Goal: Information Seeking & Learning: Learn about a topic

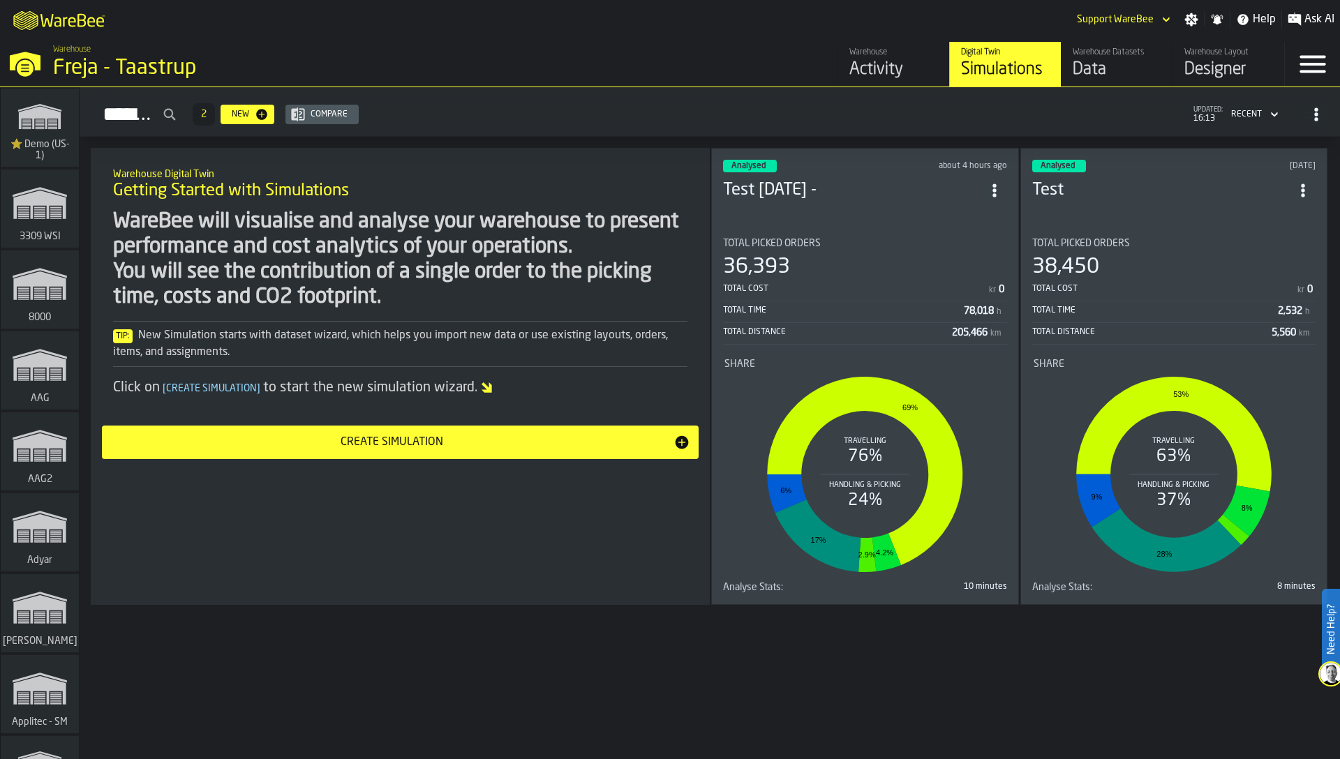
click at [825, 357] on li "Share Travelling 76% Handling & Picking 24% 69% 4.2% 2.9% 17% 6%" at bounding box center [865, 463] width 284 height 234
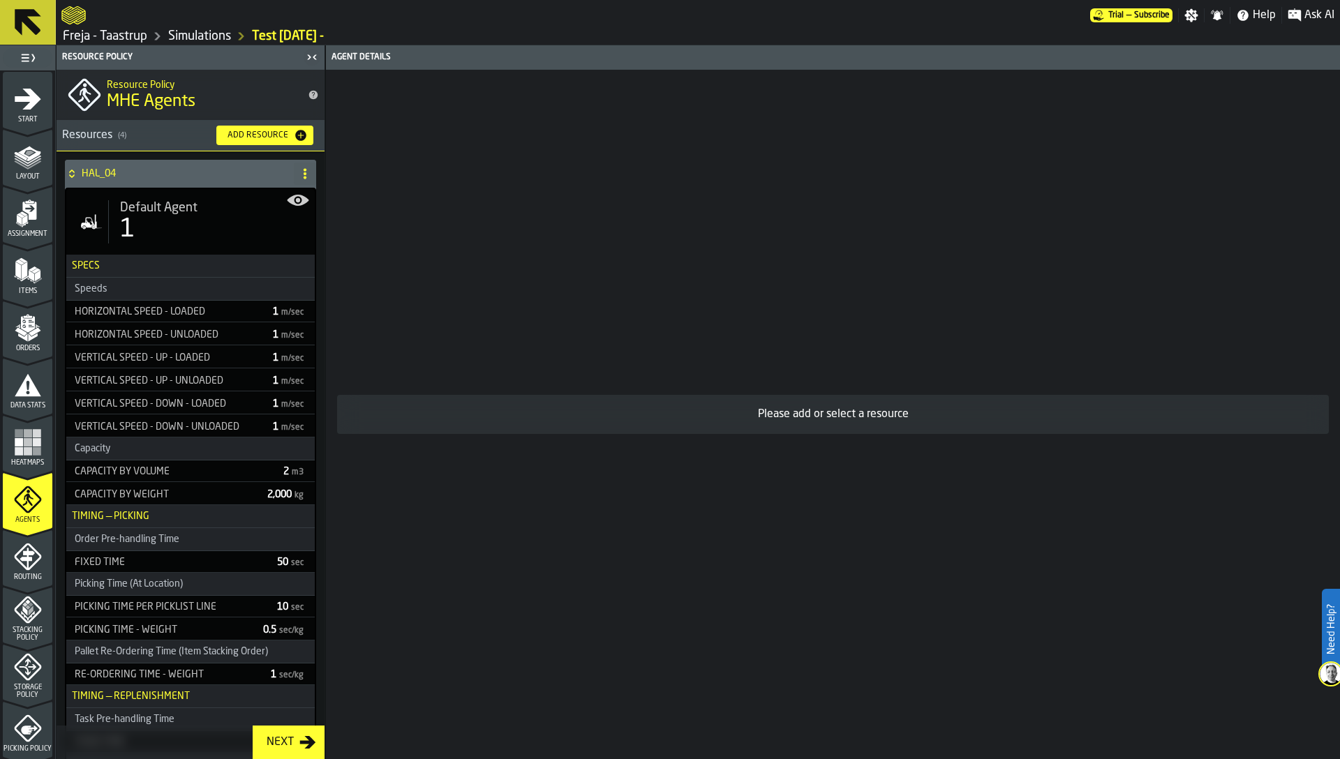
scroll to position [341, 0]
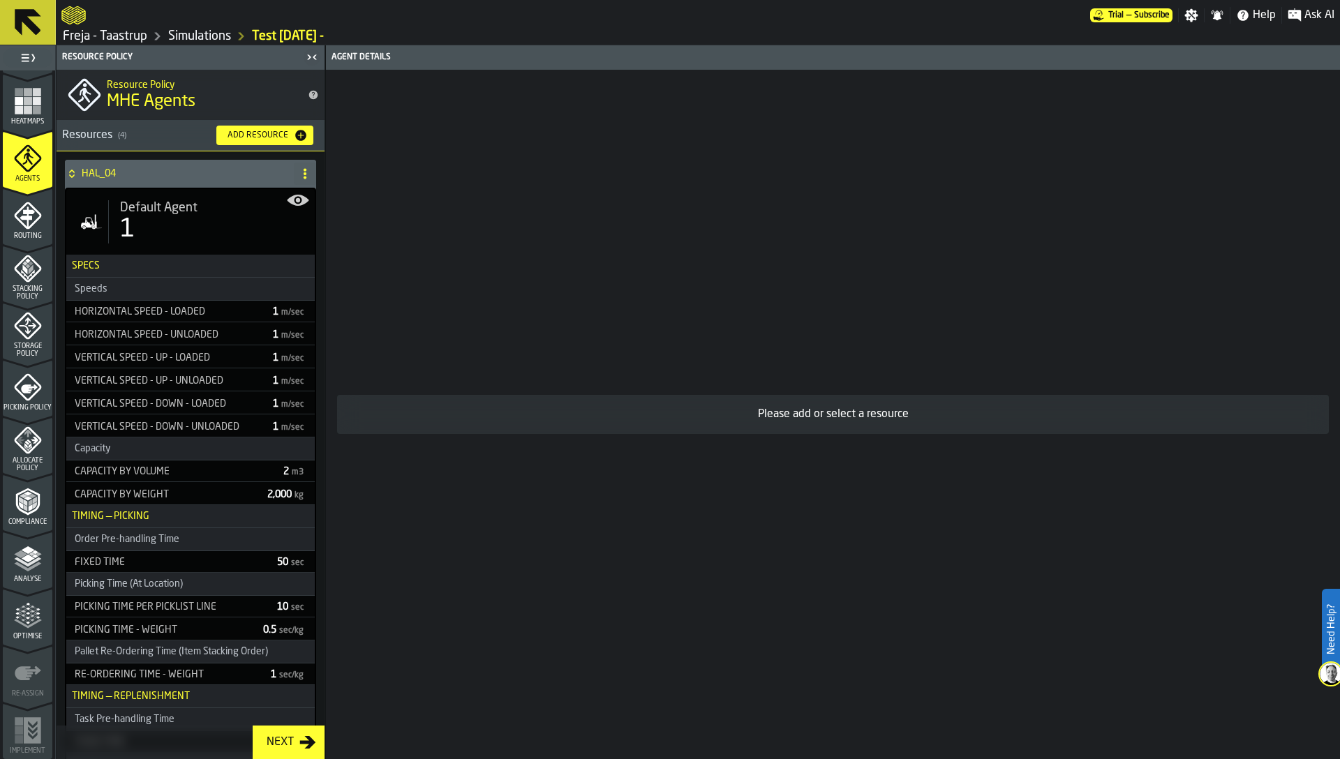
click at [23, 636] on span "Optimise" at bounding box center [28, 637] width 50 height 8
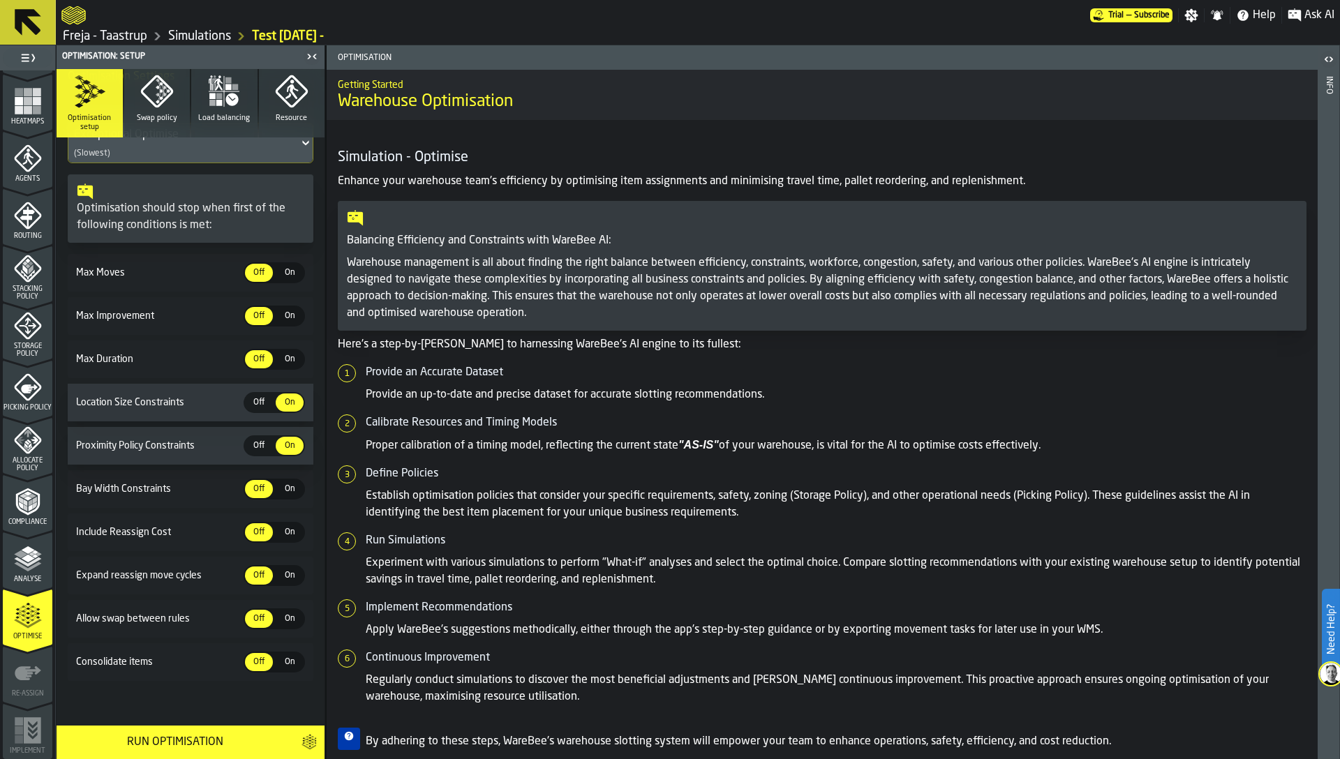
scroll to position [0, 0]
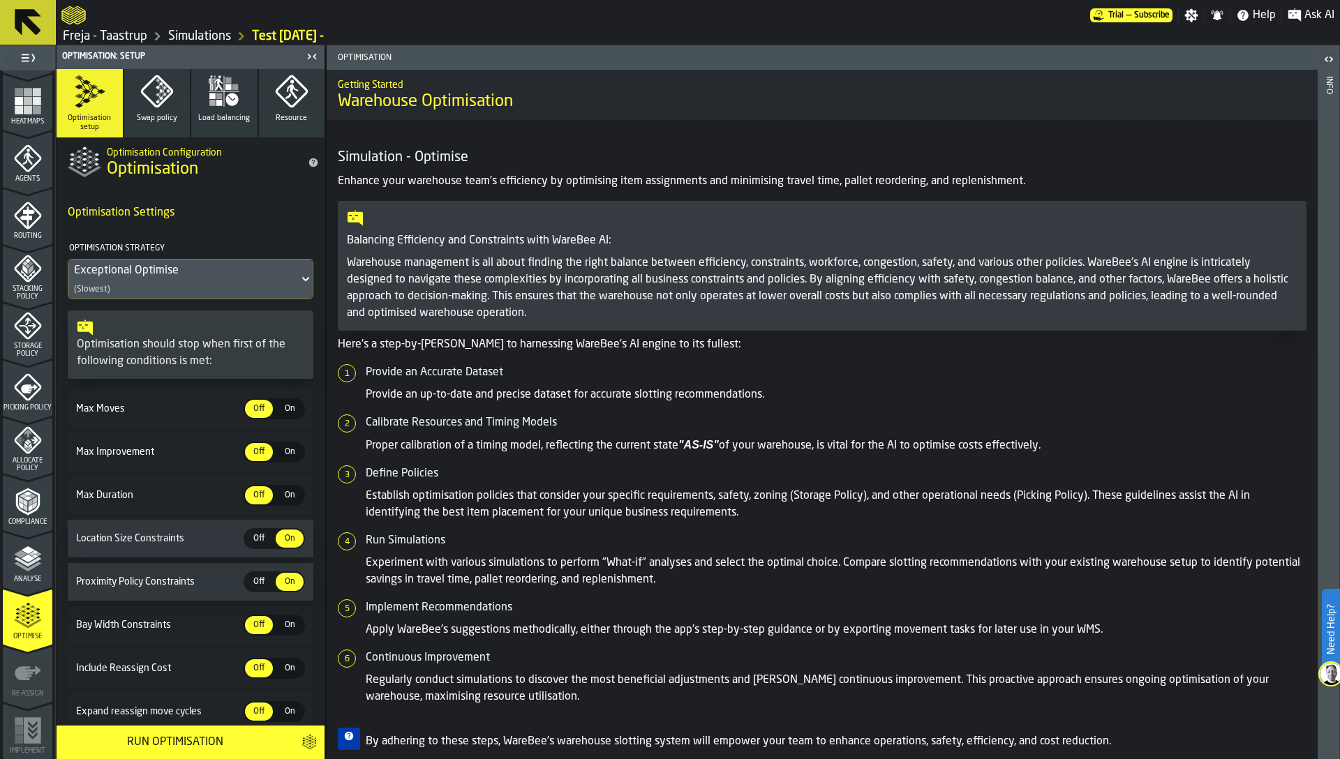
click at [182, 737] on div "Run Optimisation" at bounding box center [175, 742] width 220 height 17
click at [109, 33] on link "Freja - Taastrup" at bounding box center [105, 36] width 84 height 15
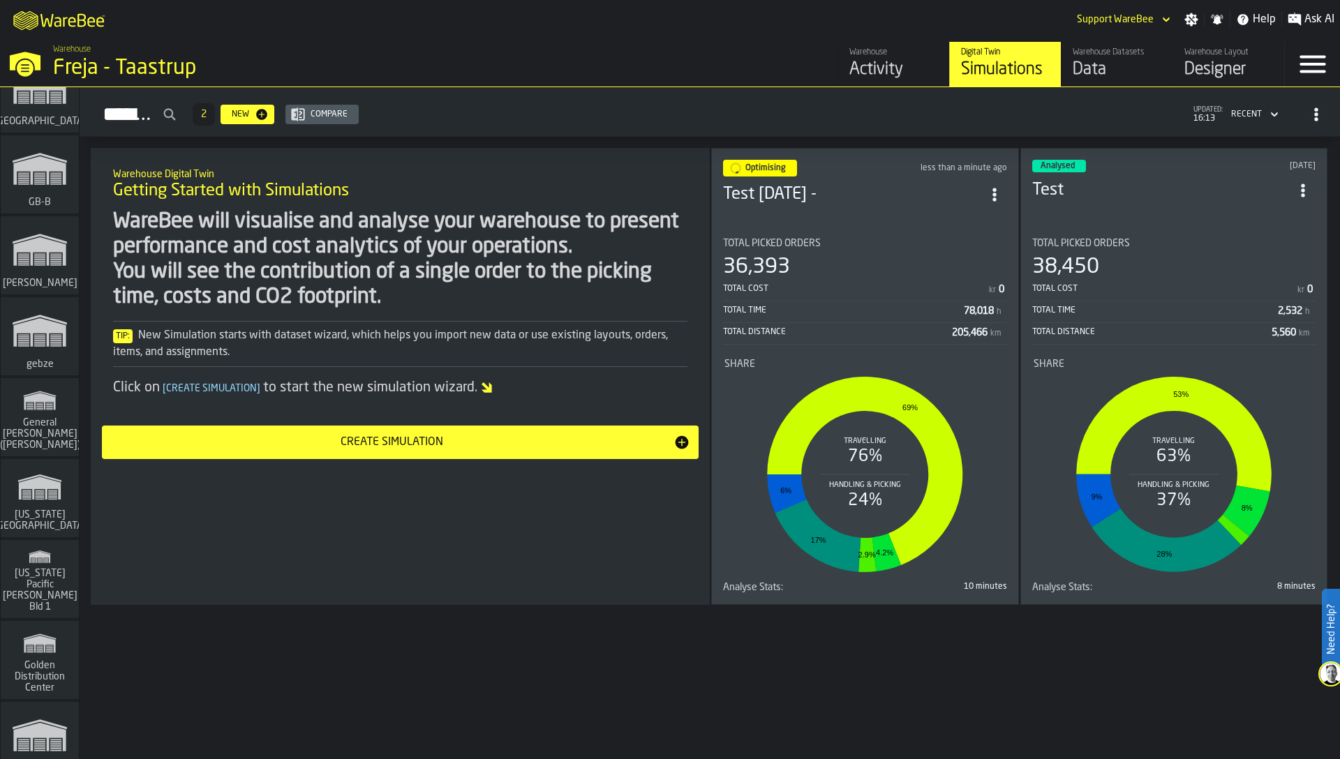
scroll to position [11052, 0]
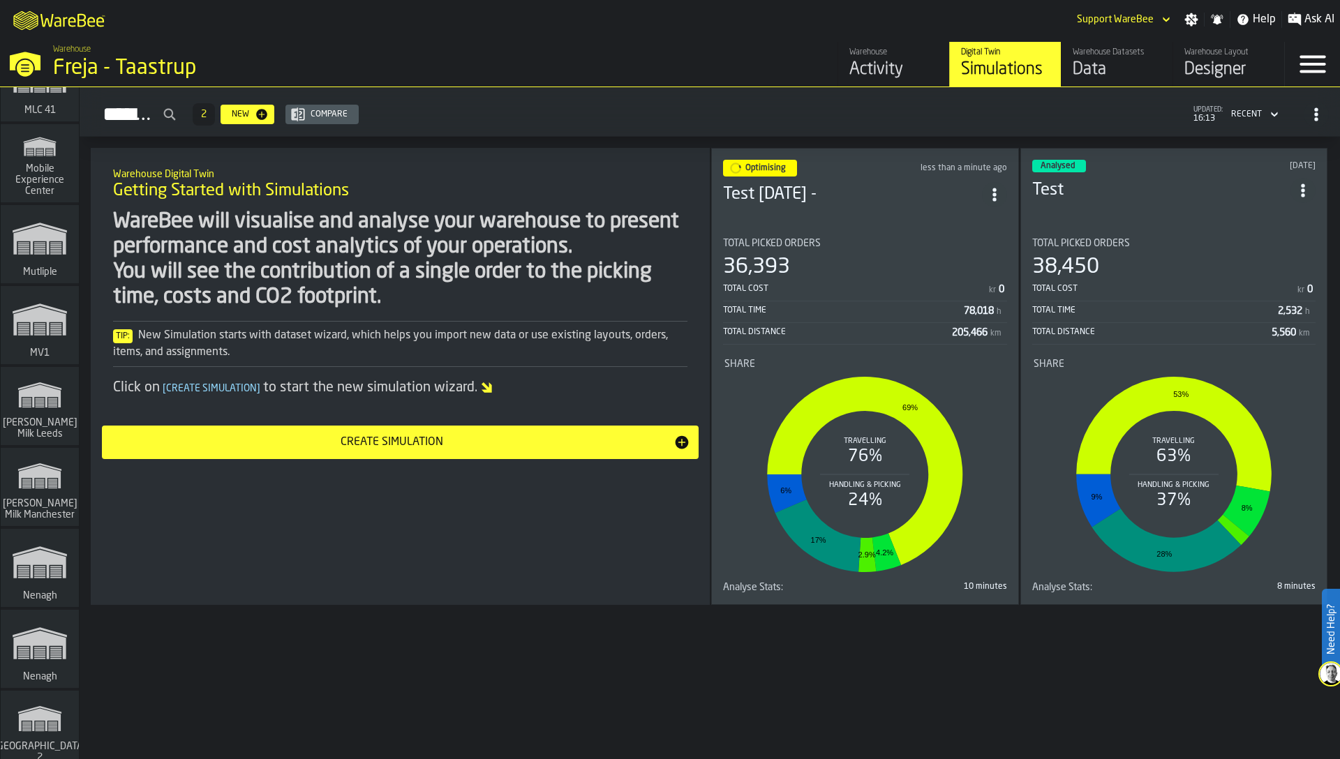
click at [37, 475] on polygon "link-to-/wh/i/b09612b5-e9f1-4a3a-b0a4-784729d61419/simulations" at bounding box center [40, 477] width 42 height 23
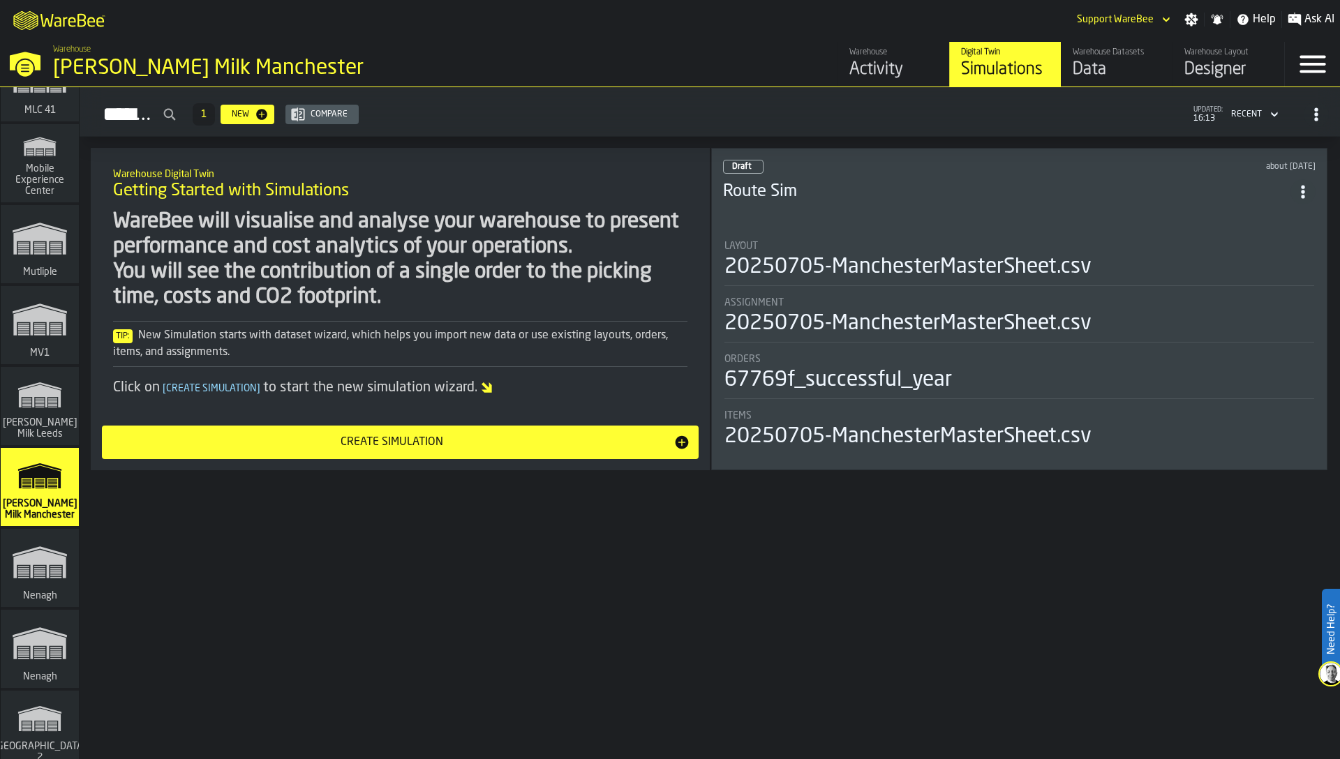
click at [863, 65] on div "Activity" at bounding box center [893, 70] width 89 height 22
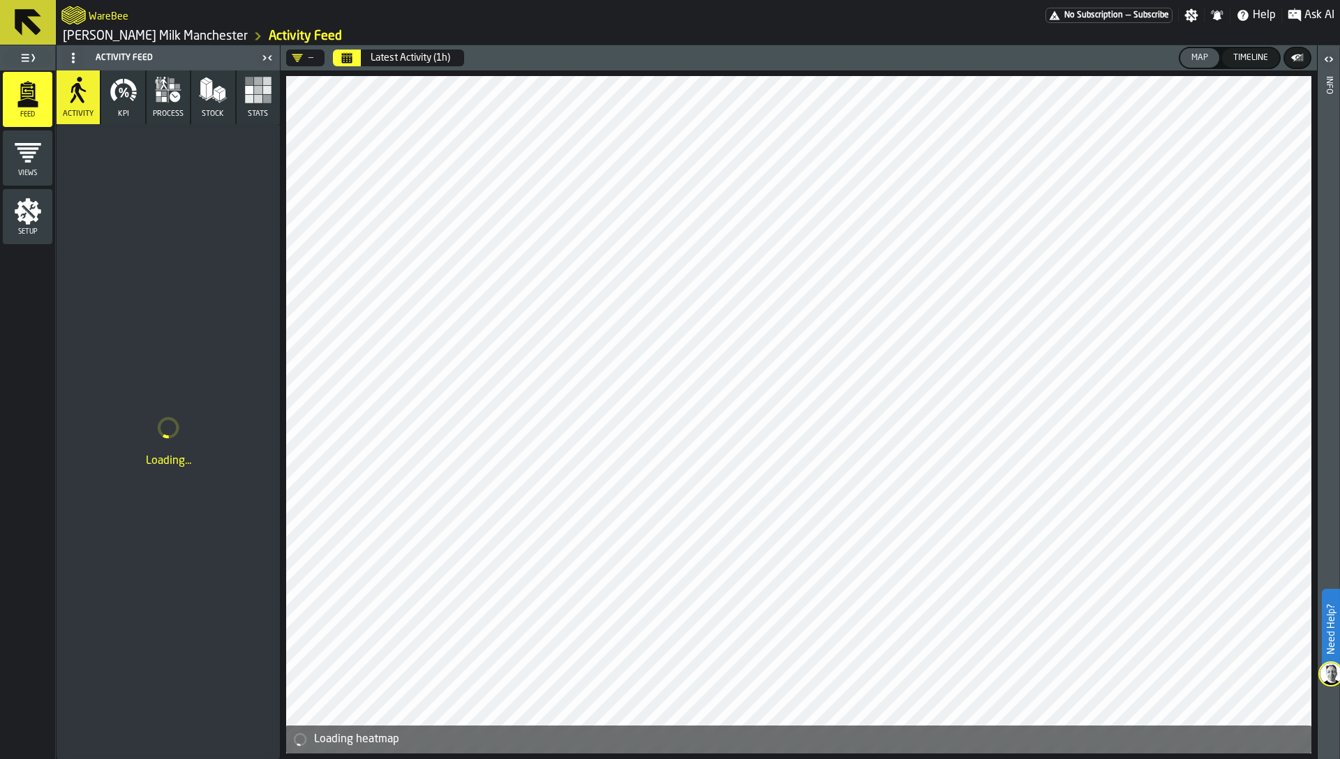
click at [300, 58] on icon "DropdownMenuValue-" at bounding box center [297, 58] width 10 height 8
click at [352, 31] on ol "[PERSON_NAME] Milk Manchester Activity Feed" at bounding box center [379, 36] width 636 height 17
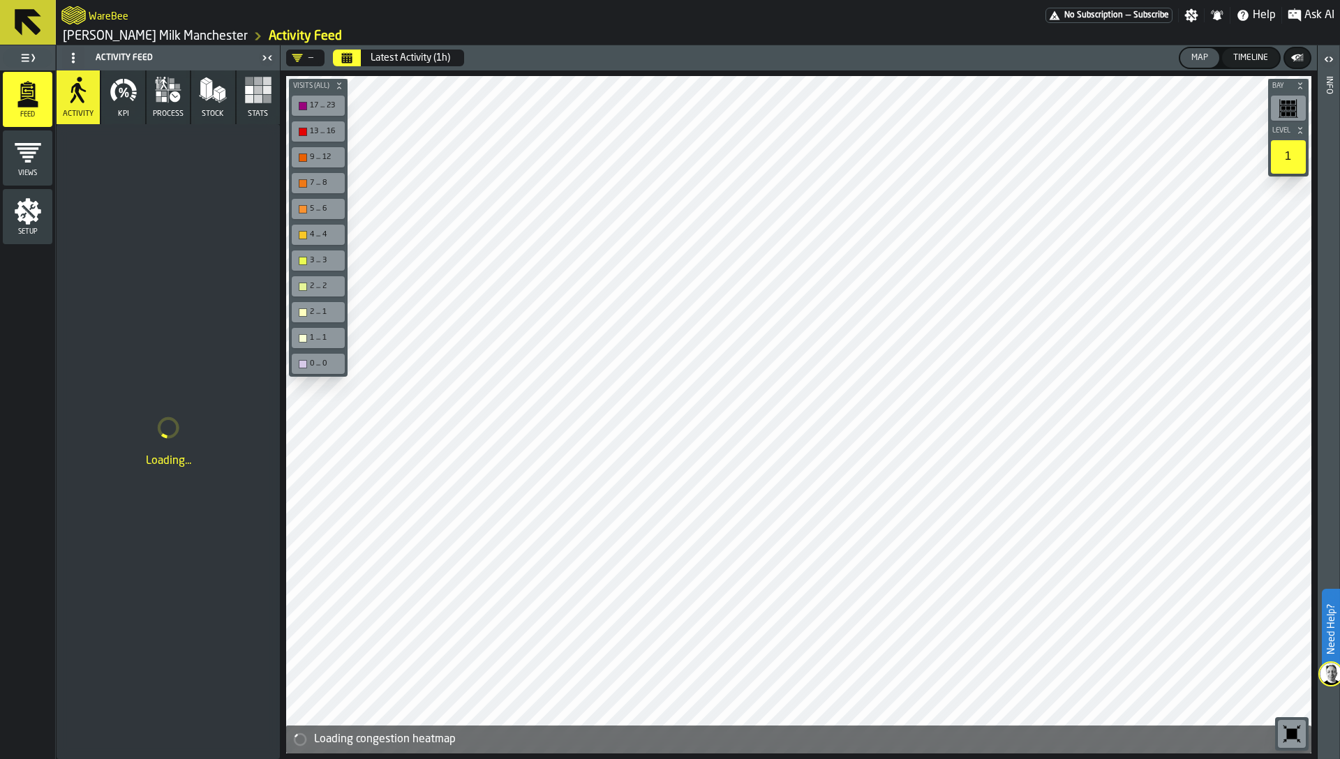
click at [119, 98] on icon "button" at bounding box center [124, 90] width 28 height 28
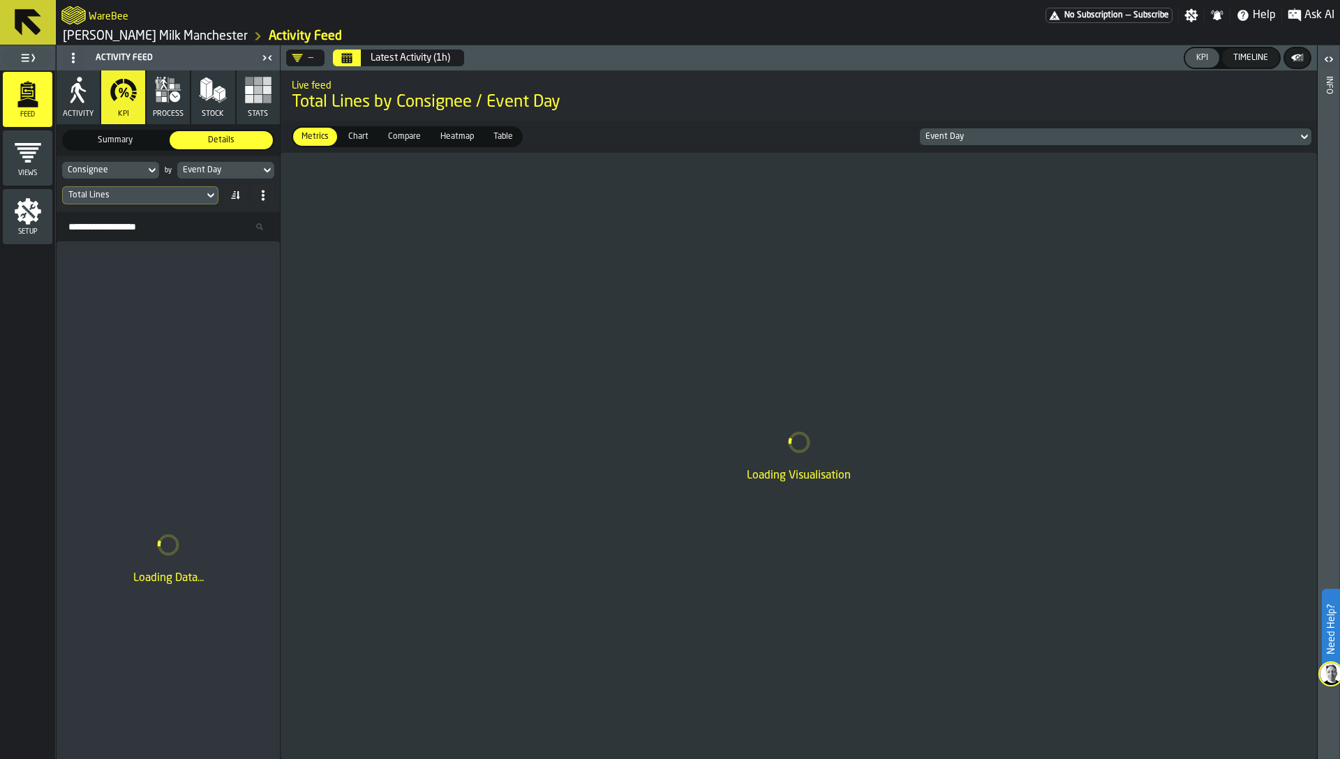
click at [105, 170] on div "Consignee" at bounding box center [104, 170] width 72 height 10
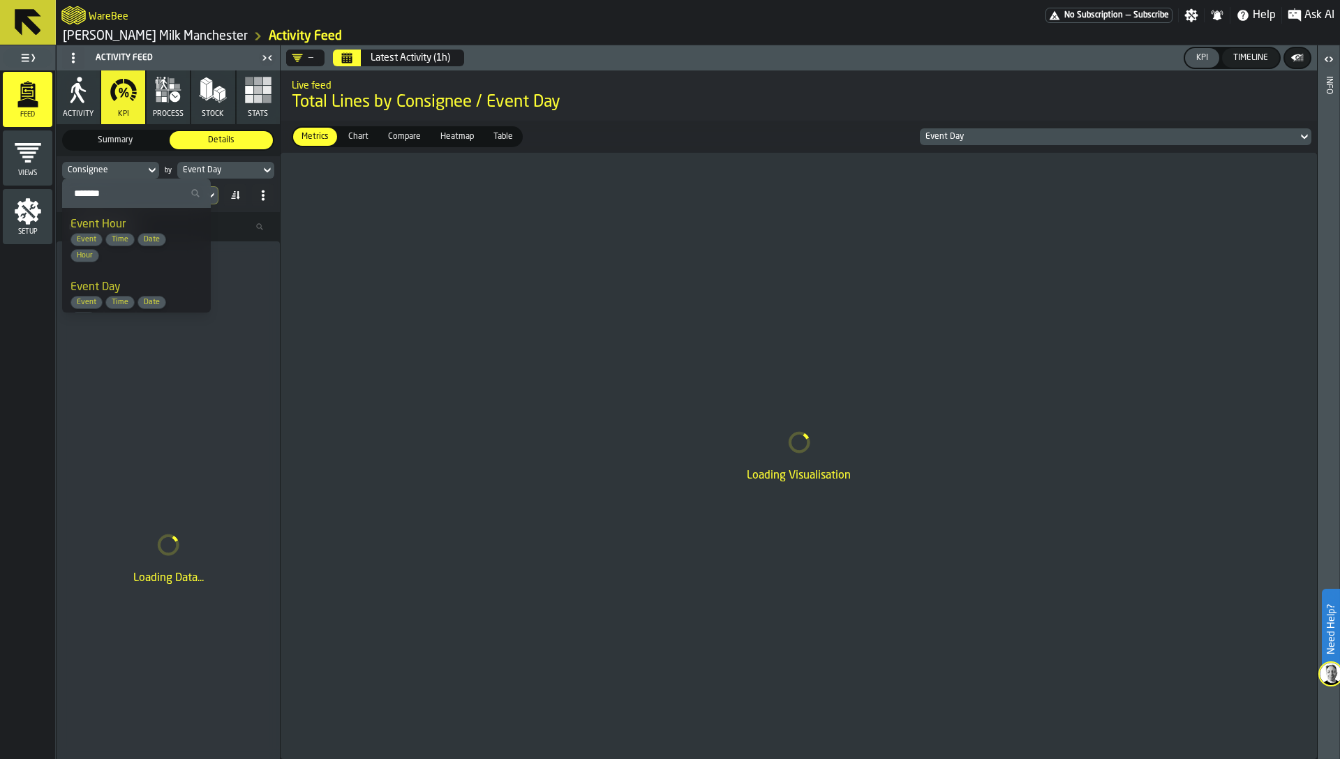
click at [110, 198] on input "Search" at bounding box center [136, 193] width 137 height 18
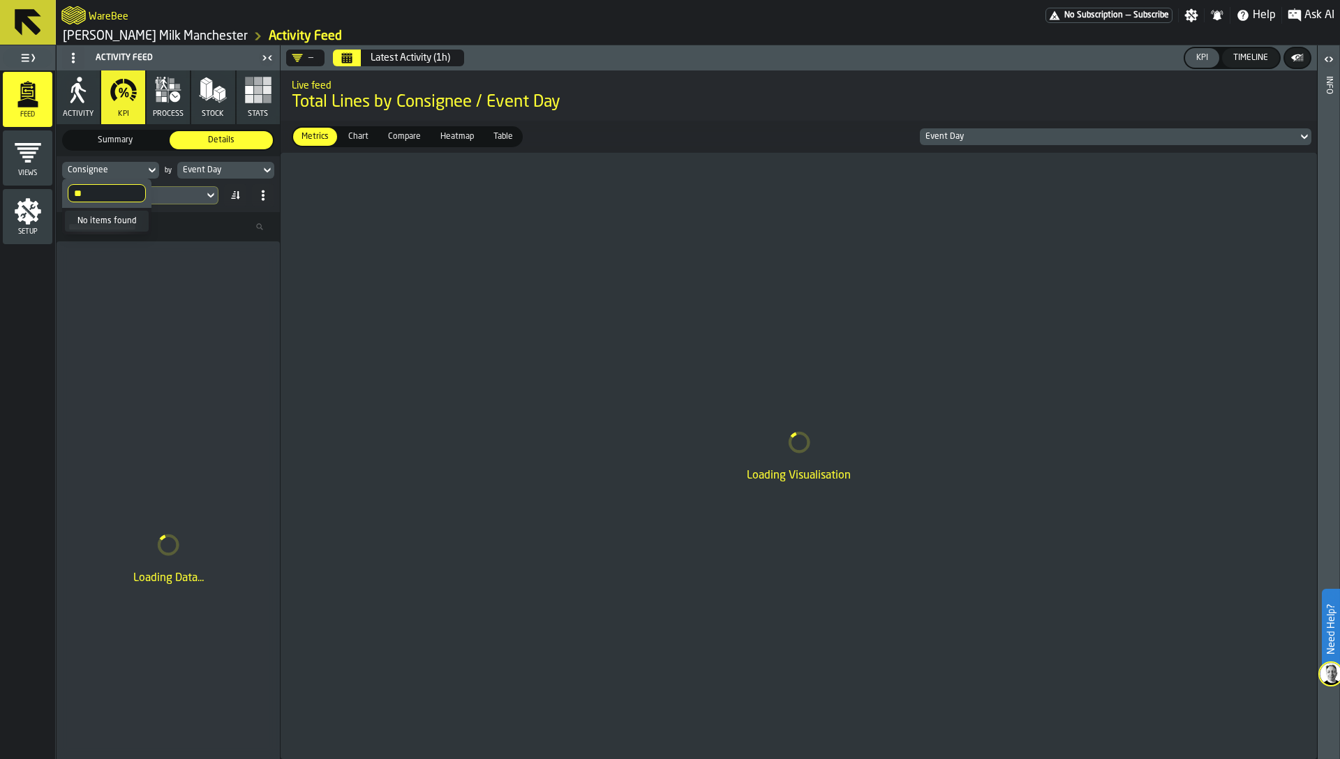
type input "*"
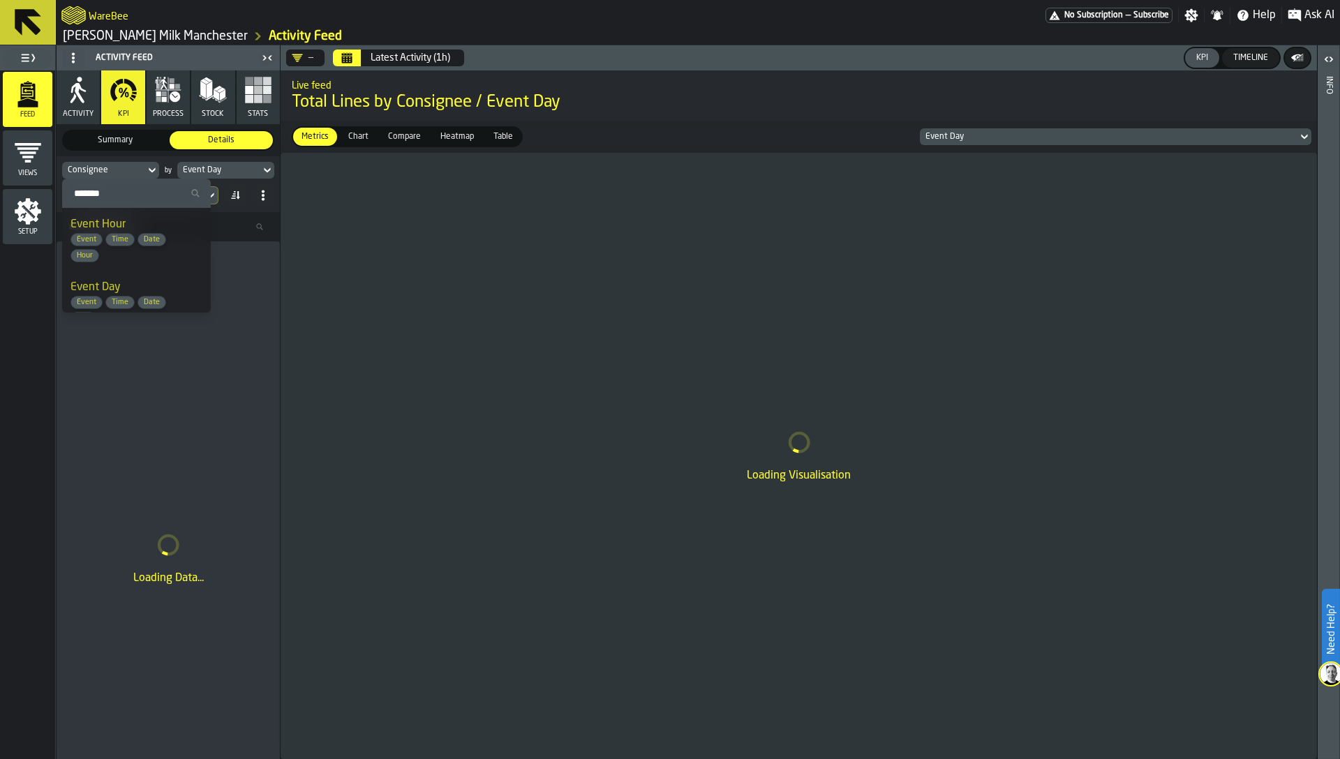
click at [193, 175] on div "Event Day" at bounding box center [218, 170] width 83 height 15
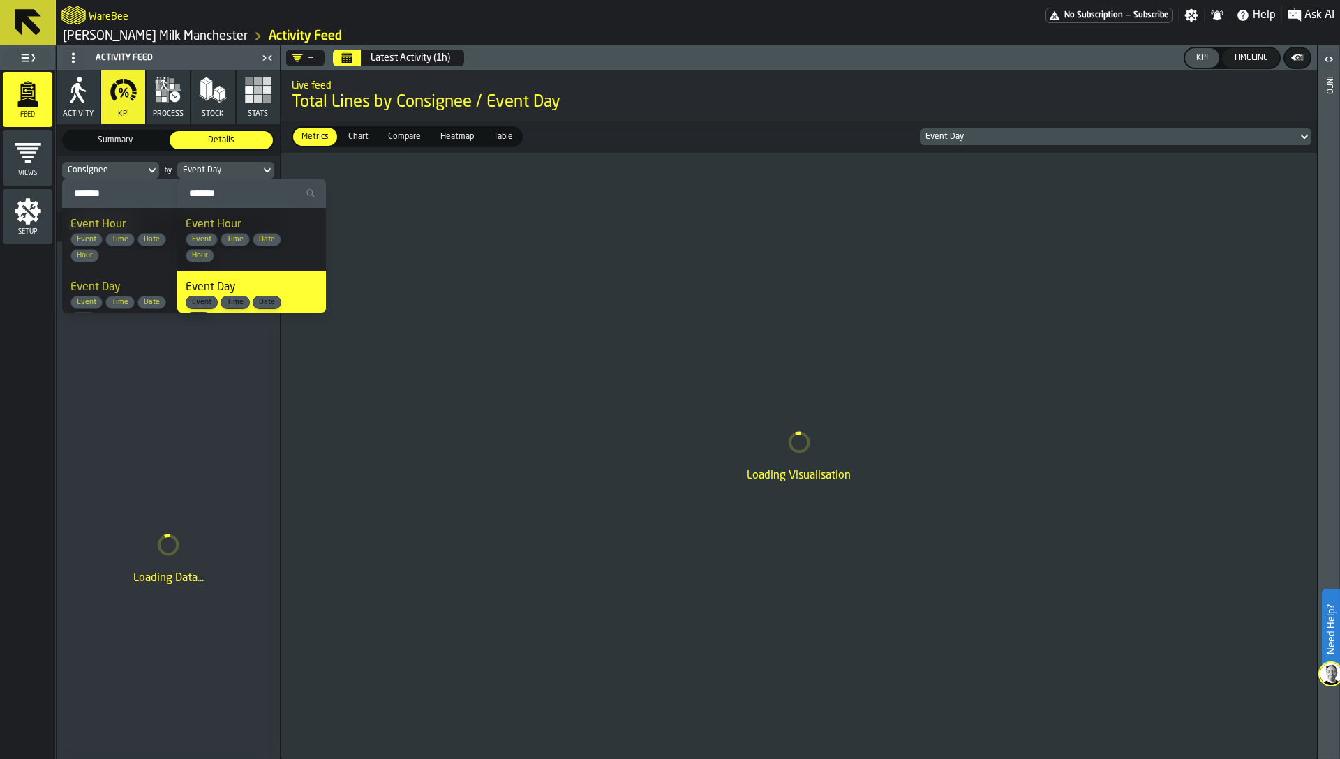
click at [205, 169] on div "Event Day" at bounding box center [219, 170] width 72 height 10
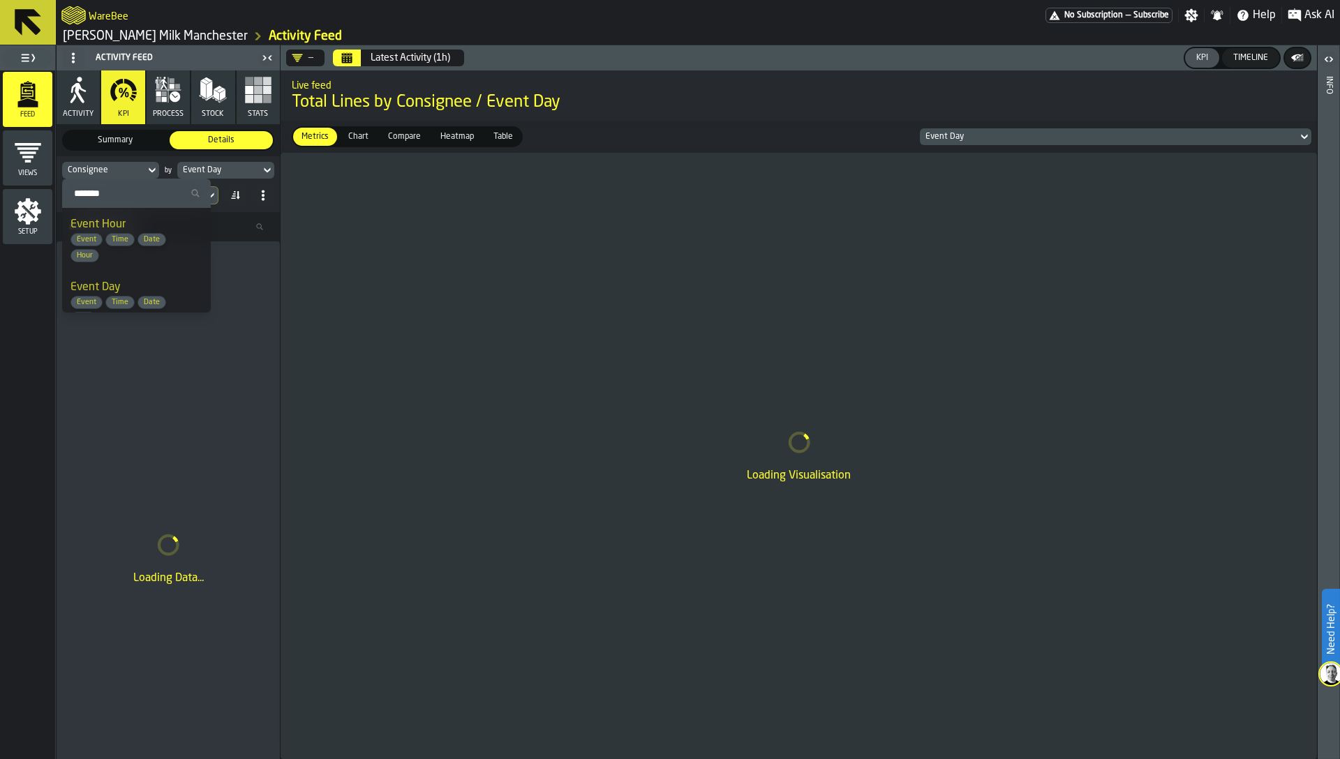
click at [159, 153] on div "Summary Summary Details Details" at bounding box center [168, 140] width 223 height 32
click at [204, 170] on div "Event Day" at bounding box center [219, 170] width 72 height 10
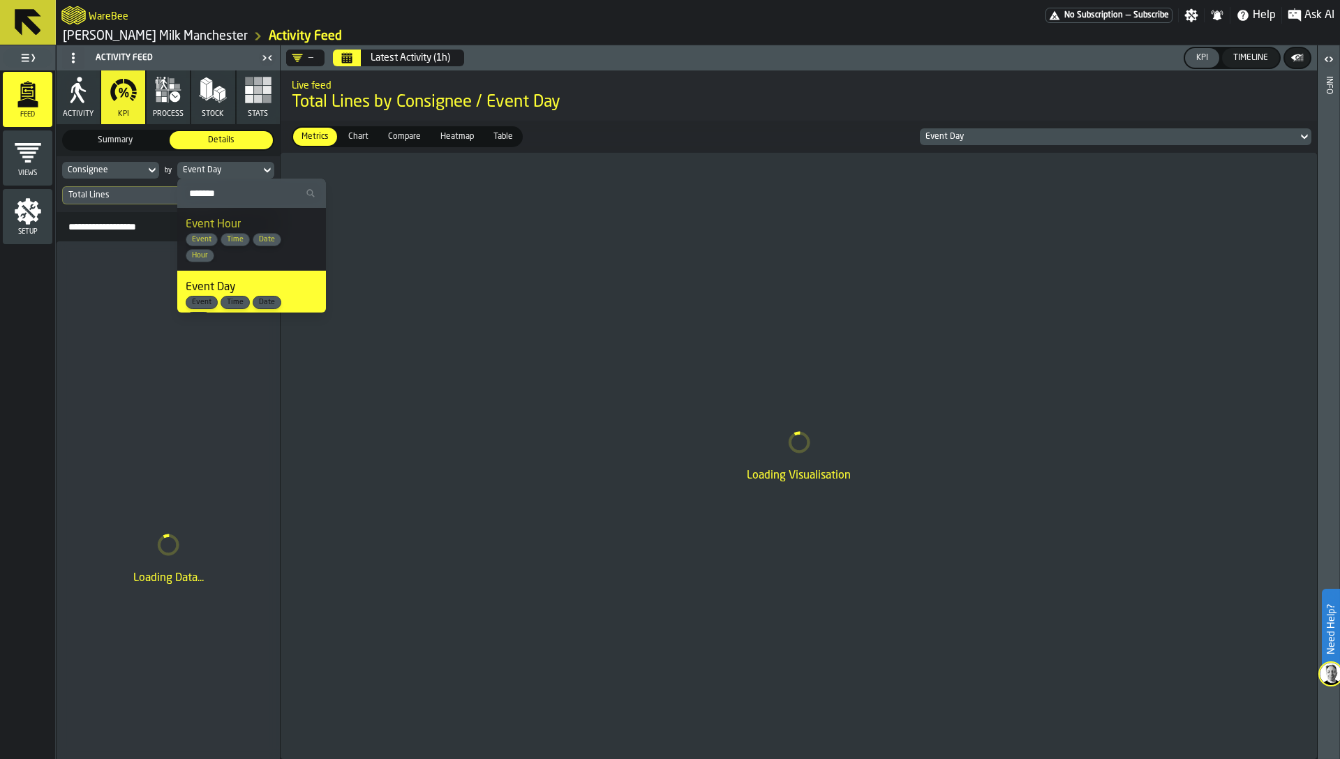
click at [209, 186] on input "Search" at bounding box center [251, 193] width 137 height 18
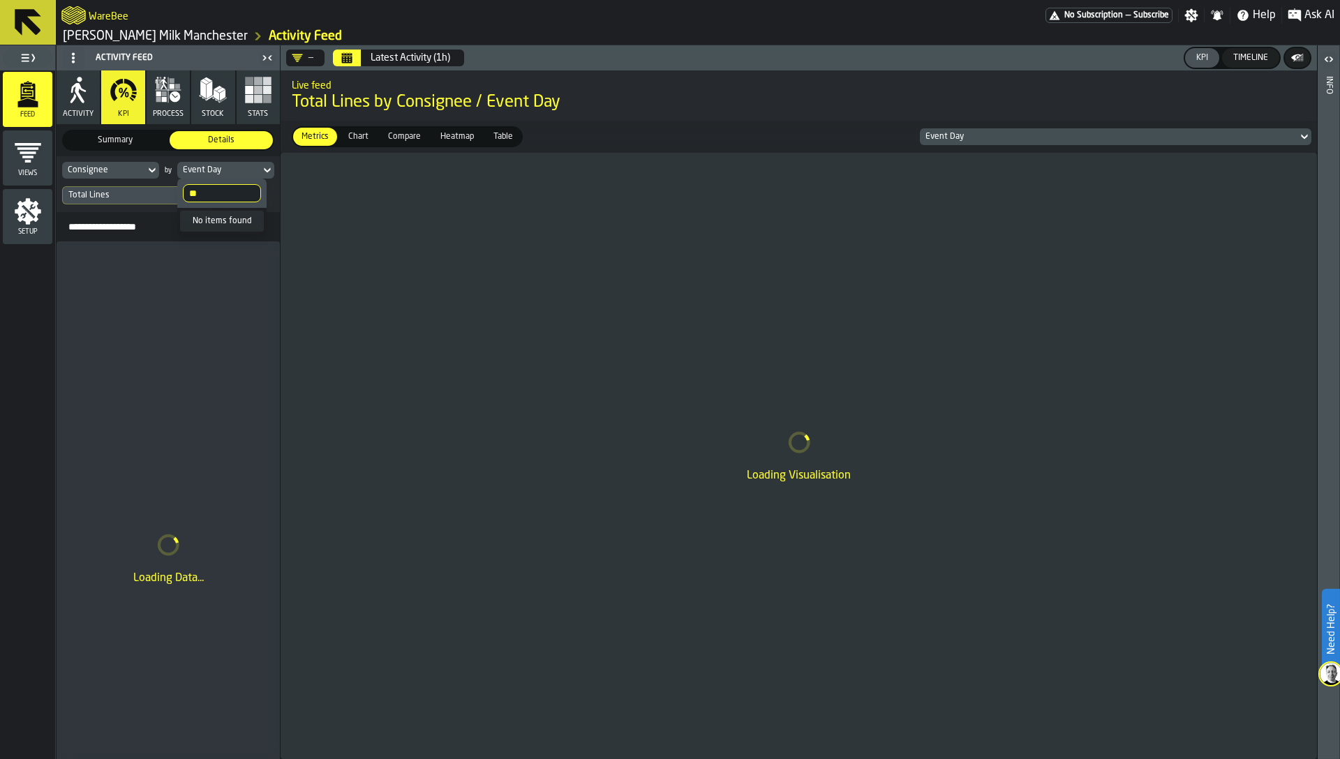
type input "*"
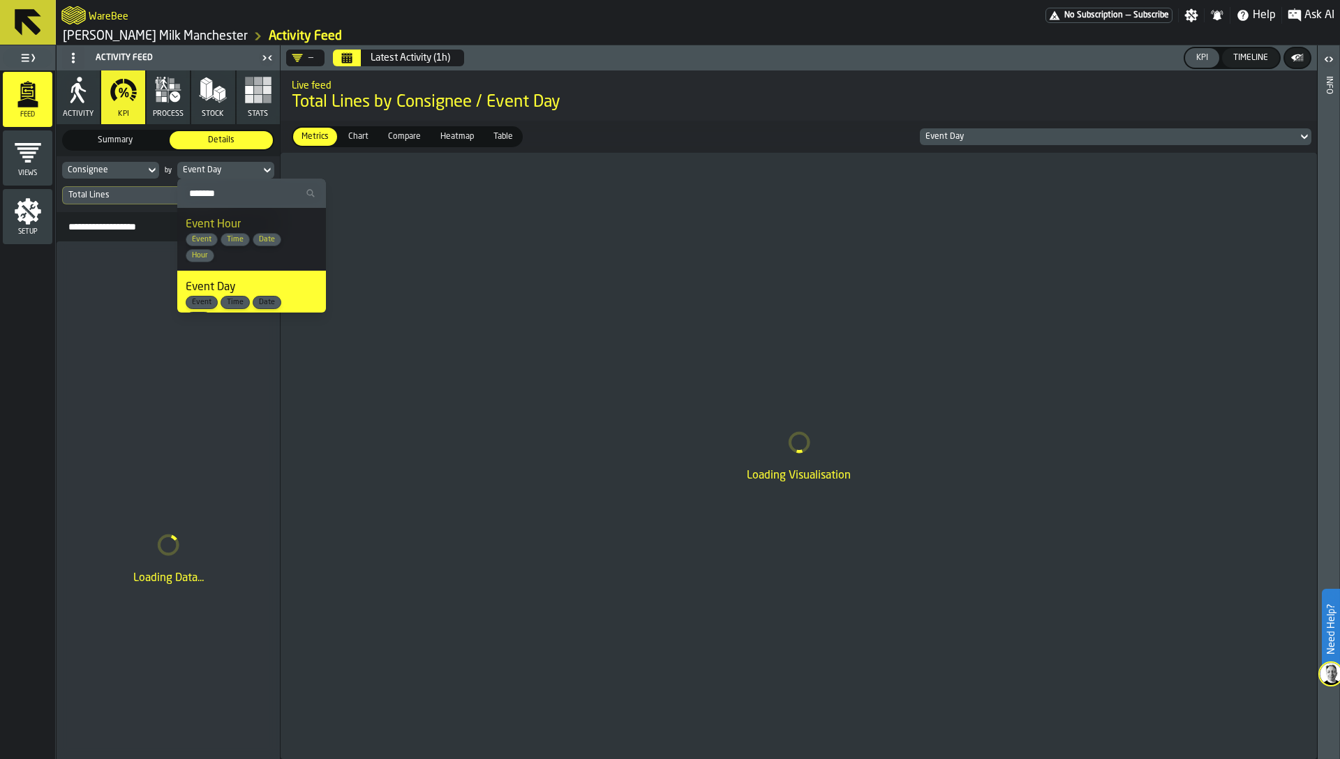
click at [403, 216] on div "Loading Visualisation" at bounding box center [798, 456] width 1036 height 606
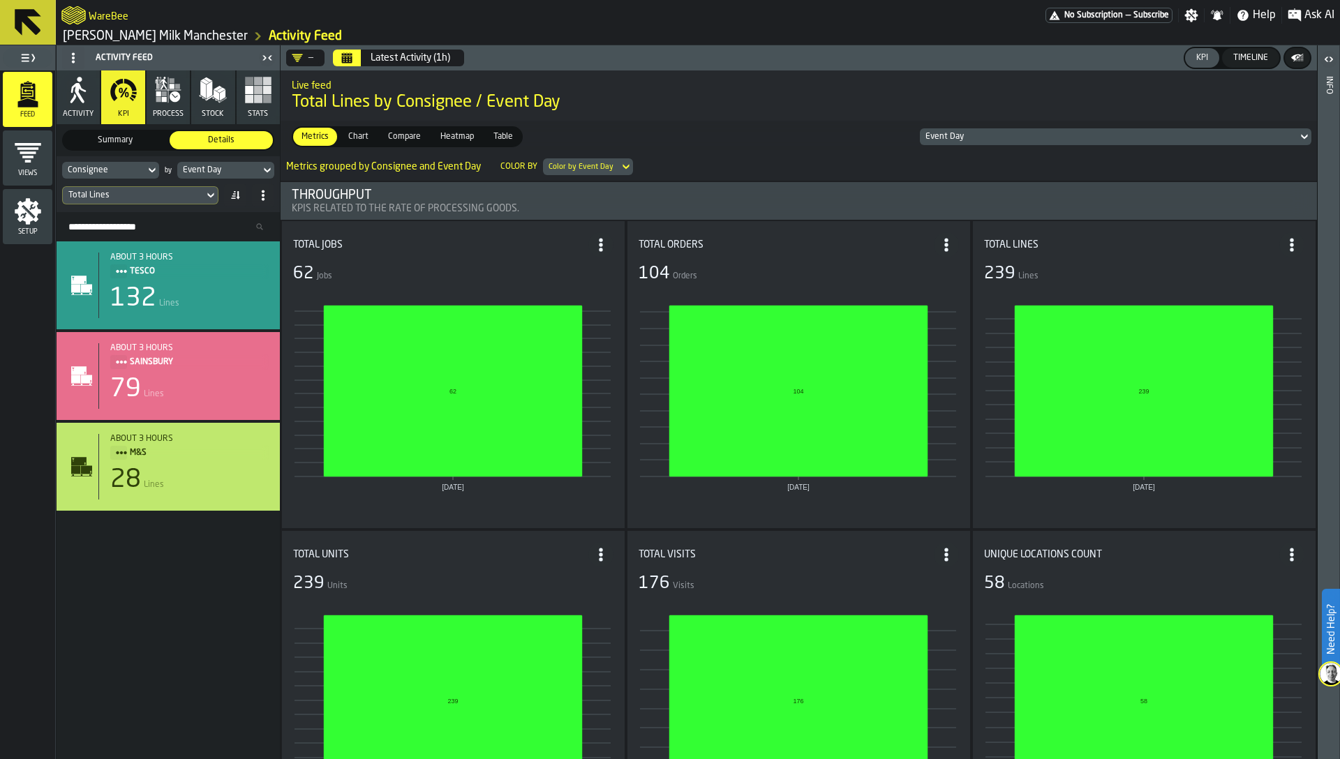
click at [19, 222] on icon "menu Setup" at bounding box center [28, 211] width 28 height 28
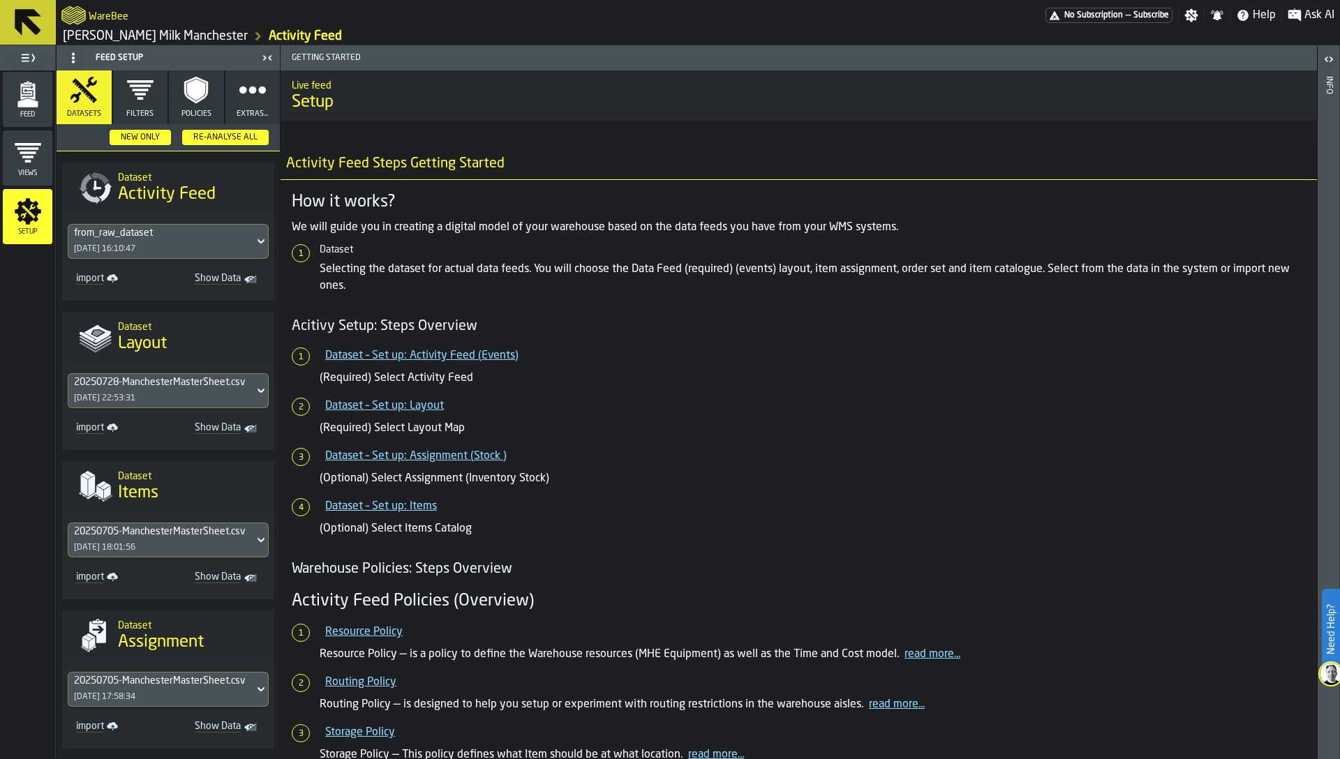
click at [166, 240] on div "from_raw_dataset [DATE] 16:10:47" at bounding box center [161, 241] width 186 height 33
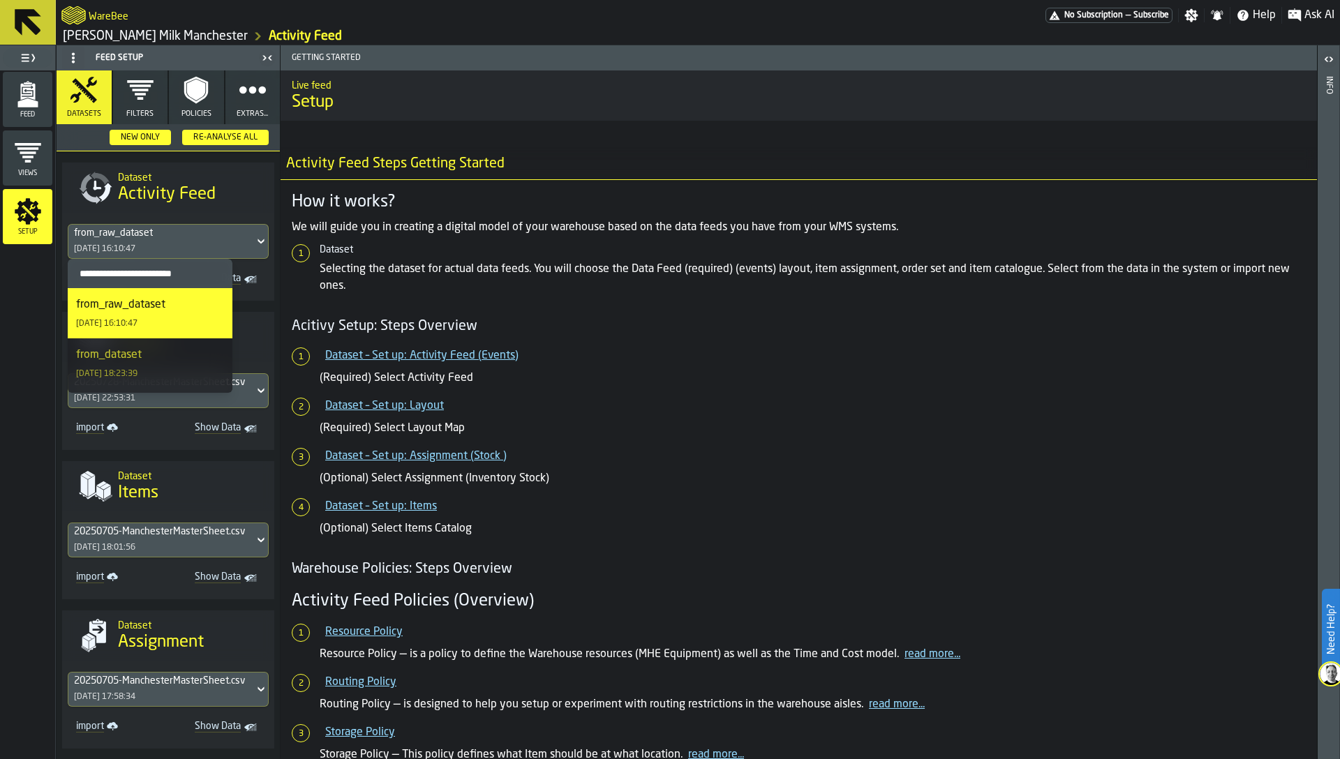
click at [172, 211] on div "Dataset Activity Feed" at bounding box center [190, 187] width 156 height 59
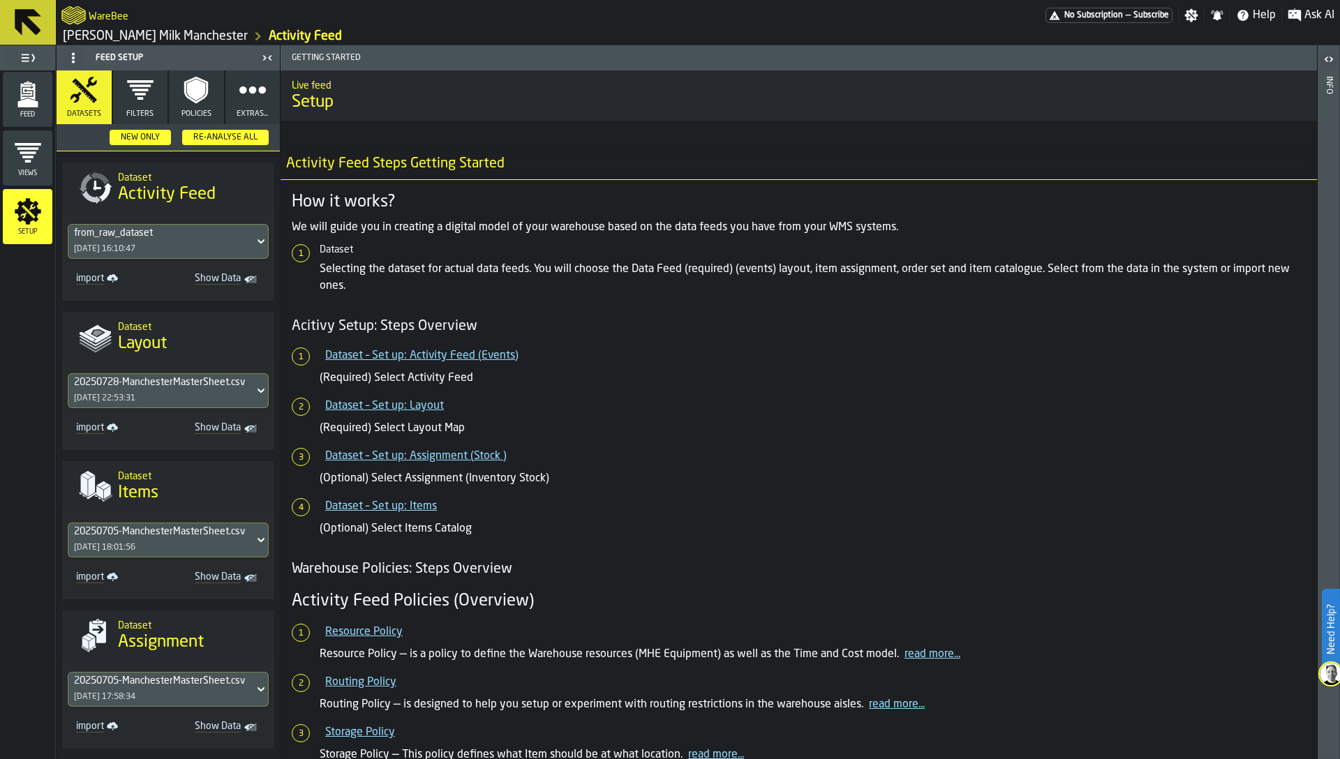
click at [247, 87] on circle "button" at bounding box center [252, 89] width 10 height 10
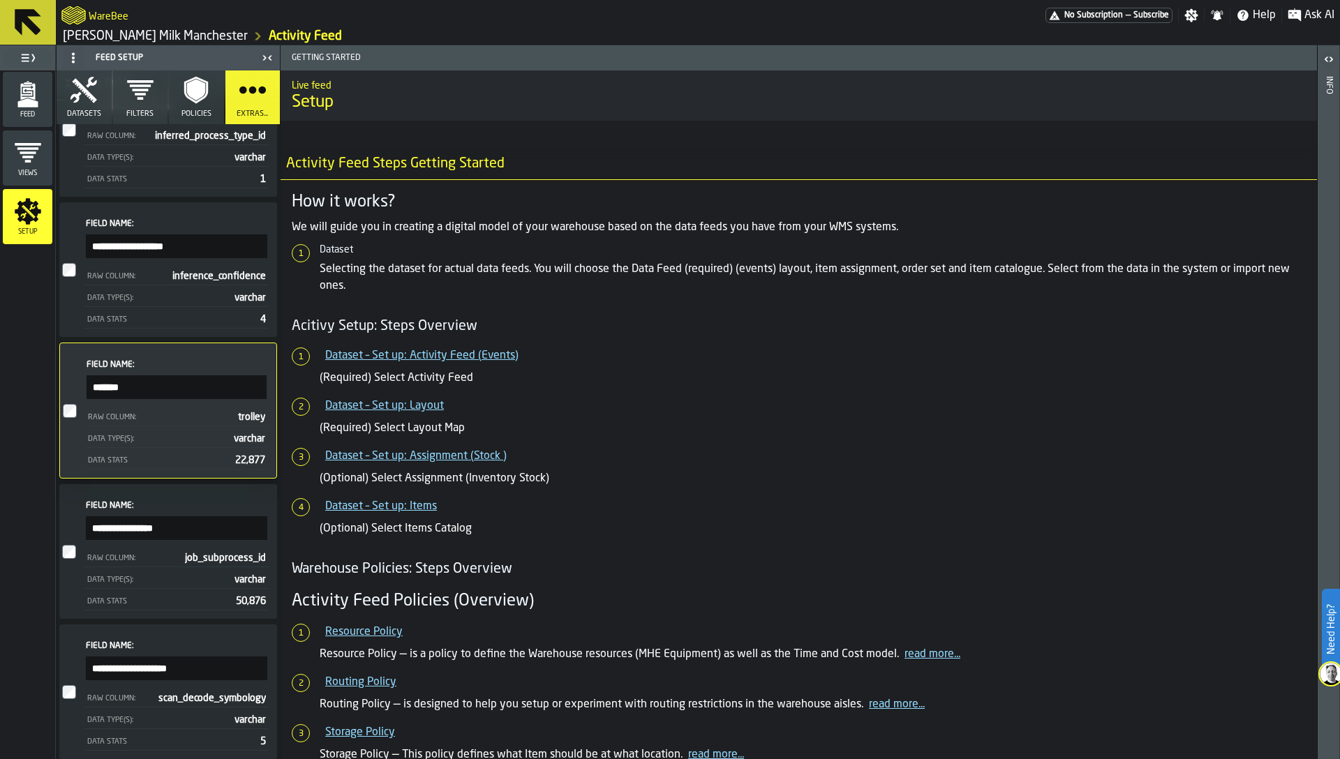
scroll to position [1168, 0]
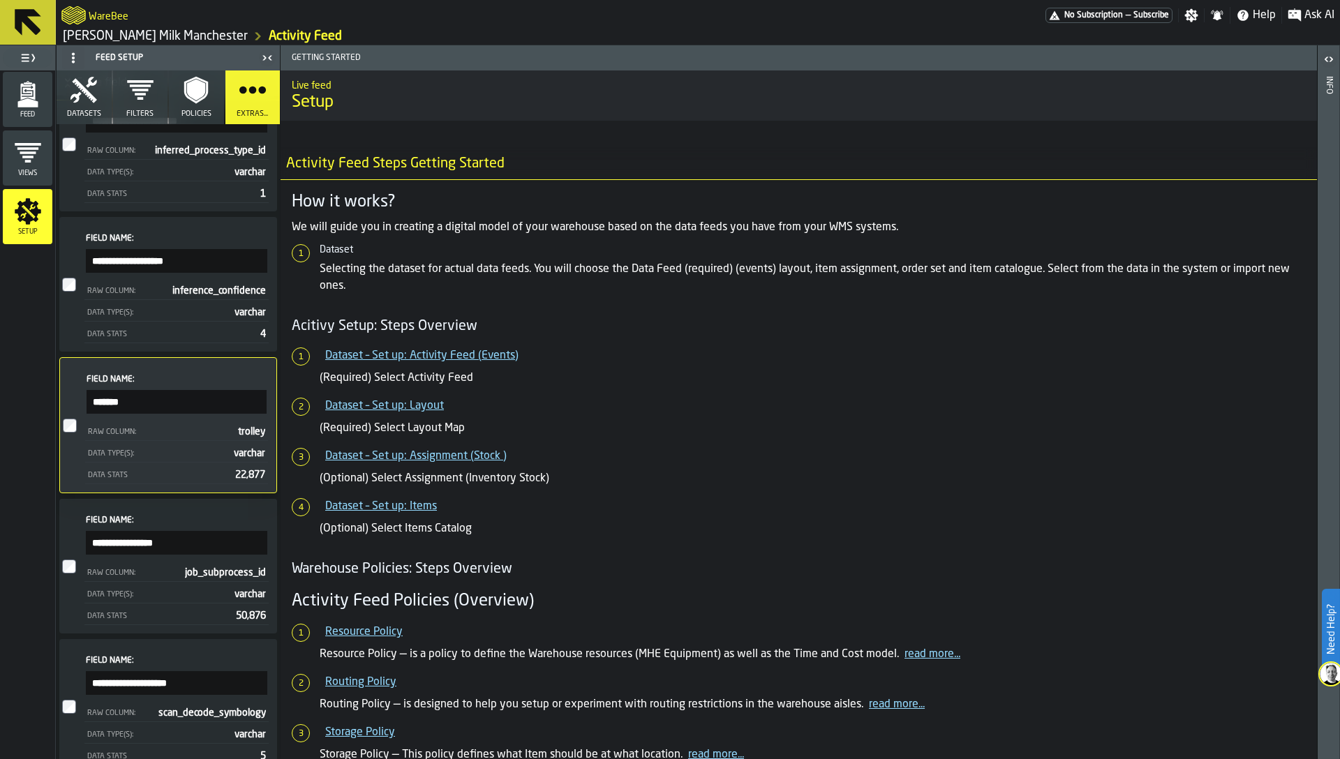
click at [24, 112] on span "Feed" at bounding box center [28, 115] width 50 height 8
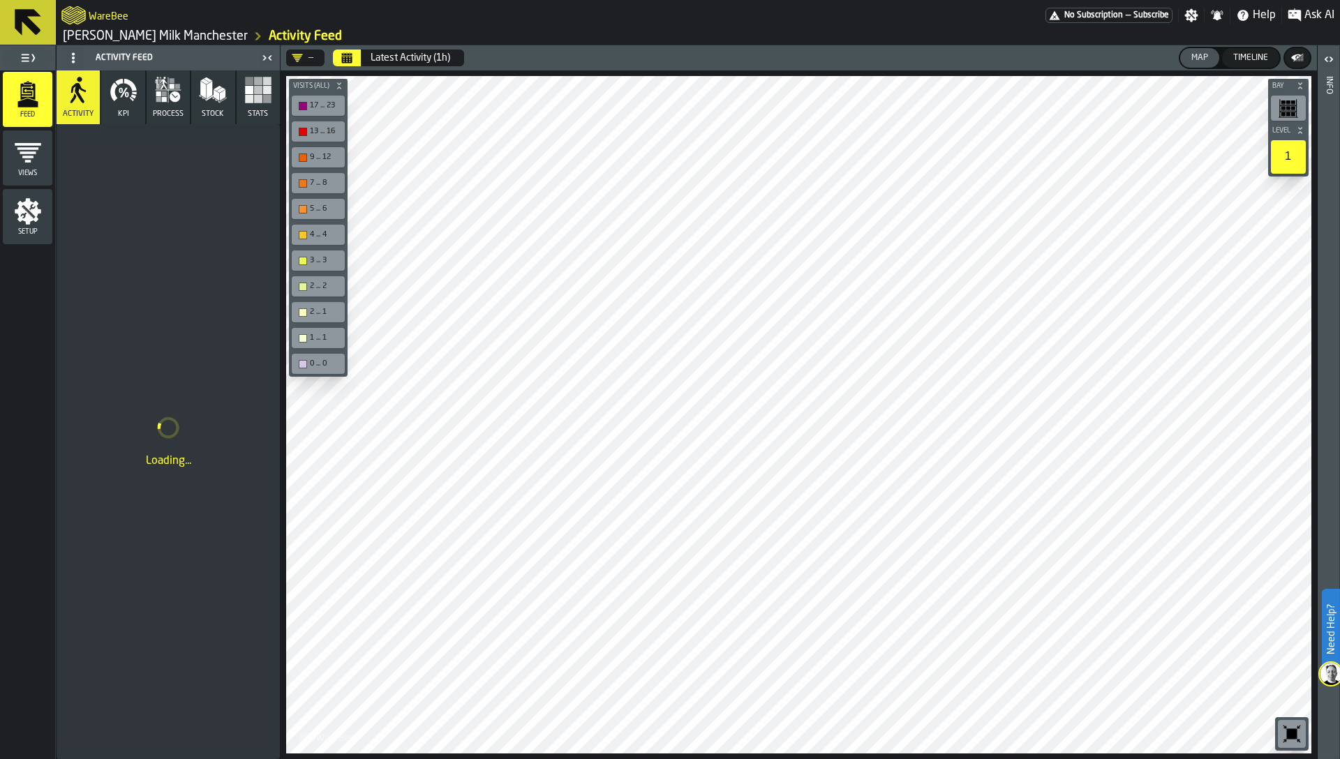
click at [136, 110] on button "KPI" at bounding box center [122, 97] width 43 height 54
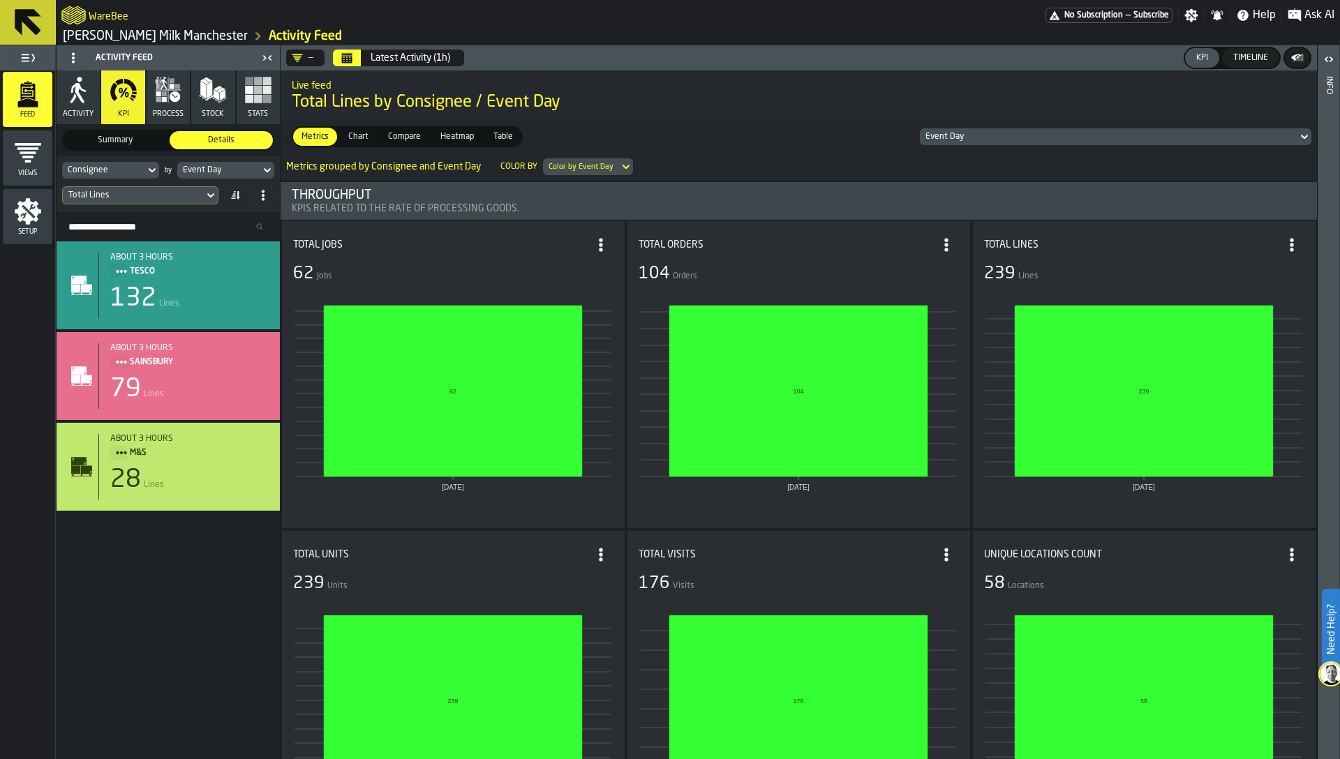
click at [357, 55] on button "Calendar" at bounding box center [347, 58] width 28 height 17
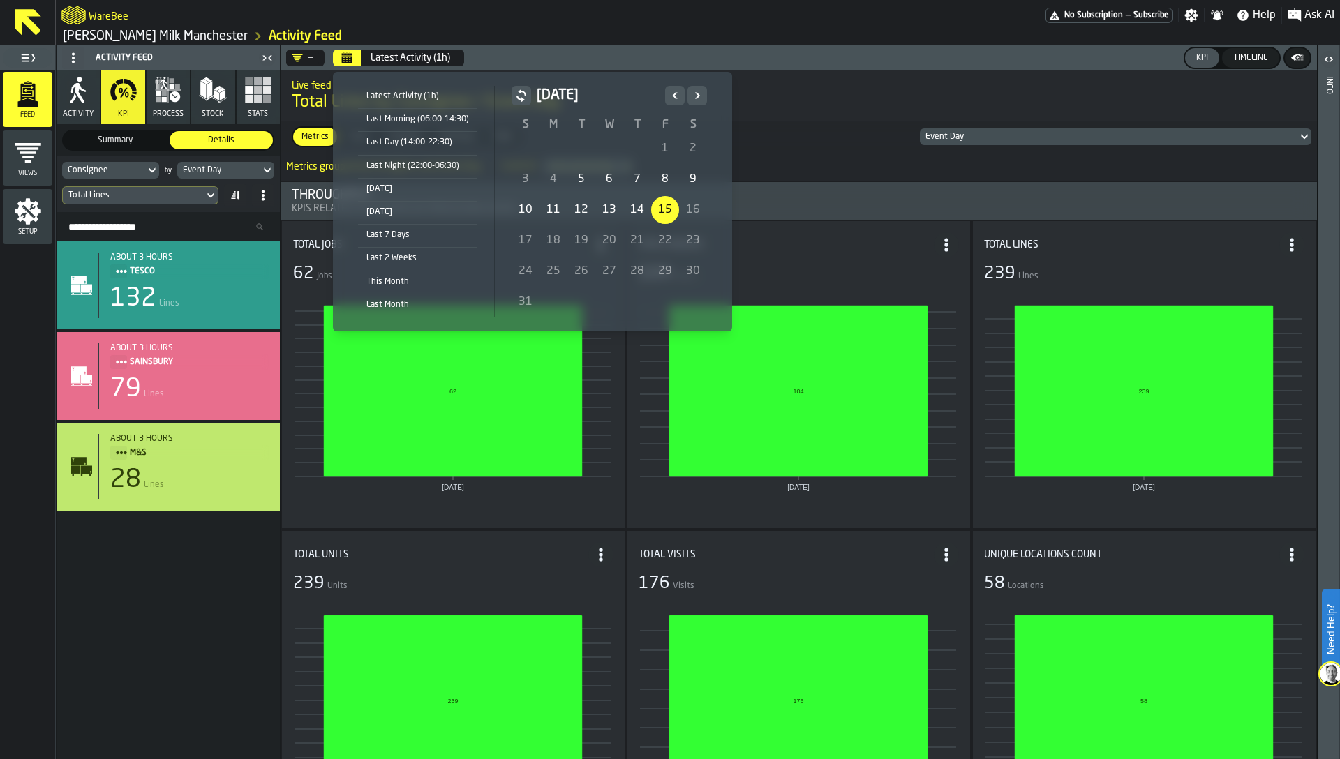
click at [662, 215] on div "15" at bounding box center [665, 210] width 28 height 28
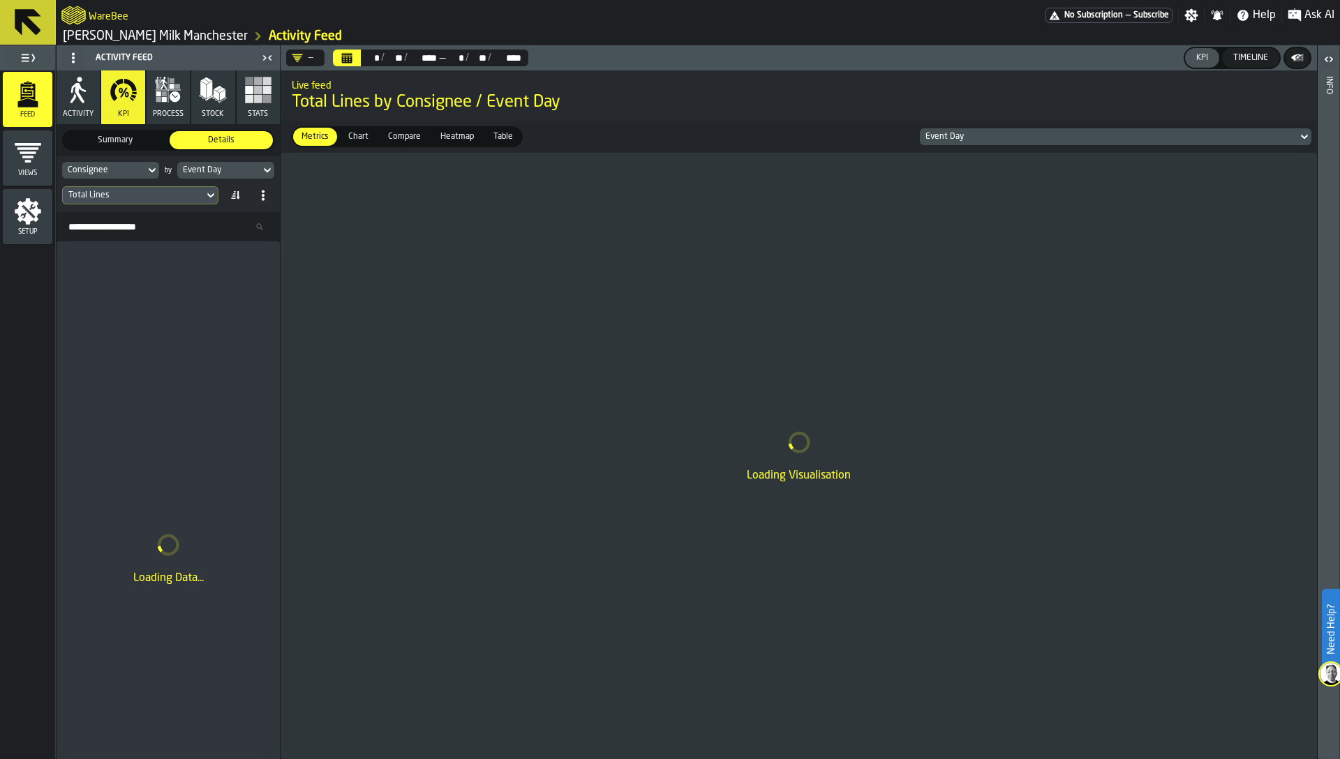
click at [117, 170] on div "Consignee" at bounding box center [104, 170] width 72 height 10
click at [114, 192] on input "Search" at bounding box center [136, 193] width 137 height 18
type input "*"
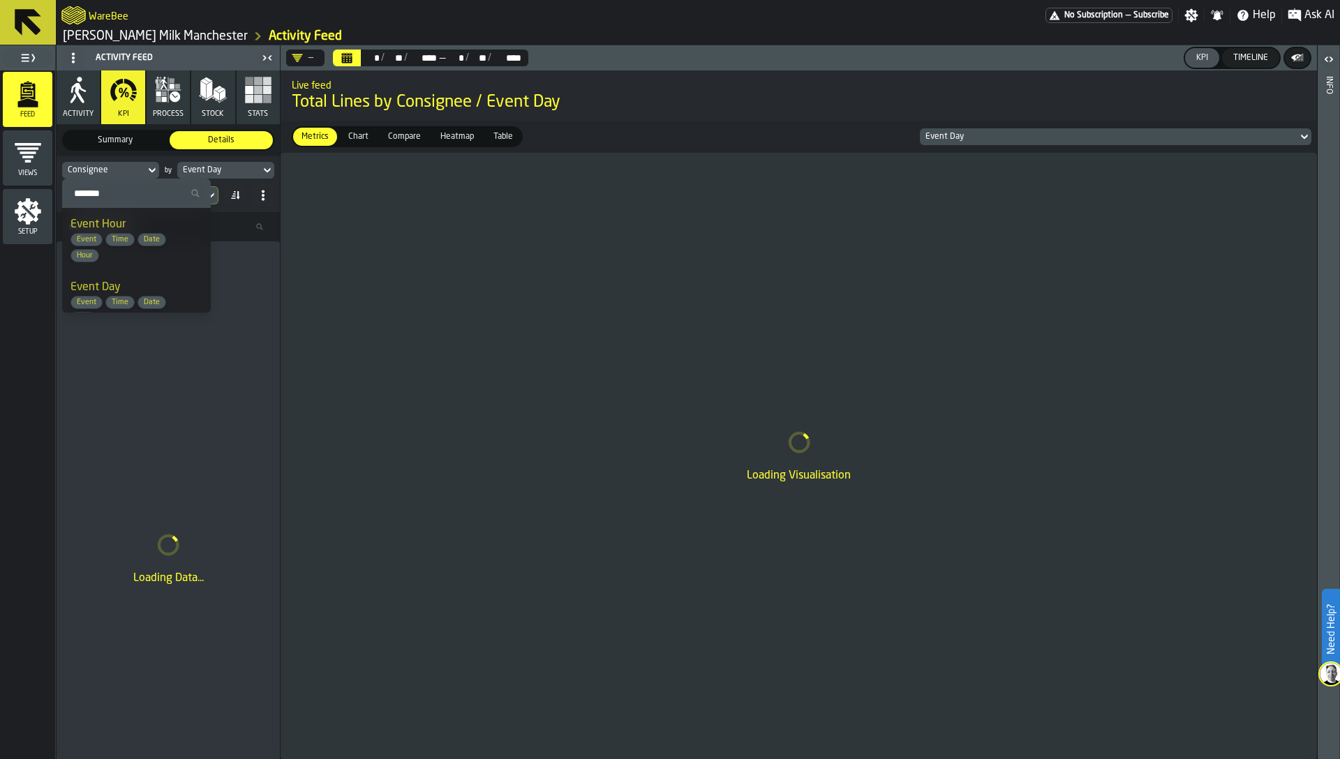
click at [204, 165] on div "Event Day" at bounding box center [219, 170] width 72 height 10
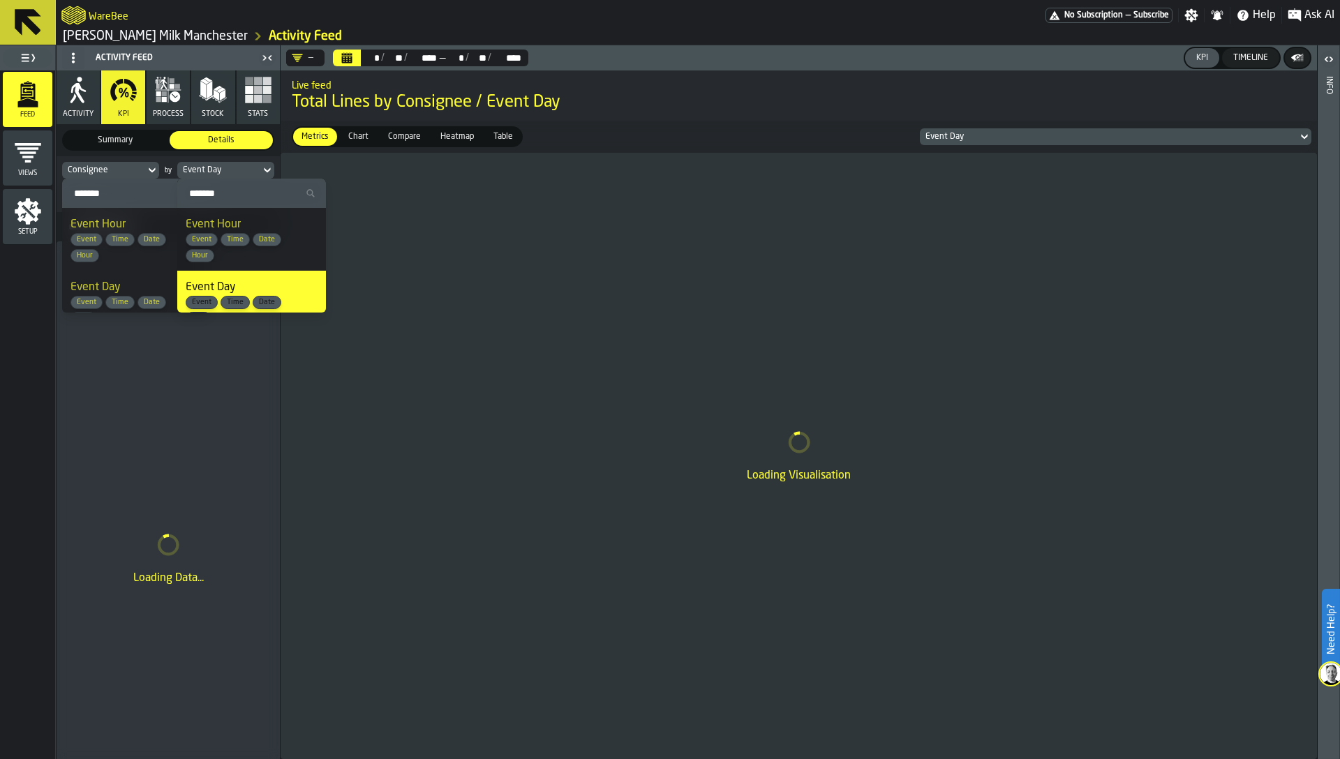
click at [231, 197] on input "Search" at bounding box center [251, 193] width 137 height 18
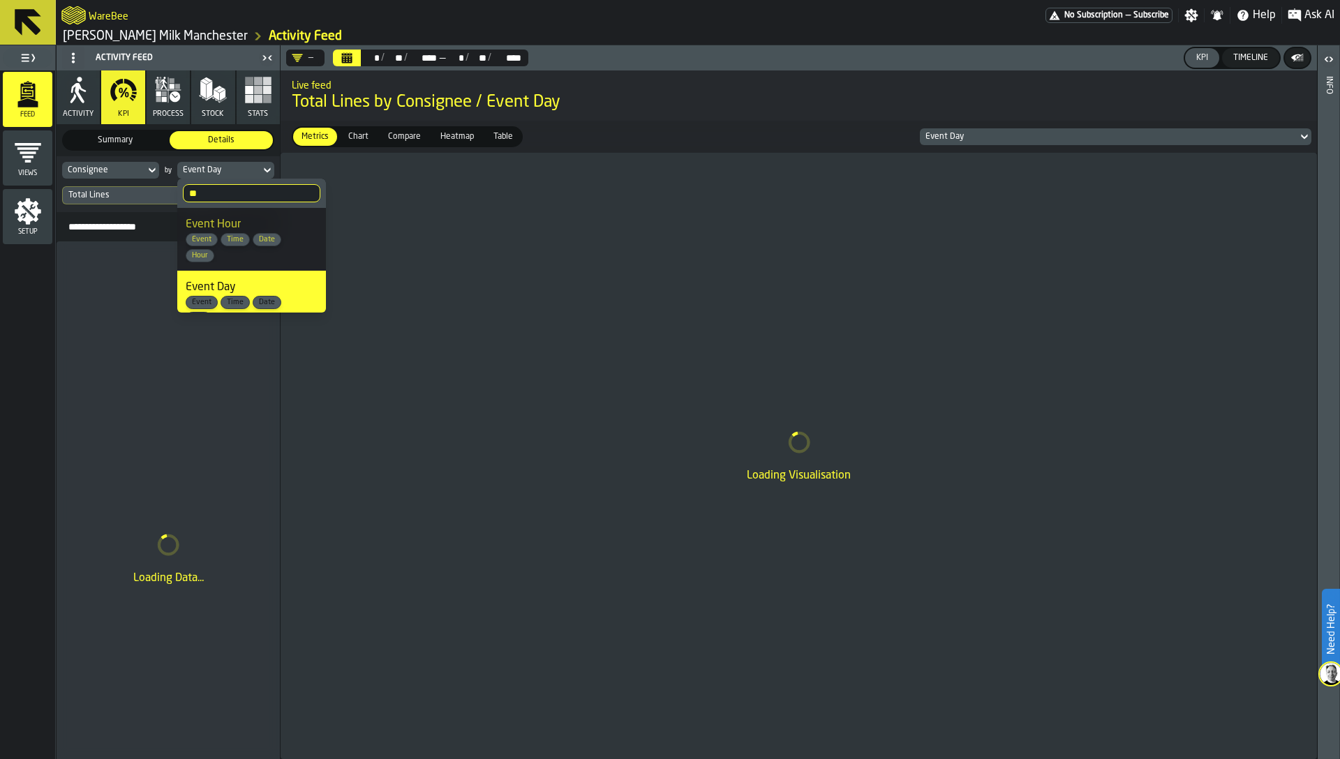
type input "***"
click at [131, 344] on div "Loading Data..." at bounding box center [168, 558] width 223 height 635
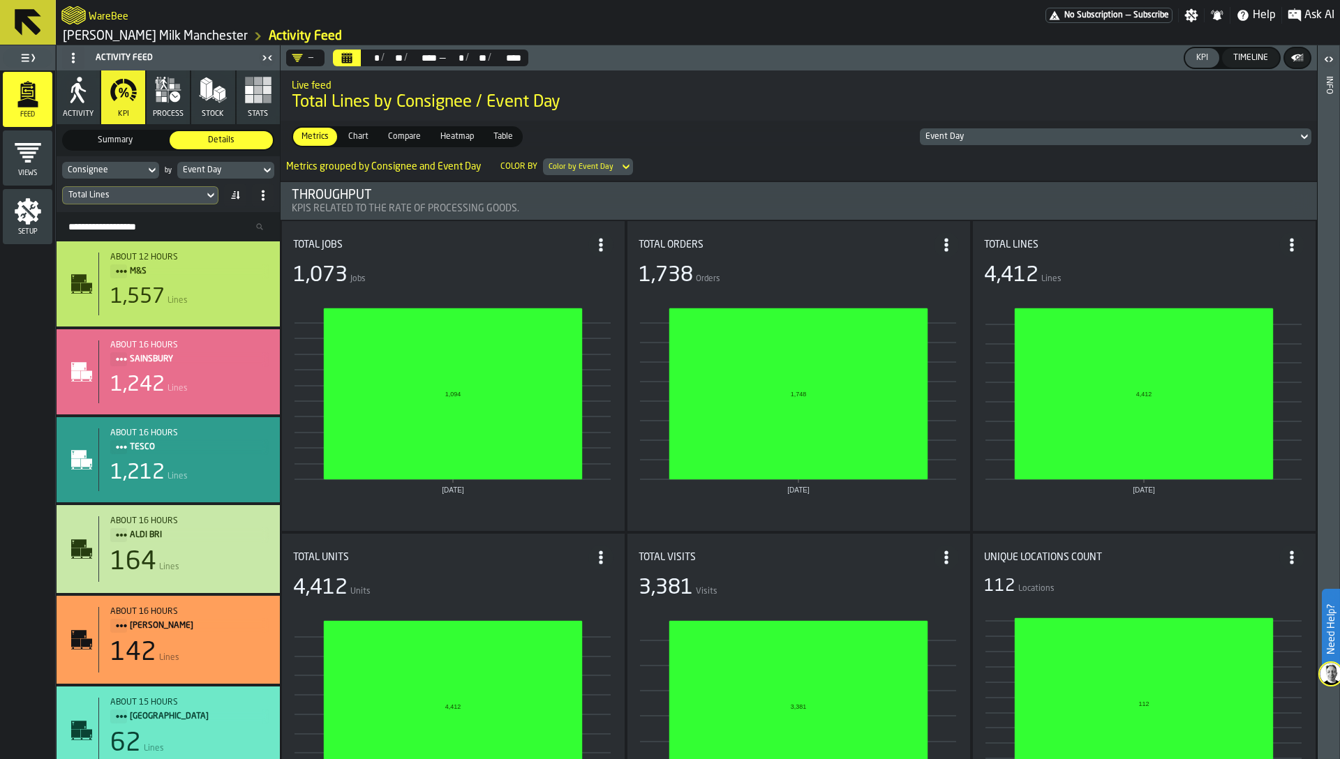
scroll to position [78, 0]
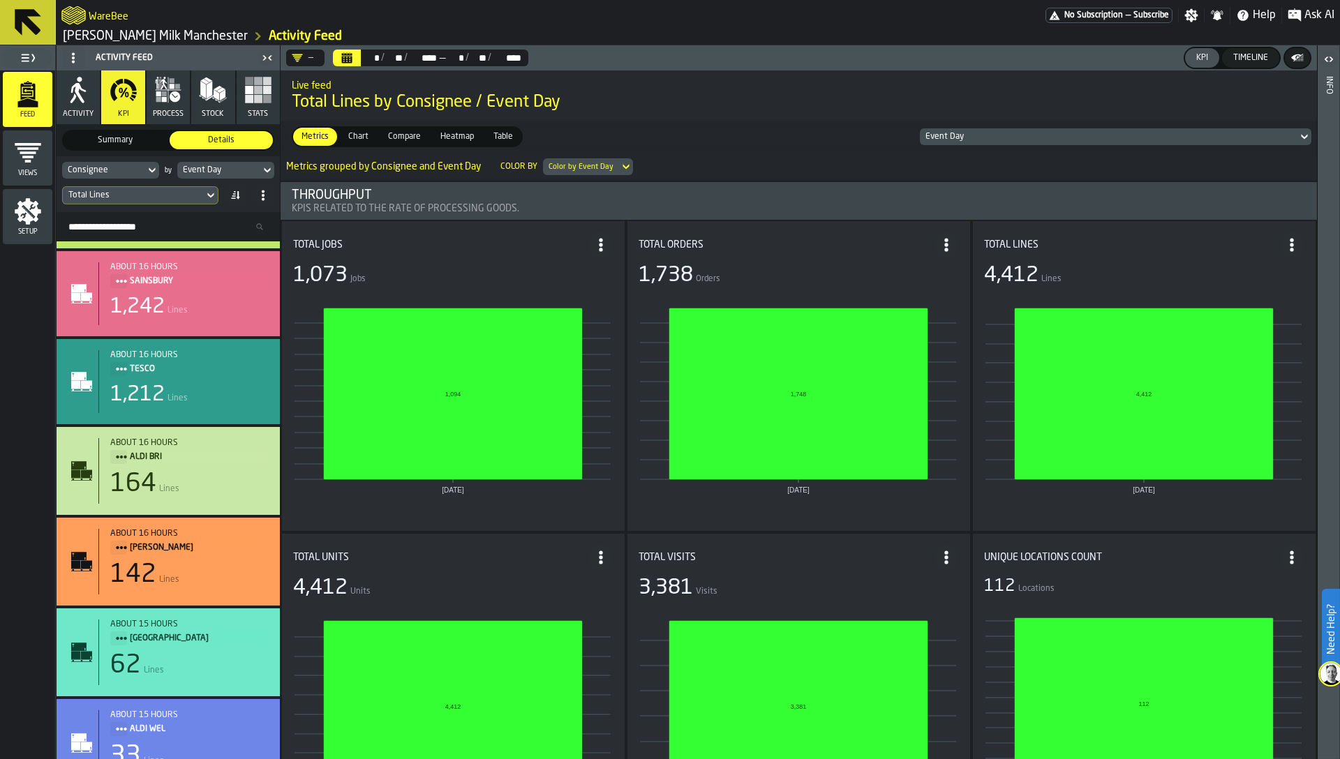
click at [668, 126] on div "Metrics Metrics Chart Chart Compare Compare Heatmap Heatmap Table Table Event D…" at bounding box center [798, 137] width 1036 height 32
click at [184, 167] on div "Event Day" at bounding box center [219, 170] width 72 height 10
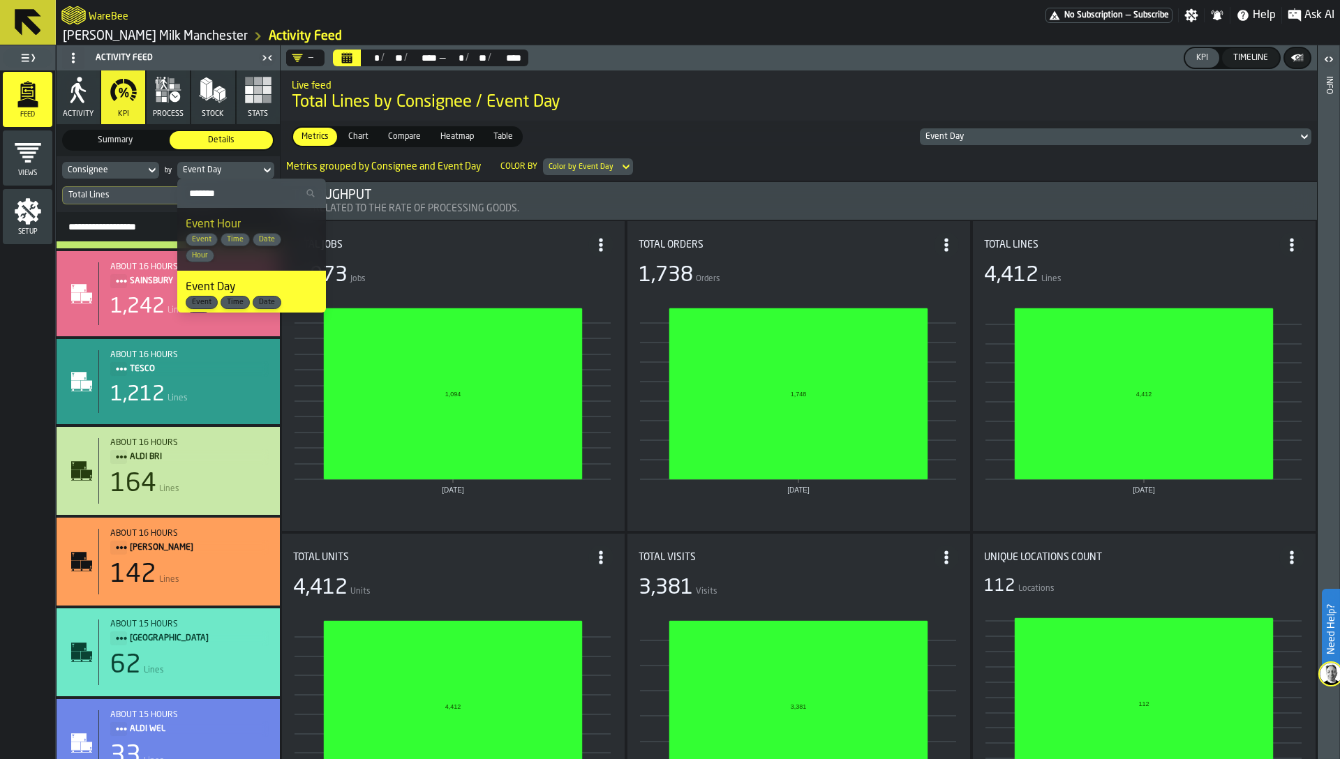
click at [110, 174] on div "Consignee" at bounding box center [104, 170] width 72 height 10
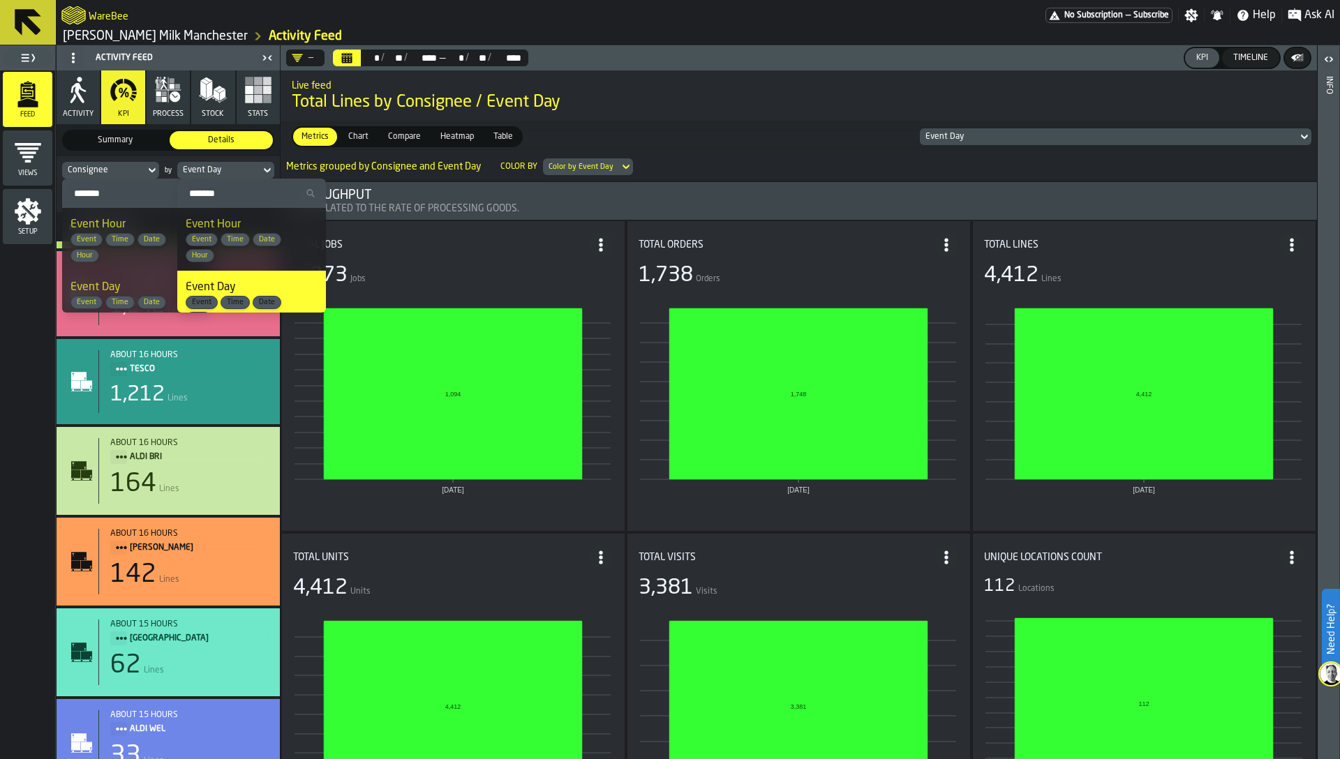
click at [105, 177] on div "Consignee" at bounding box center [103, 170] width 83 height 15
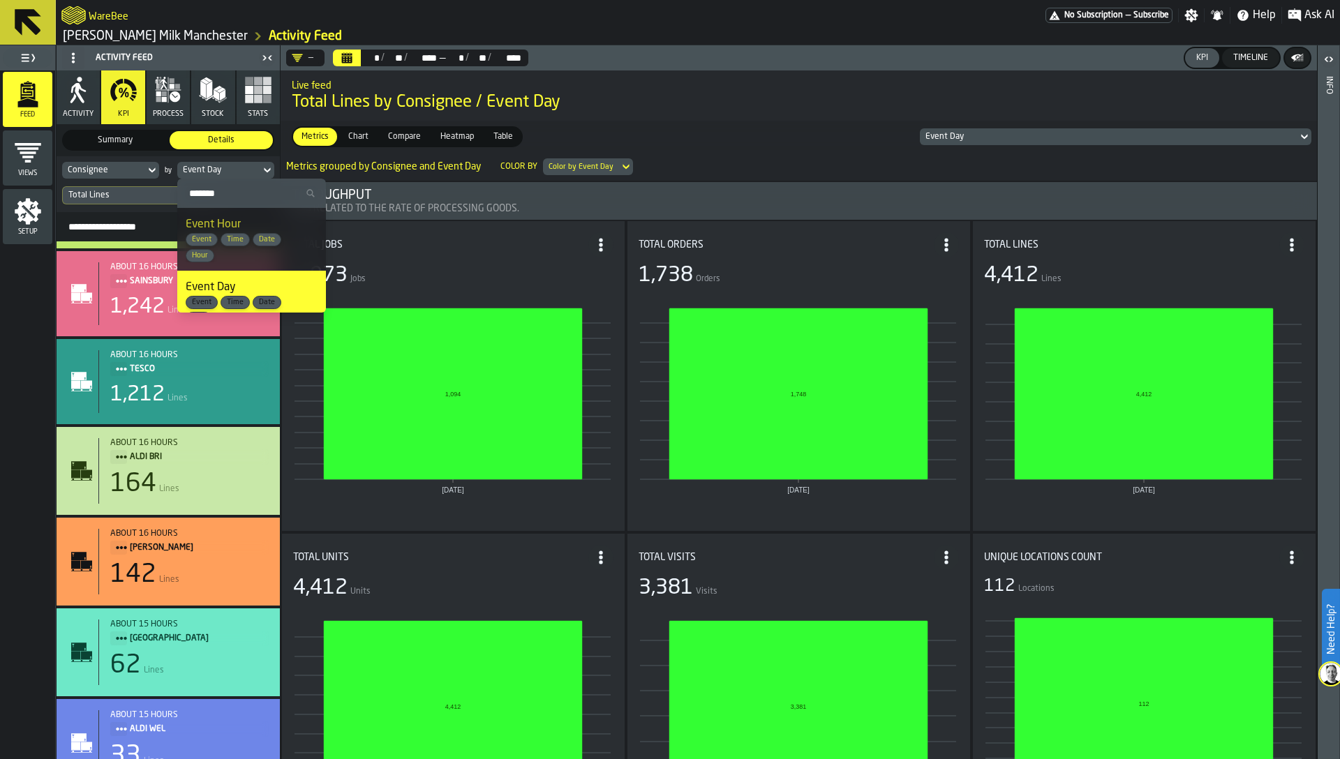
click at [100, 188] on div "Total Lines" at bounding box center [133, 195] width 141 height 15
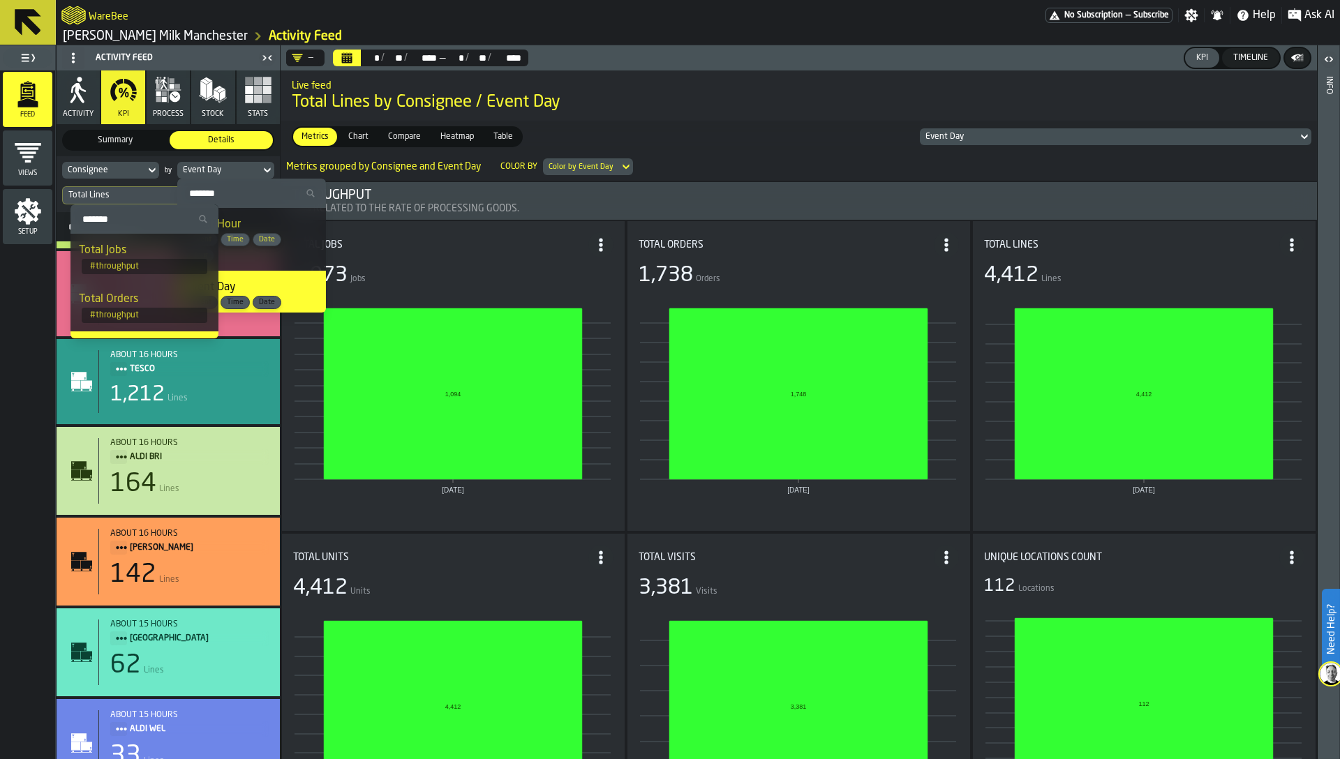
click at [102, 170] on div "Consignee" at bounding box center [104, 170] width 72 height 10
click at [96, 192] on input "Search" at bounding box center [136, 193] width 137 height 18
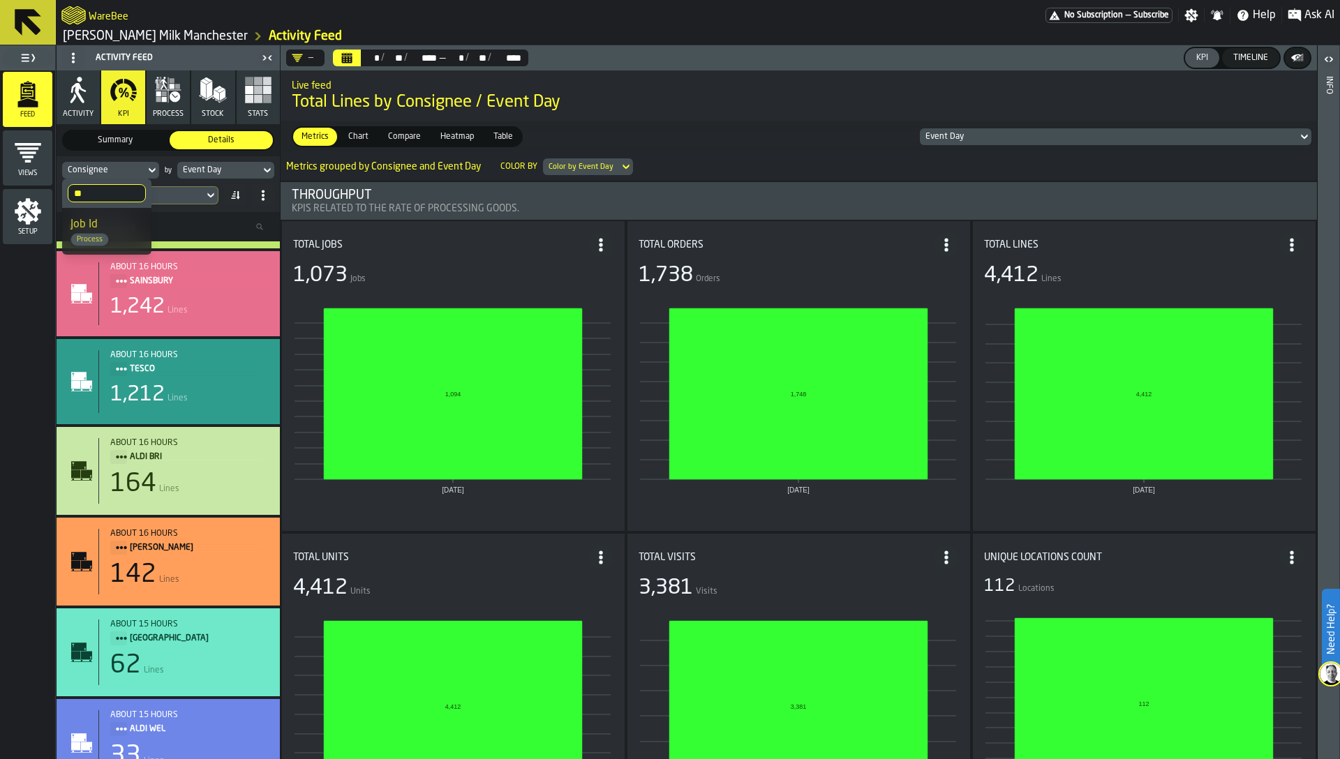
type input "*"
type input "***"
click at [108, 197] on input "***" at bounding box center [107, 193] width 78 height 18
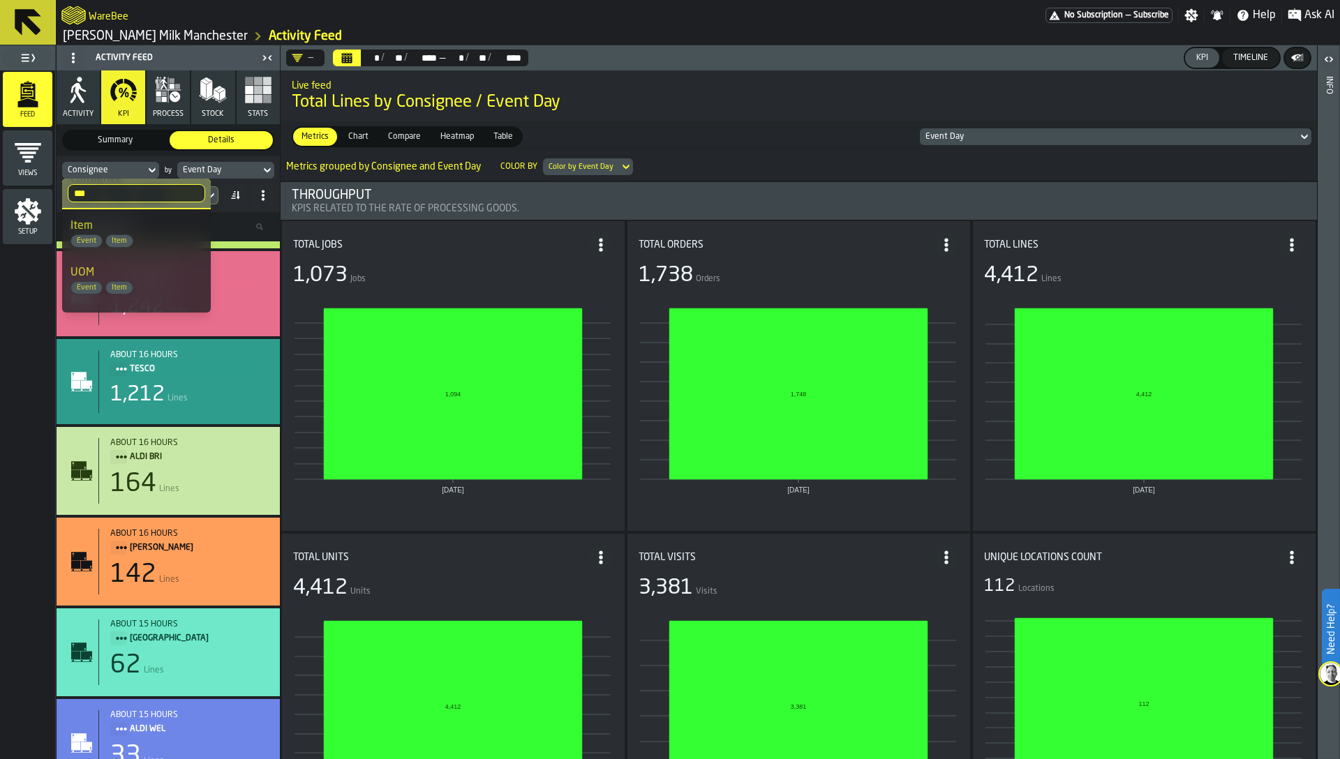
scroll to position [0, 0]
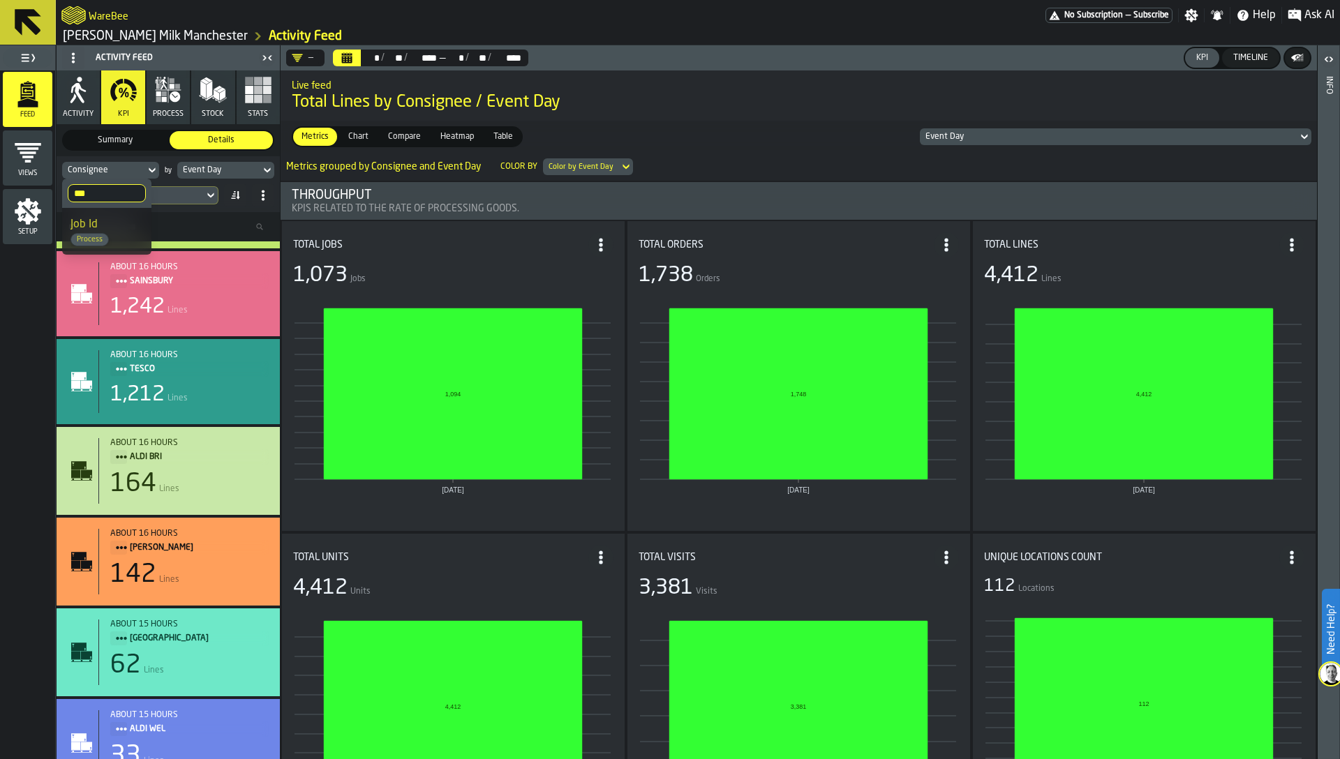
type input "***"
click at [5, 294] on div "Feed Views Setup" at bounding box center [27, 414] width 55 height 689
click at [204, 172] on div "Event Day" at bounding box center [219, 170] width 72 height 10
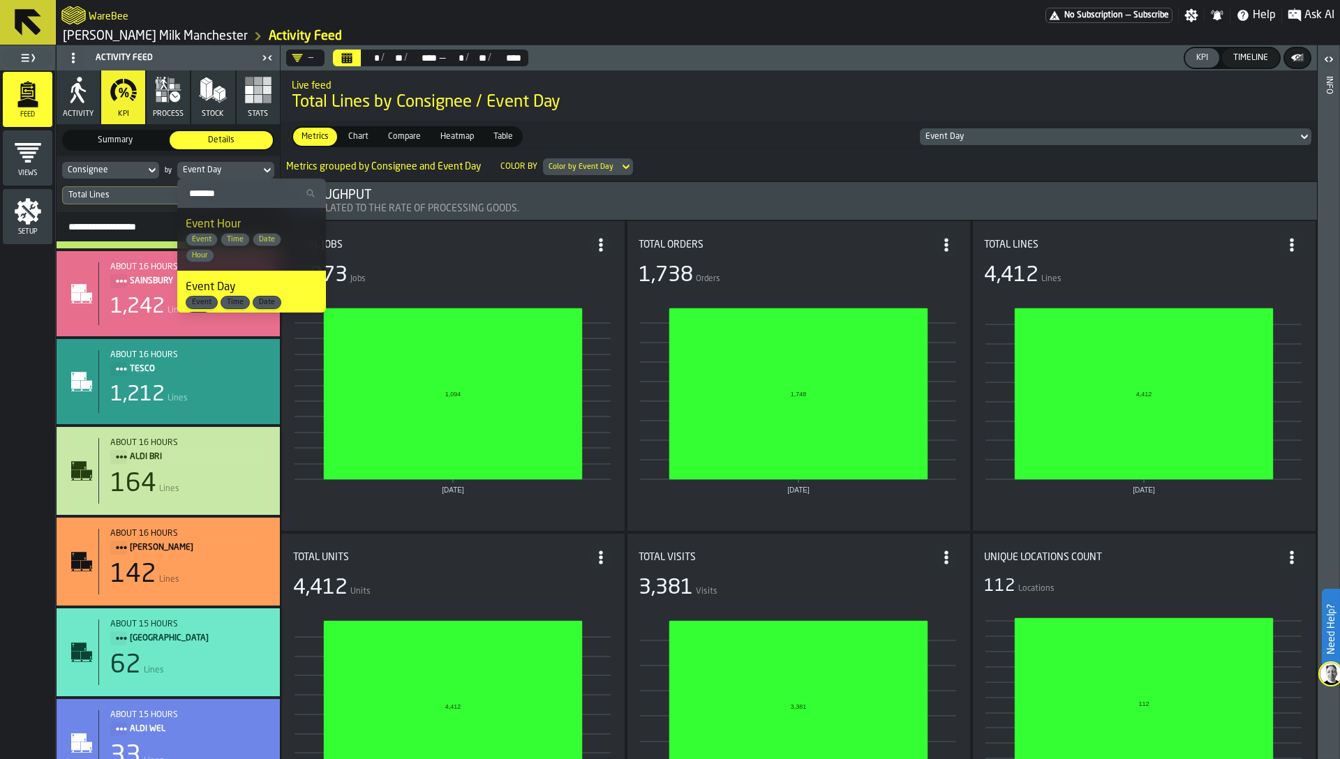
click at [195, 188] on input "Search" at bounding box center [251, 193] width 137 height 18
type input "***"
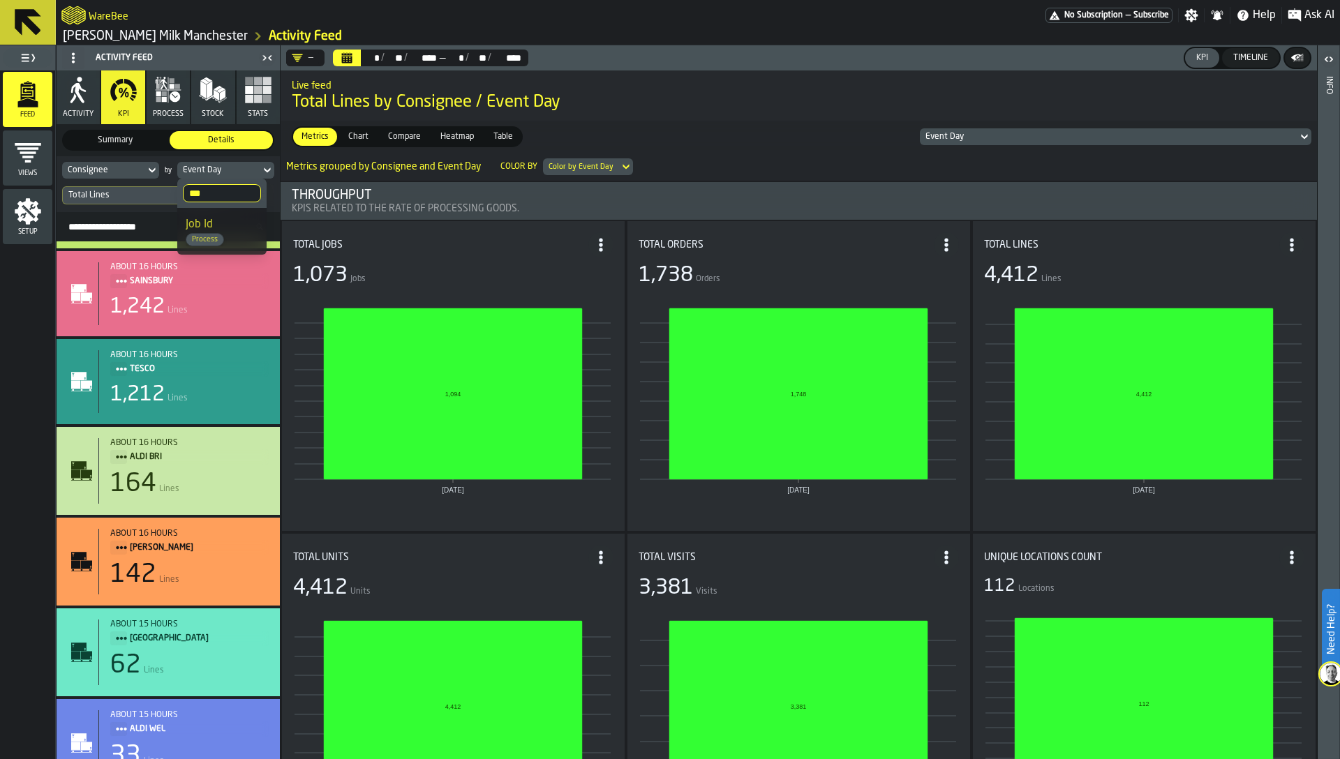
click at [248, 190] on input "***" at bounding box center [222, 193] width 78 height 18
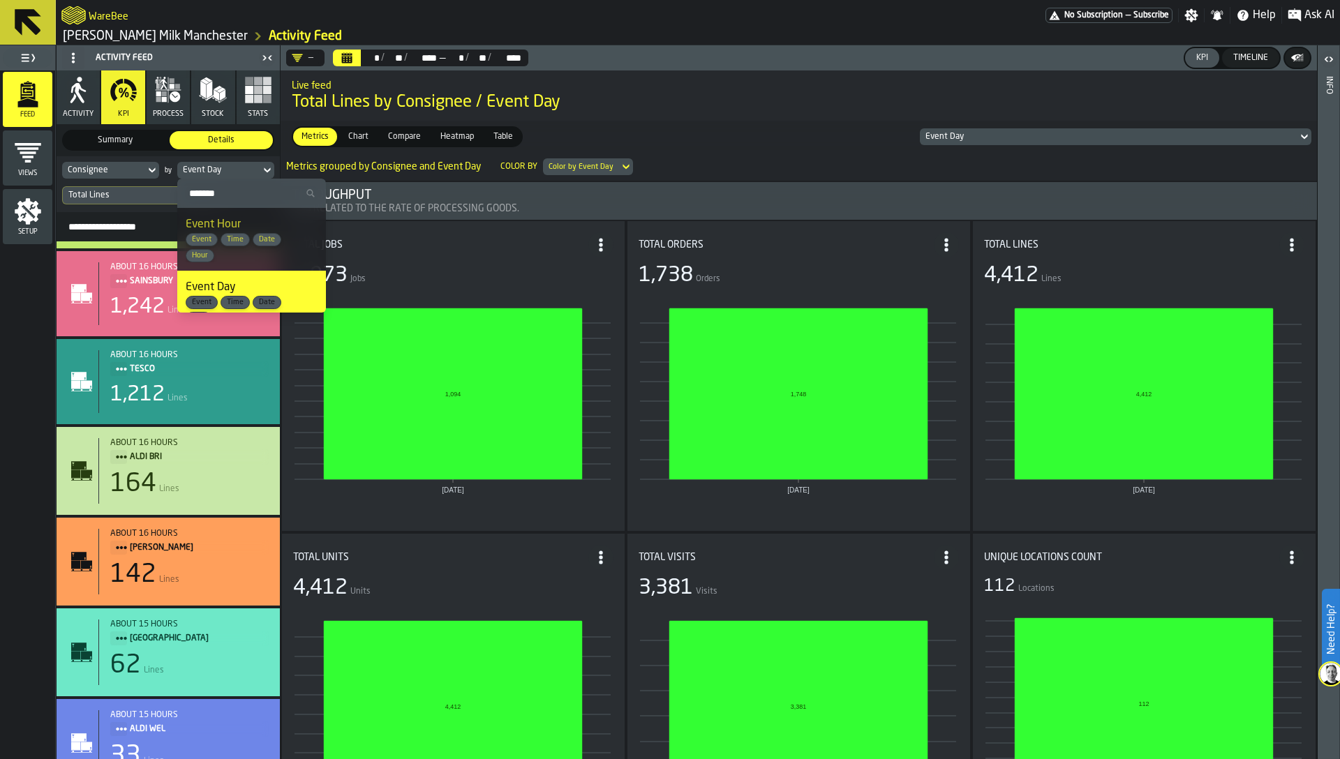
click at [10, 320] on div "Feed Views Setup" at bounding box center [27, 414] width 55 height 689
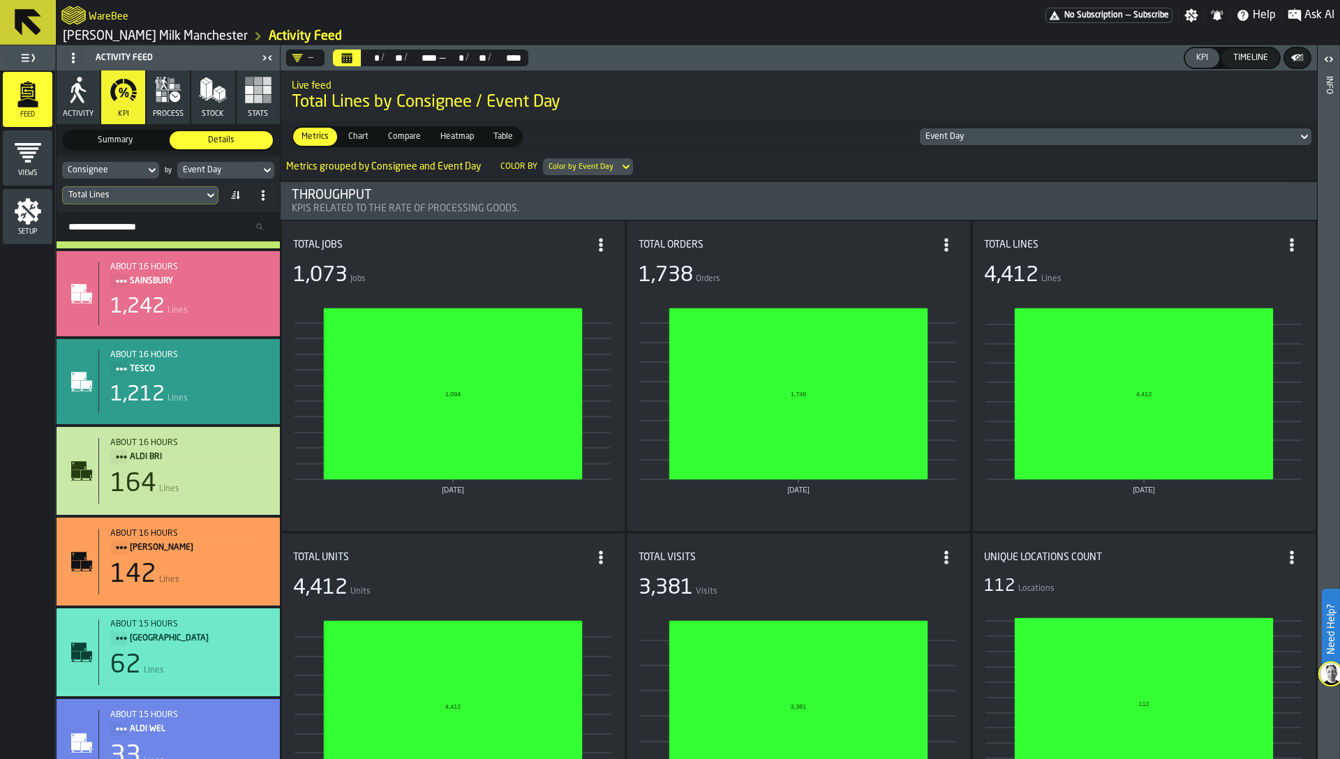
click at [18, 229] on span "Setup" at bounding box center [28, 232] width 50 height 8
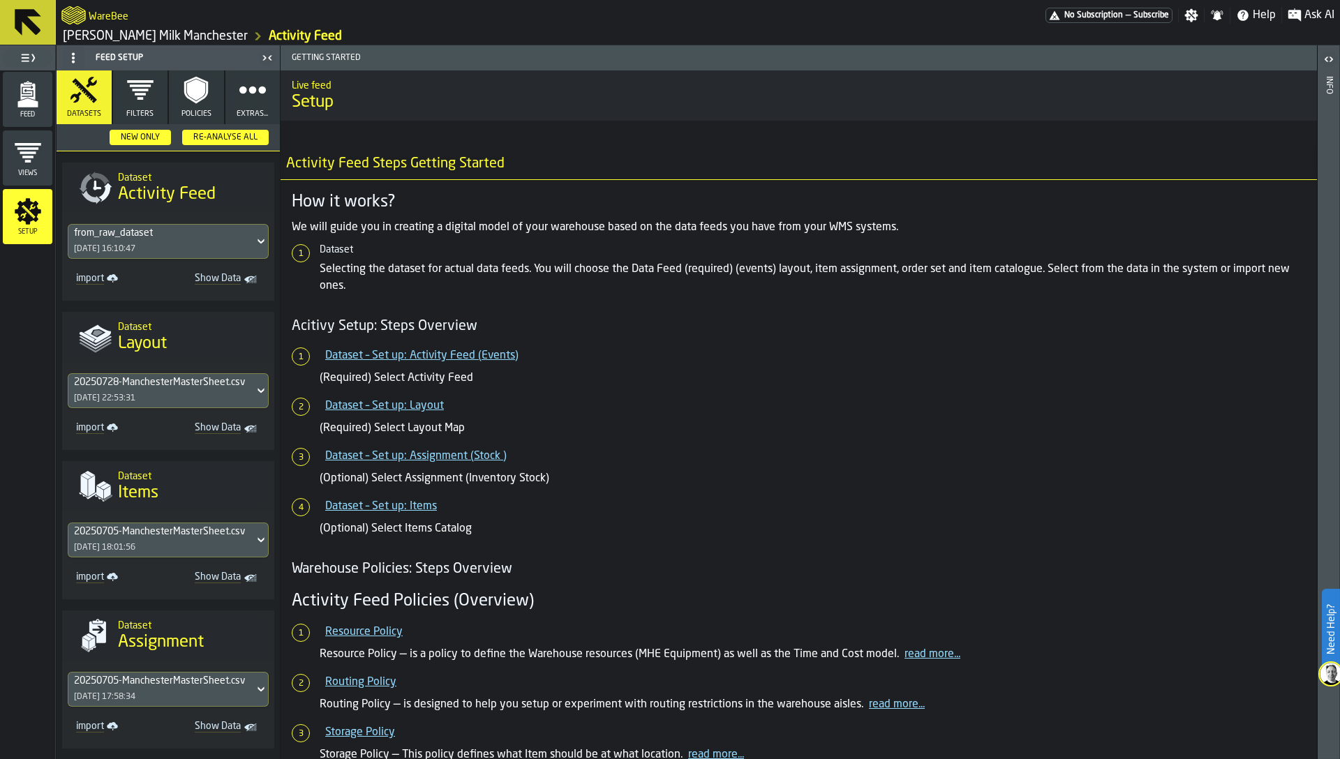
click at [249, 89] on icon "button" at bounding box center [253, 90] width 28 height 28
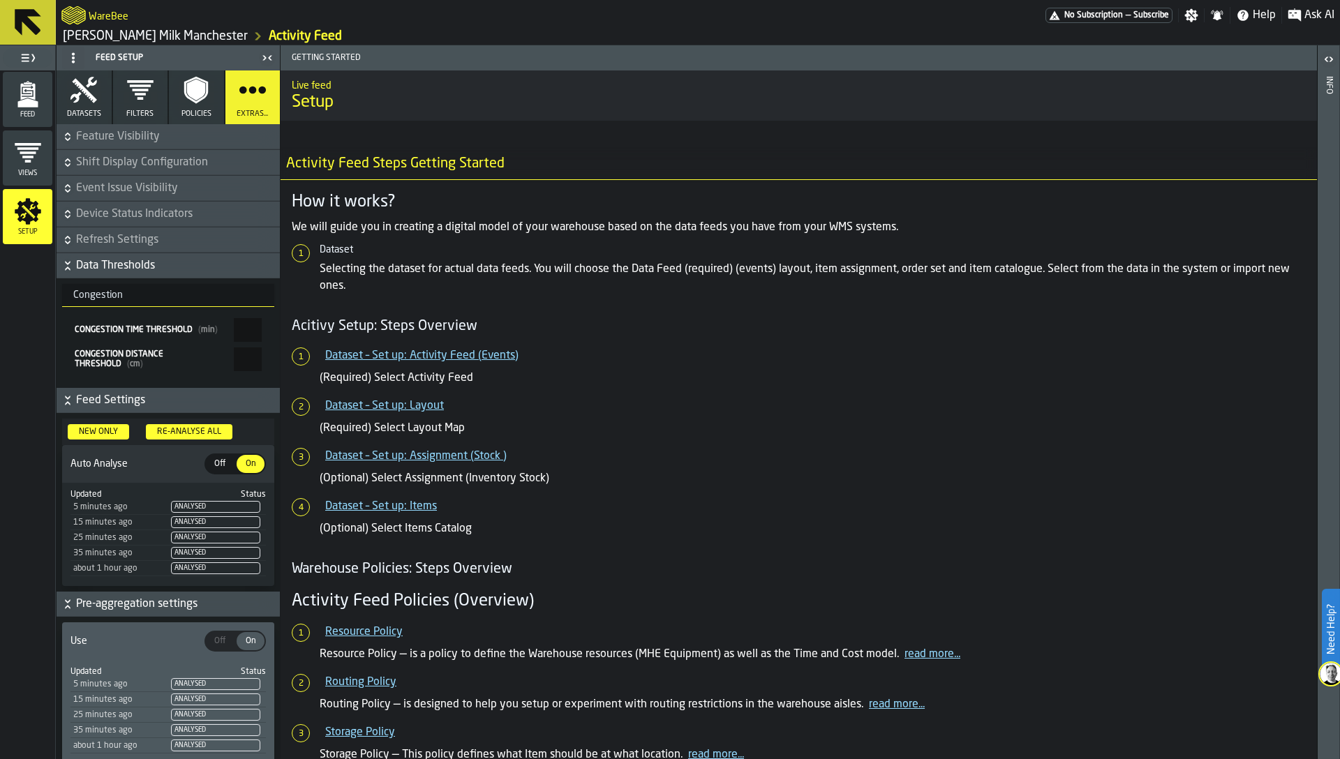
click at [195, 102] on icon "button" at bounding box center [196, 90] width 28 height 28
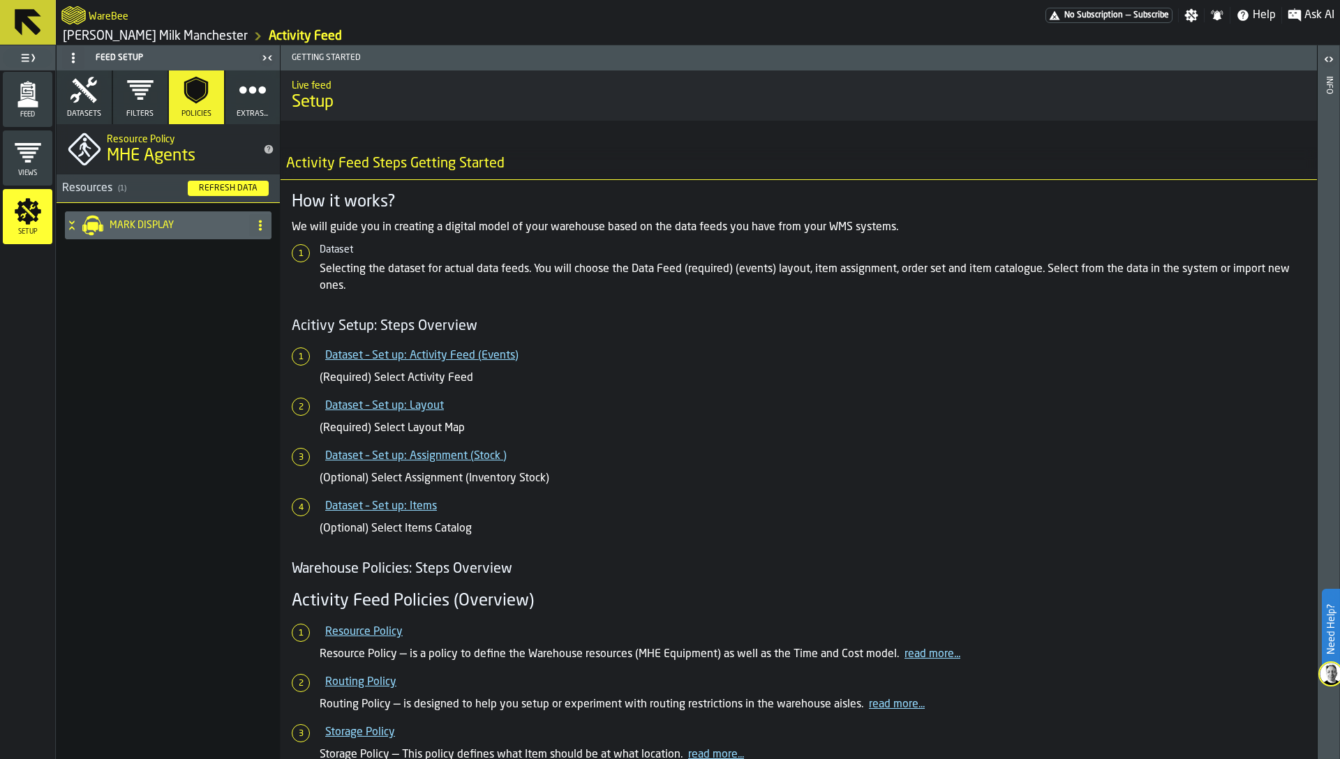
click at [82, 100] on icon "button" at bounding box center [84, 90] width 28 height 28
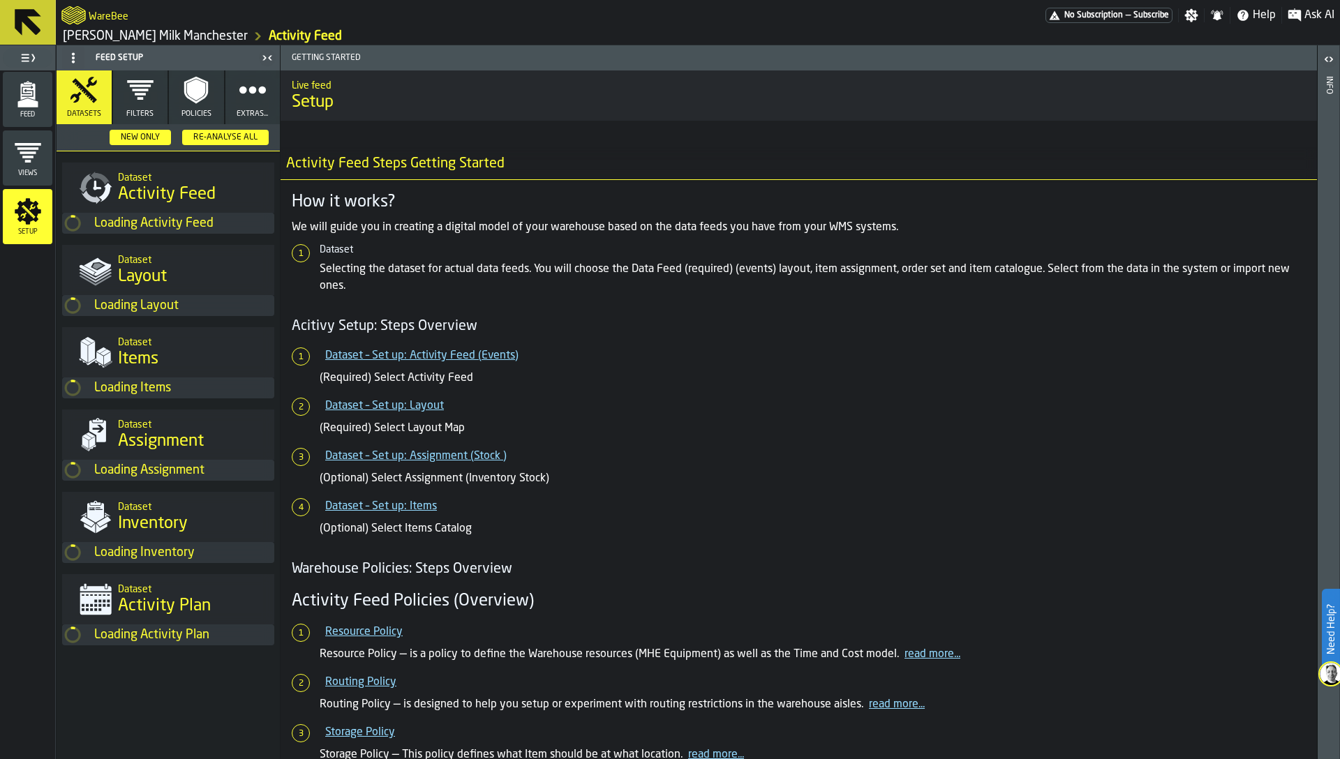
click at [130, 98] on icon "button" at bounding box center [140, 90] width 28 height 28
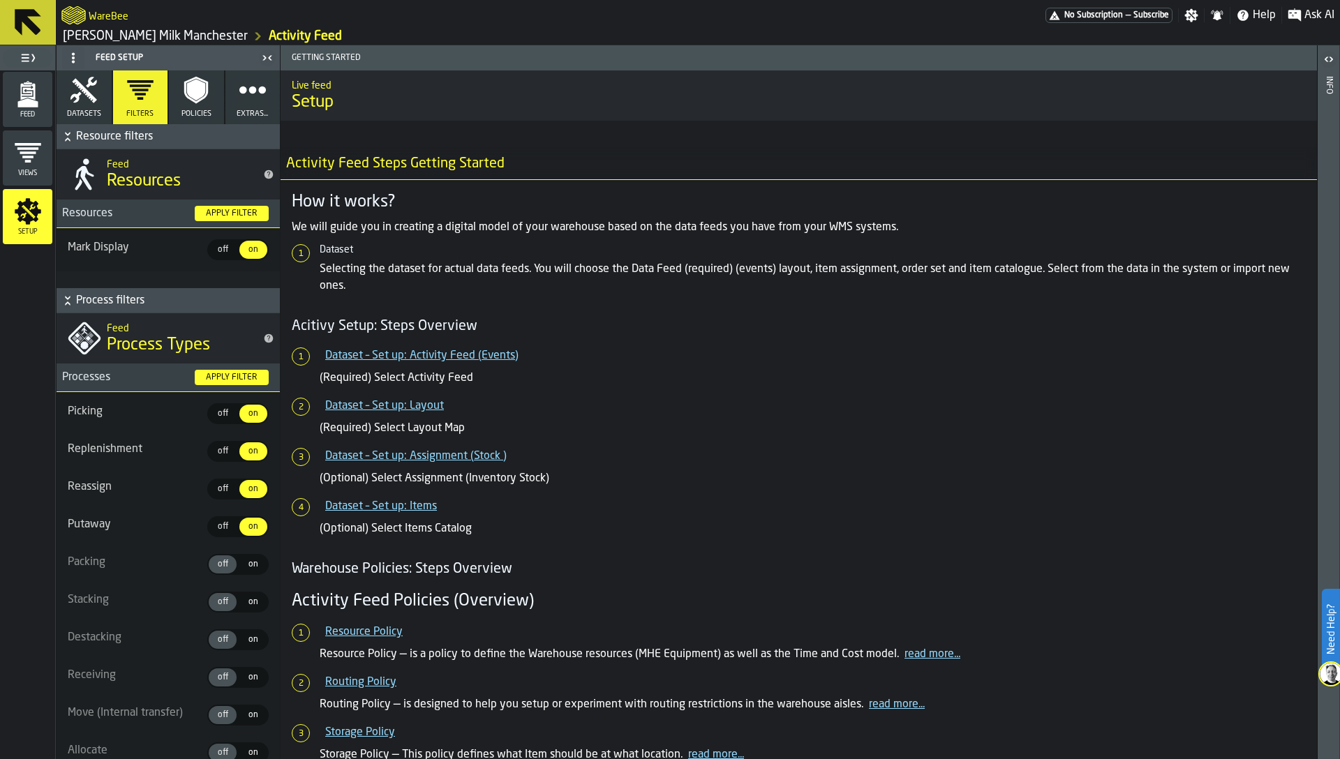
click at [29, 113] on span "Feed" at bounding box center [28, 115] width 50 height 8
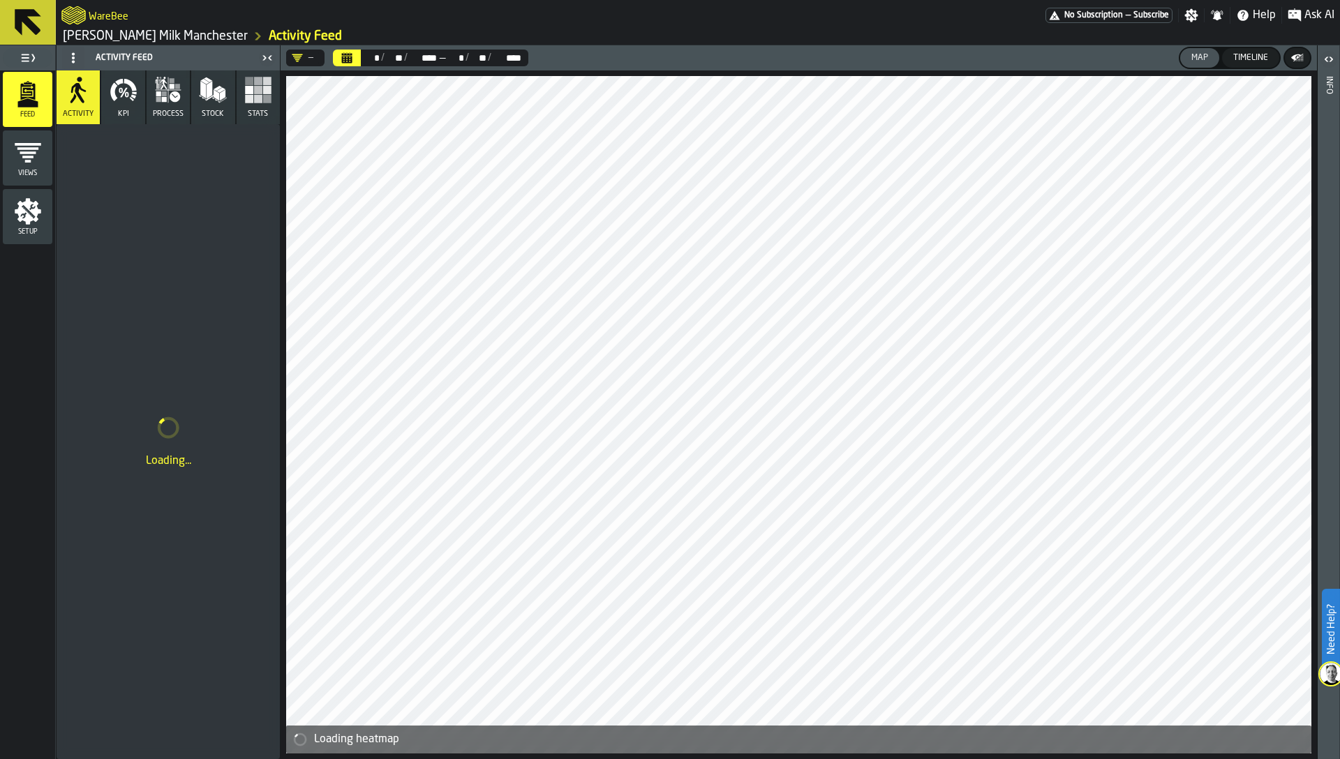
click at [26, 211] on icon "menu Setup" at bounding box center [28, 211] width 28 height 28
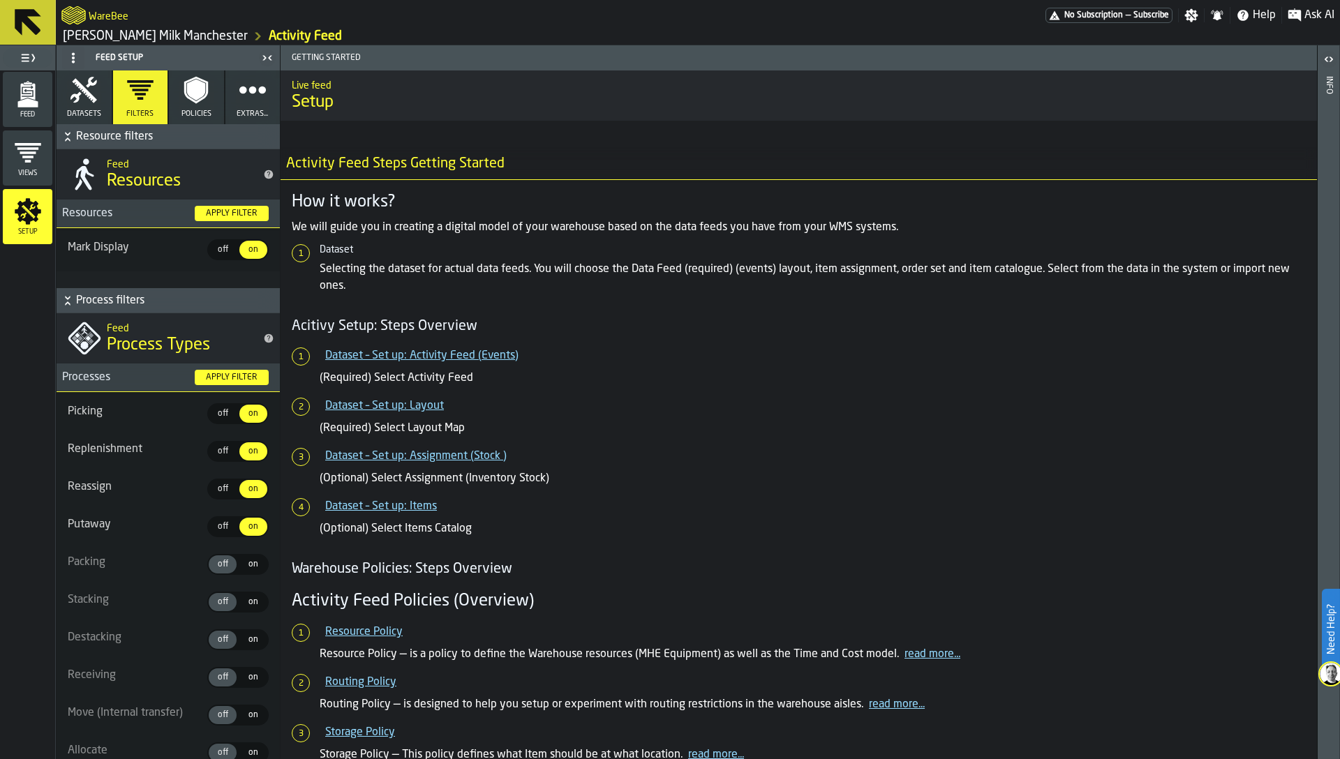
click at [81, 104] on button "Datasets" at bounding box center [84, 97] width 55 height 54
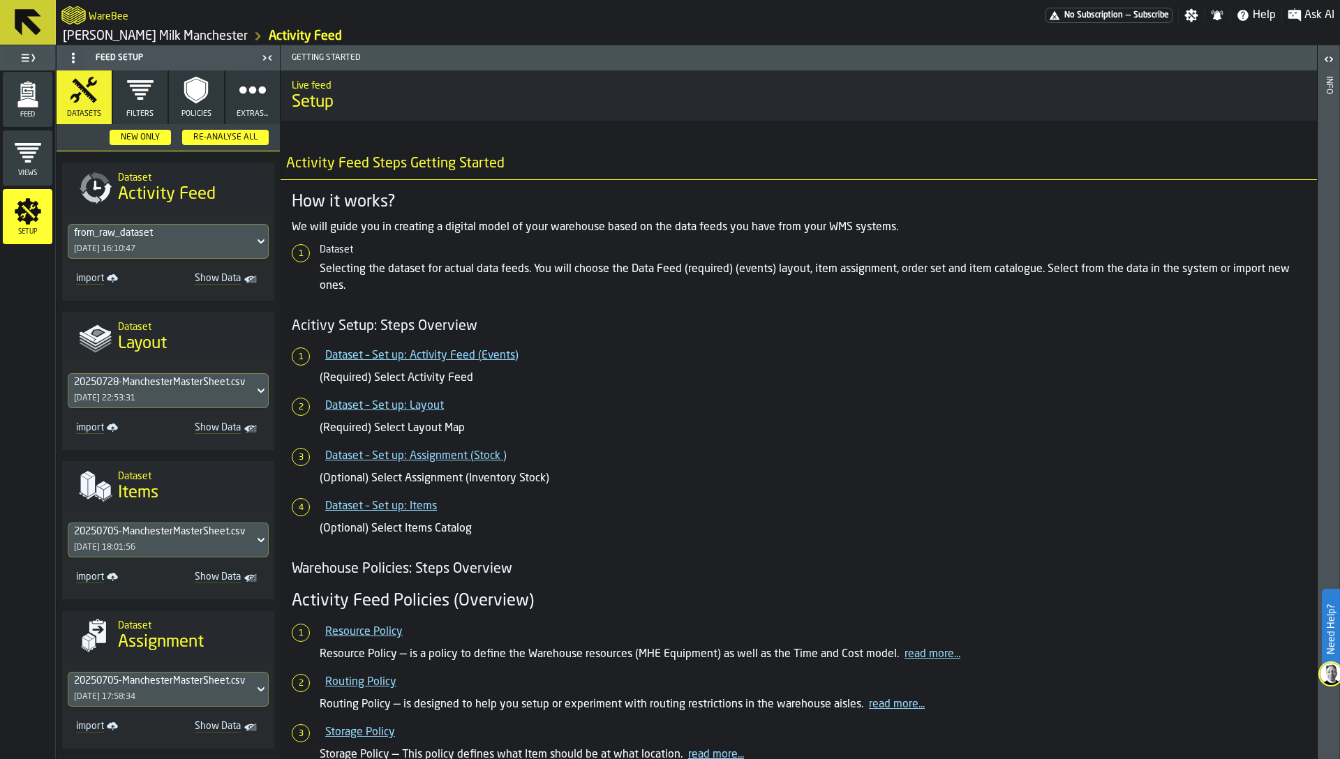
click at [210, 280] on span "Show Data" at bounding box center [209, 280] width 61 height 14
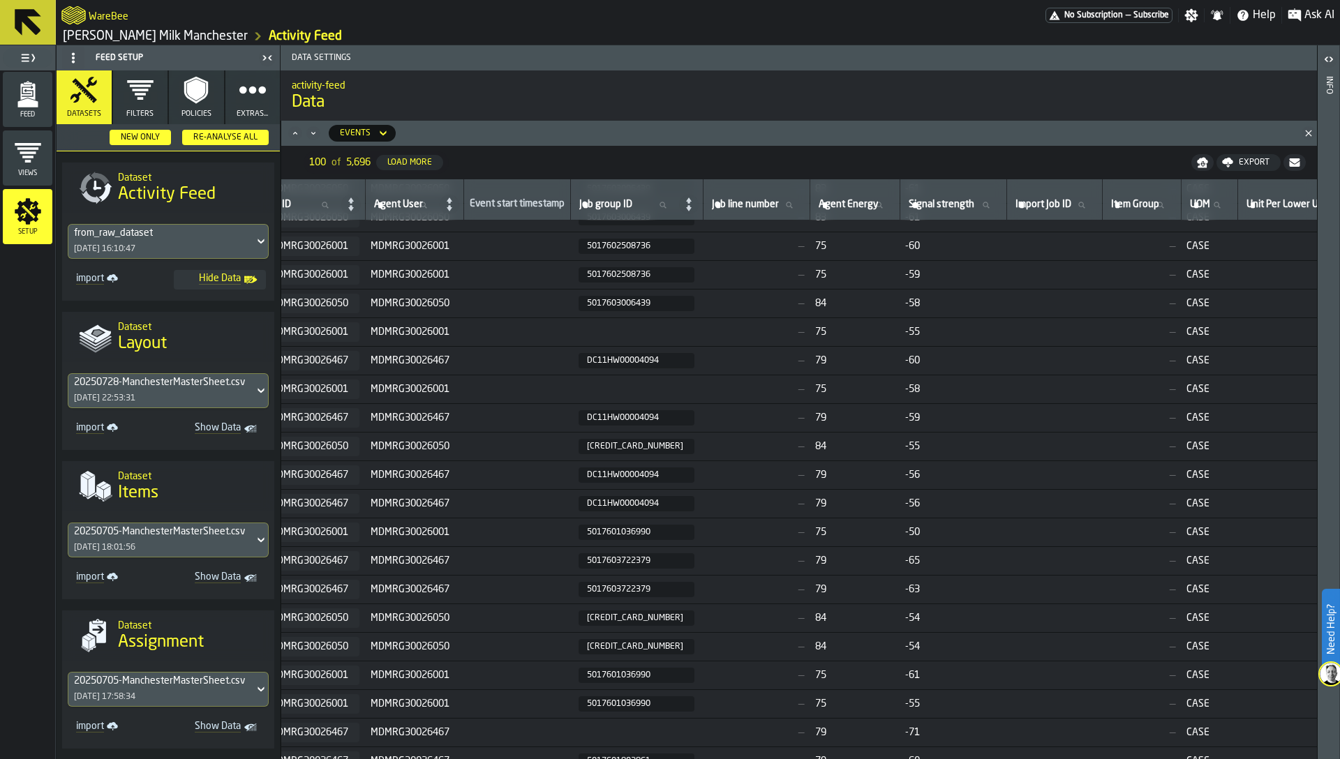
scroll to position [560, 1823]
click at [26, 112] on span "Feed" at bounding box center [28, 115] width 50 height 8
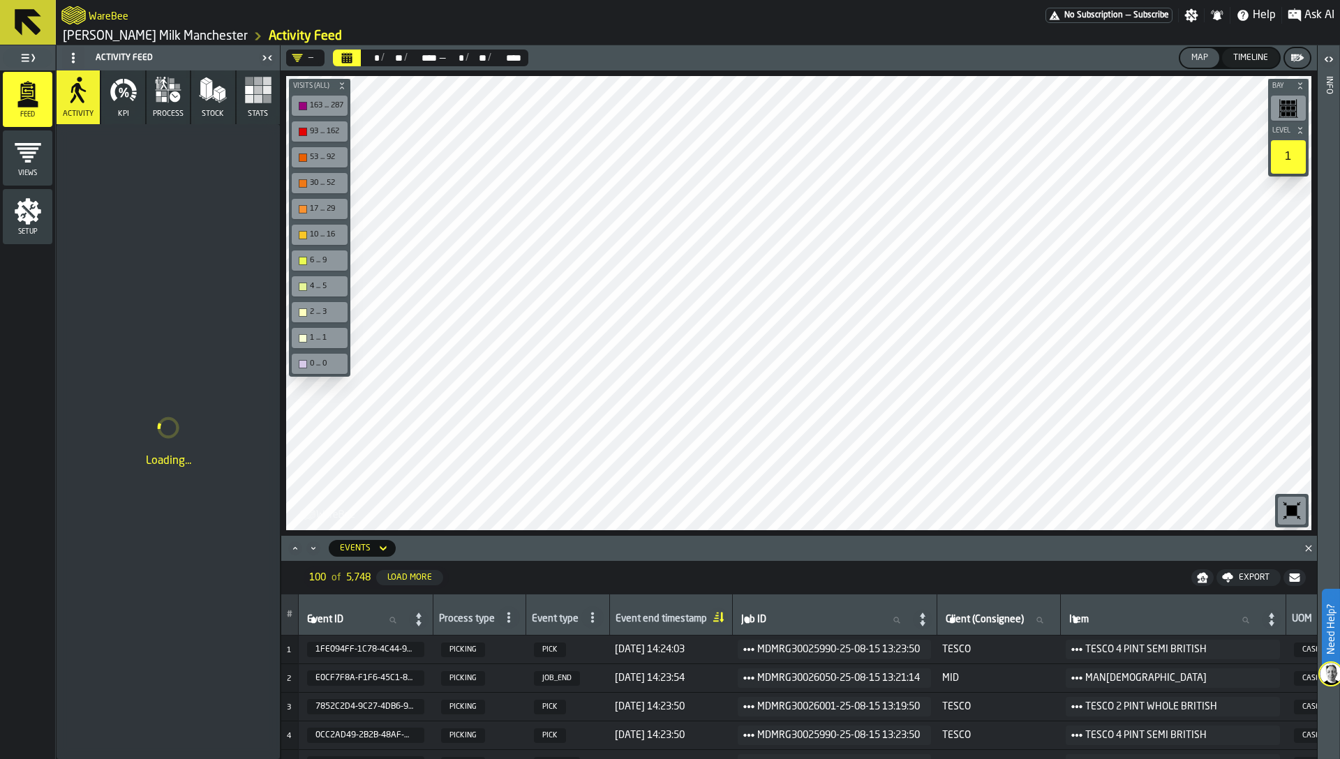
click at [114, 95] on icon "button" at bounding box center [113, 91] width 7 height 19
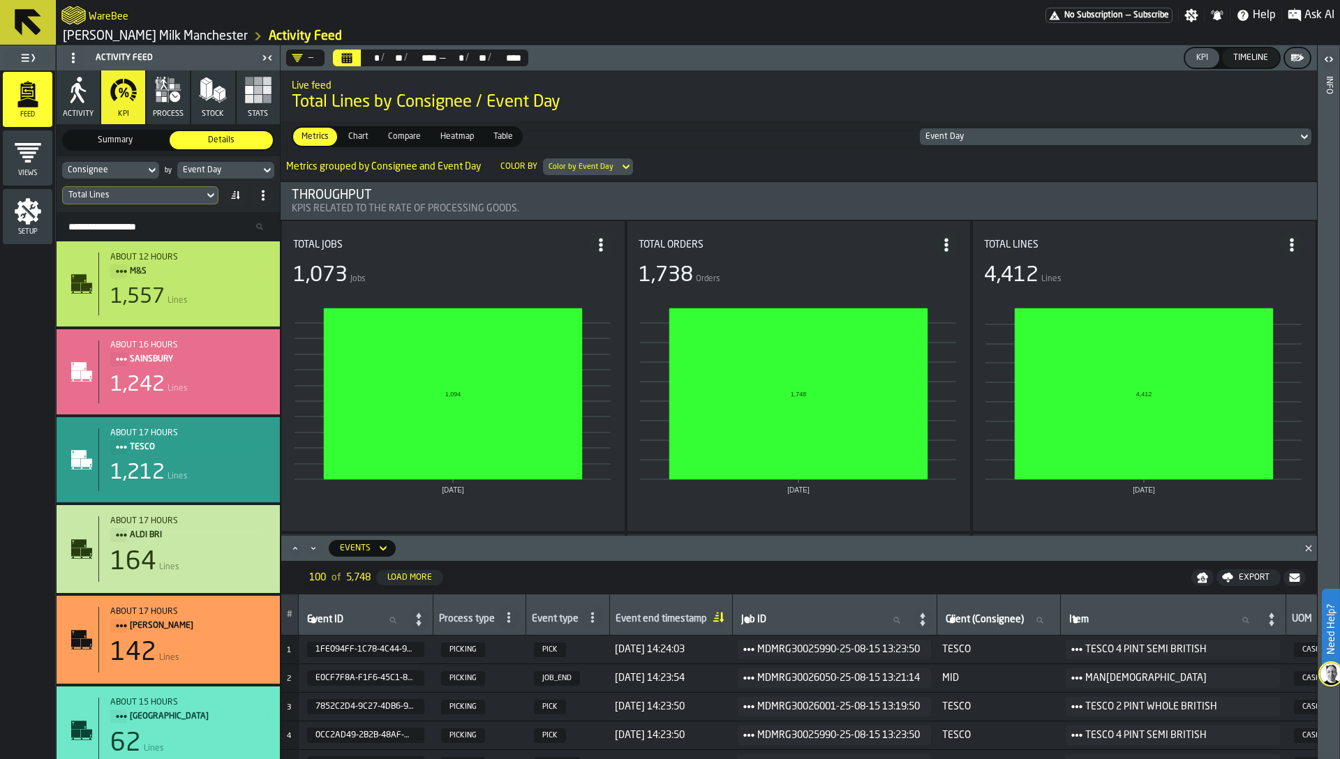
click at [108, 173] on div "Consignee" at bounding box center [104, 170] width 72 height 10
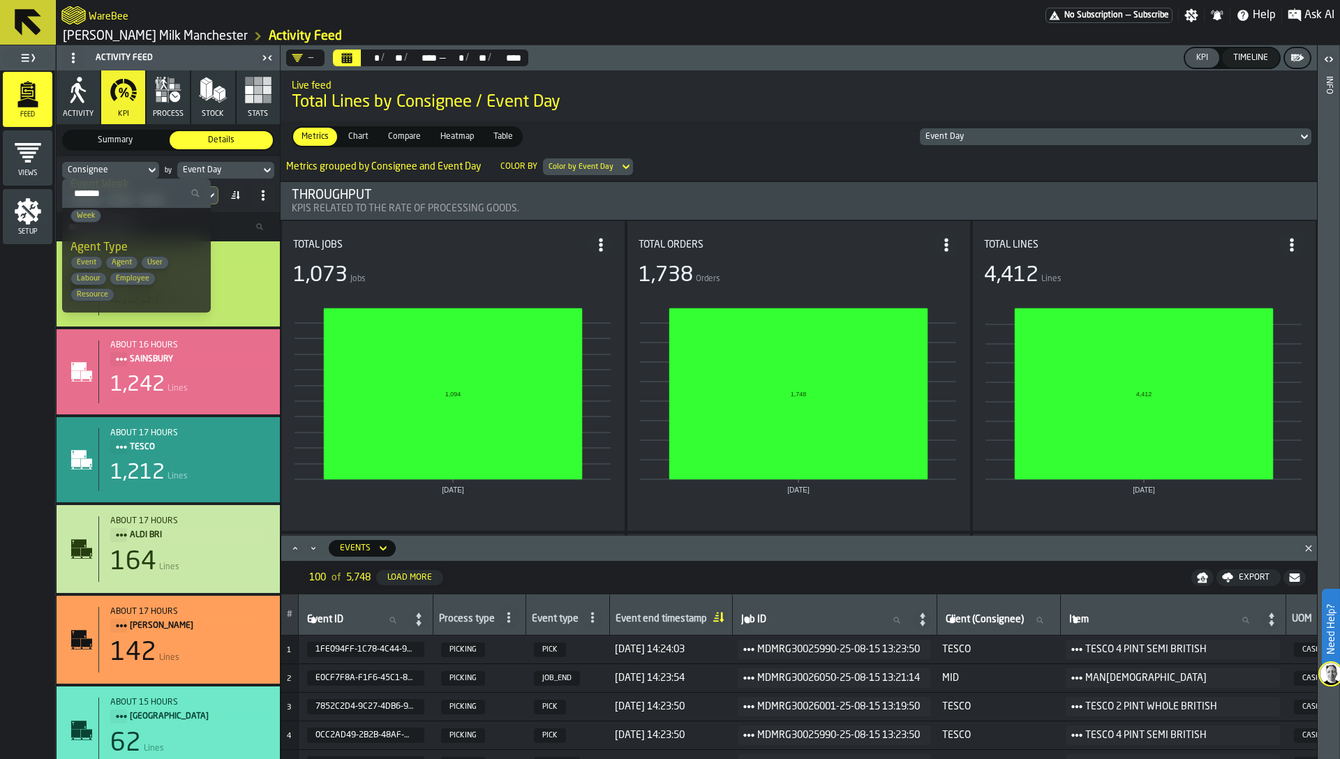
scroll to position [106, 0]
click at [97, 191] on input "Search" at bounding box center [136, 193] width 137 height 18
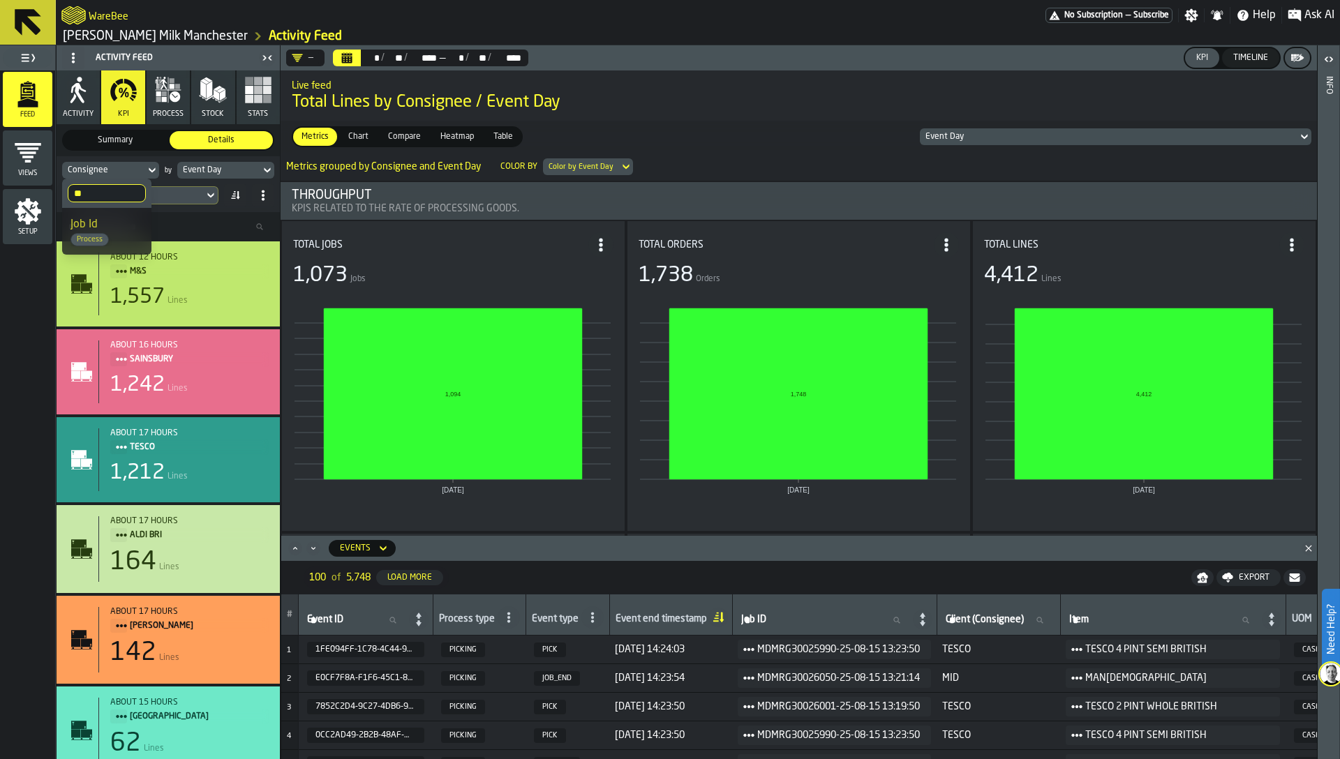
type input "*"
type input "*****"
click at [94, 227] on span "Order ID" at bounding box center [90, 224] width 40 height 11
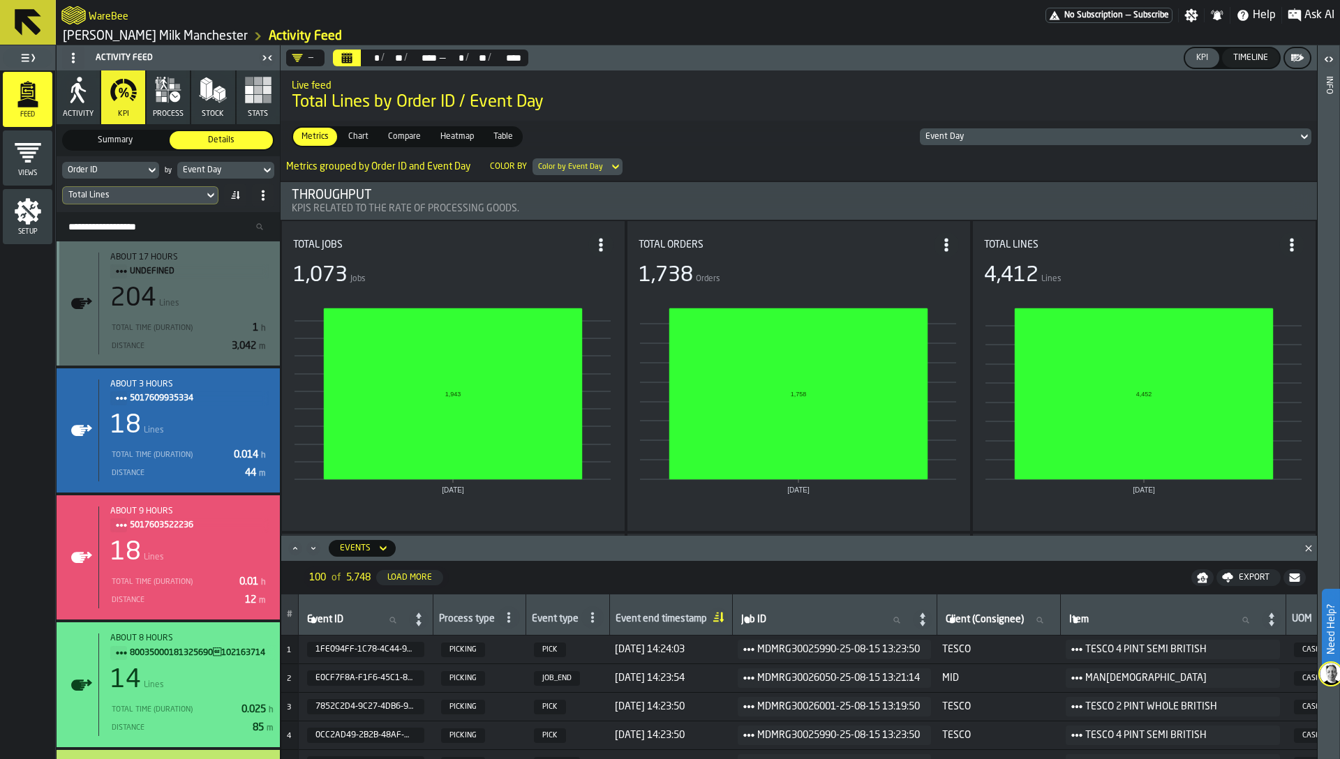
click at [93, 172] on div "Order ID" at bounding box center [104, 170] width 72 height 10
click at [100, 190] on input "*****" at bounding box center [107, 193] width 78 height 18
drag, startPoint x: 209, startPoint y: 168, endPoint x: 196, endPoint y: 212, distance: 45.7
click at [196, 212] on section "Summary Summary Details Details Order ID by Event Day Total Lines Search Resour…" at bounding box center [168, 441] width 223 height 635
click at [197, 190] on div "Total Lines" at bounding box center [133, 195] width 141 height 15
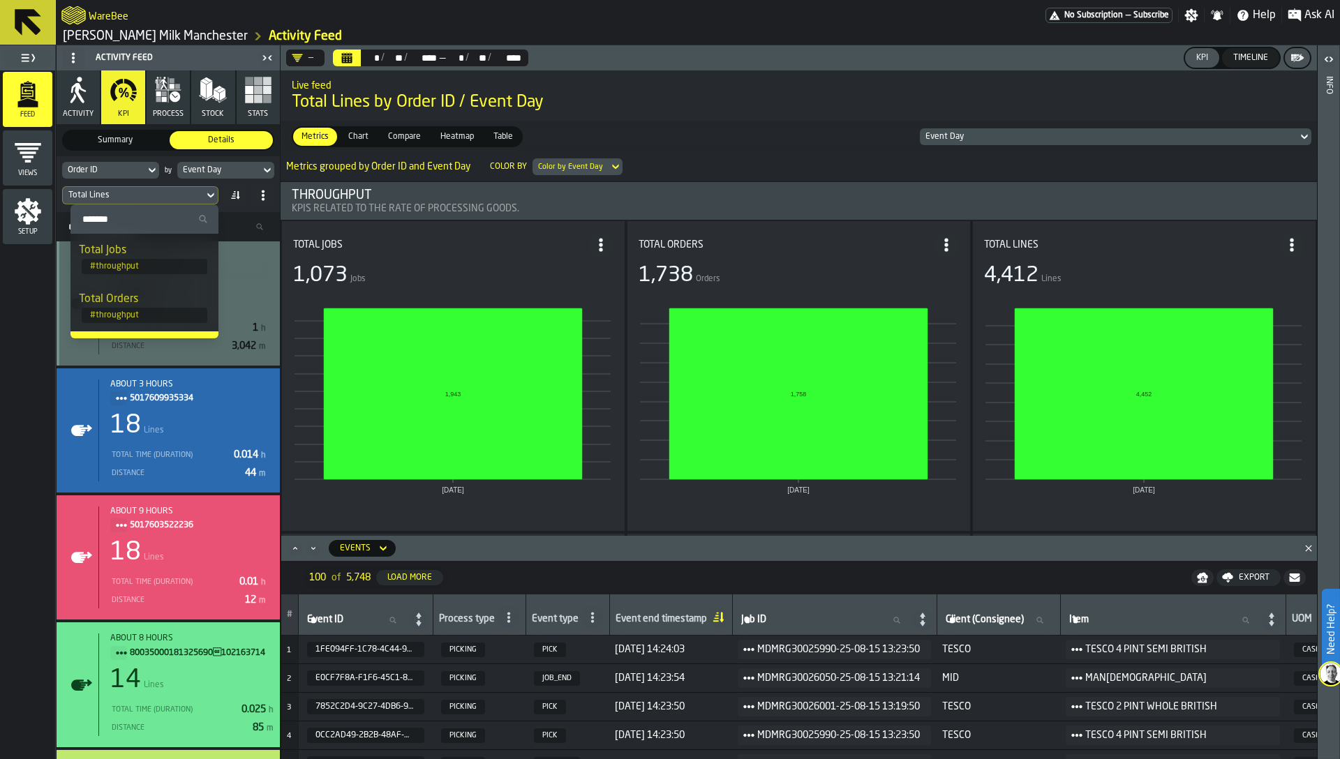
click at [165, 299] on div "Total Orders" at bounding box center [144, 299] width 131 height 17
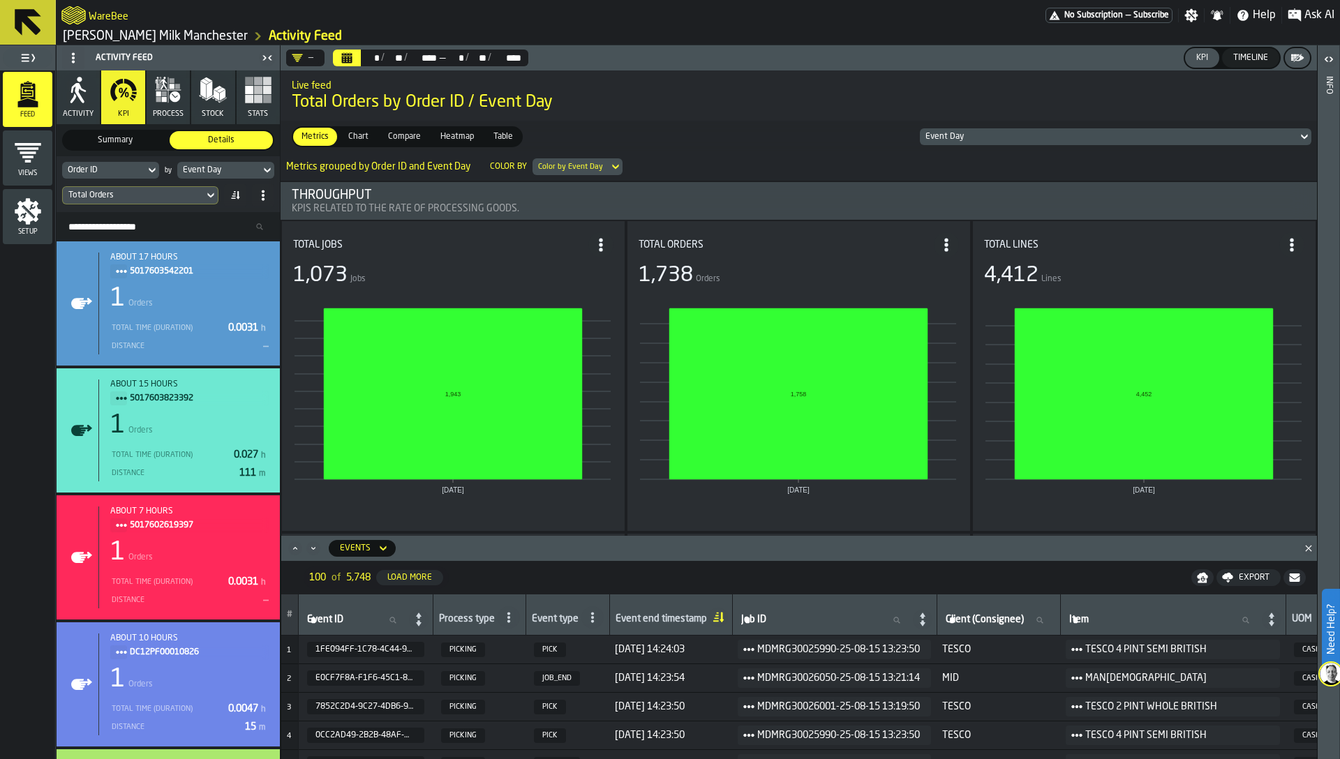
click at [121, 166] on div "Order ID" at bounding box center [104, 170] width 72 height 10
click at [113, 189] on input "*****" at bounding box center [107, 193] width 78 height 18
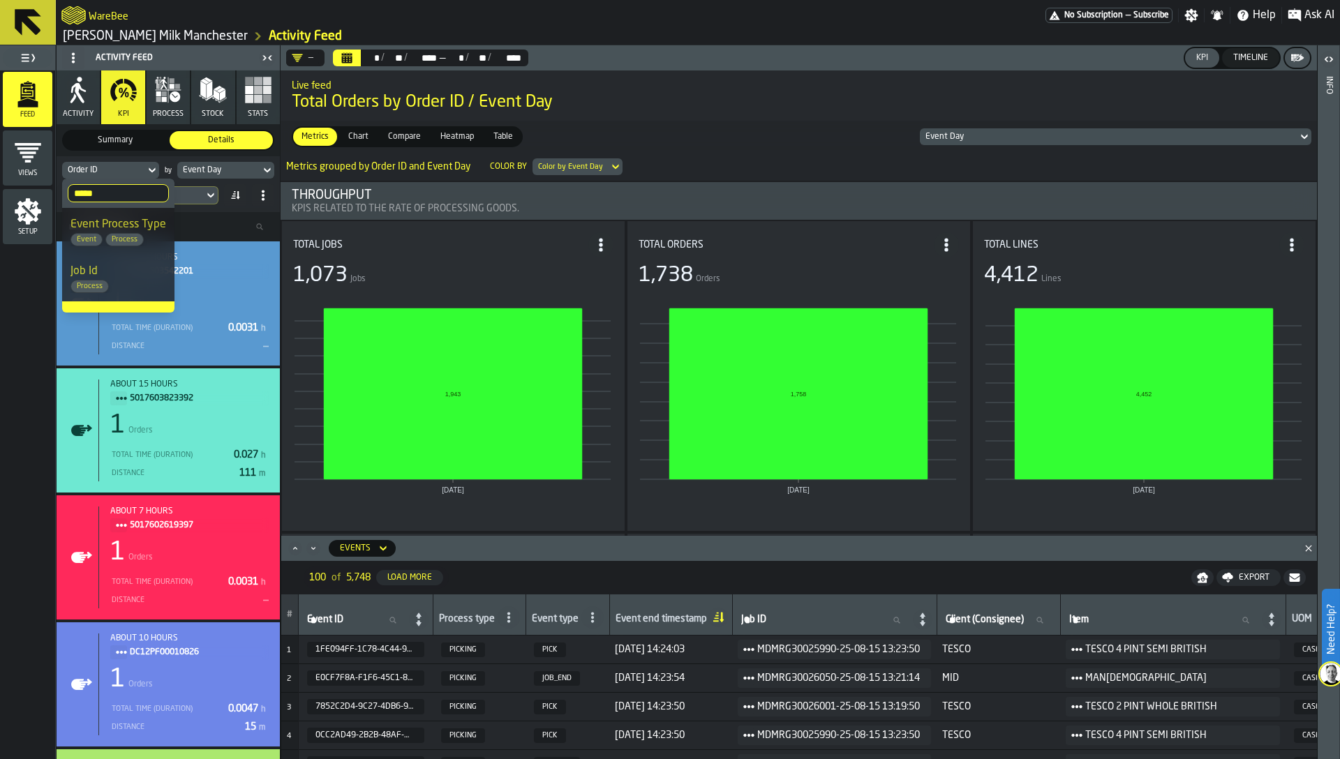
scroll to position [36, 0]
type input "*****"
click at [10, 310] on div "Feed Views Setup" at bounding box center [27, 414] width 55 height 689
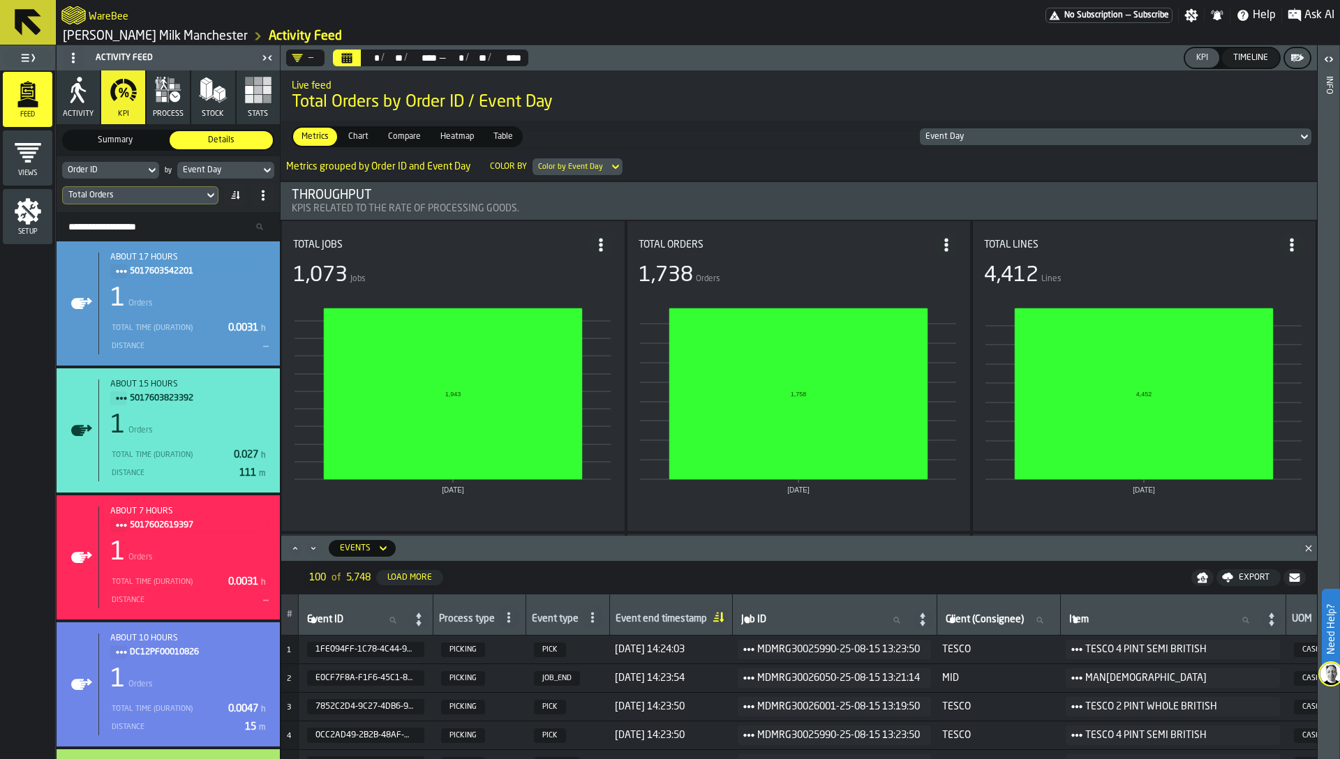
click at [227, 167] on div "Event Day" at bounding box center [219, 170] width 72 height 10
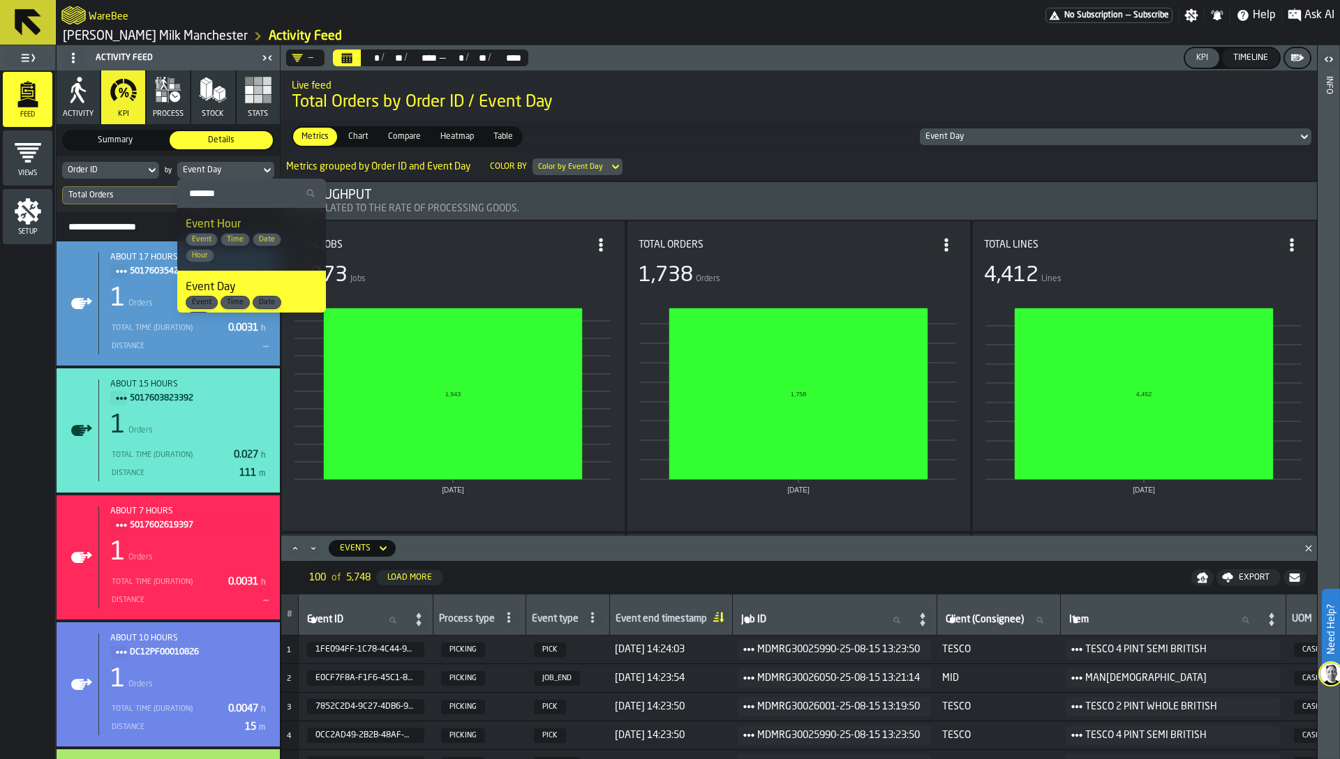
click at [218, 187] on input "Search" at bounding box center [251, 193] width 137 height 18
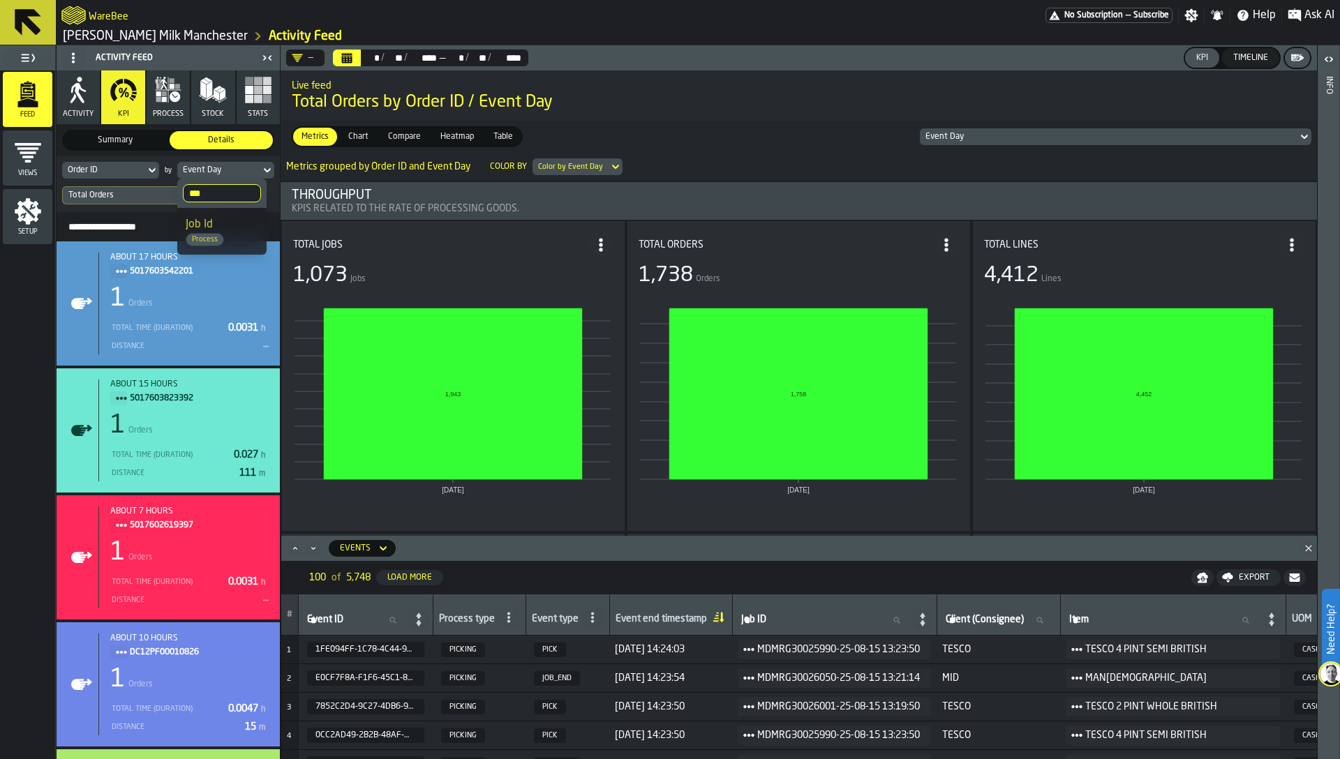
type input "***"
click at [234, 226] on div "Job Id Process" at bounding box center [222, 231] width 73 height 30
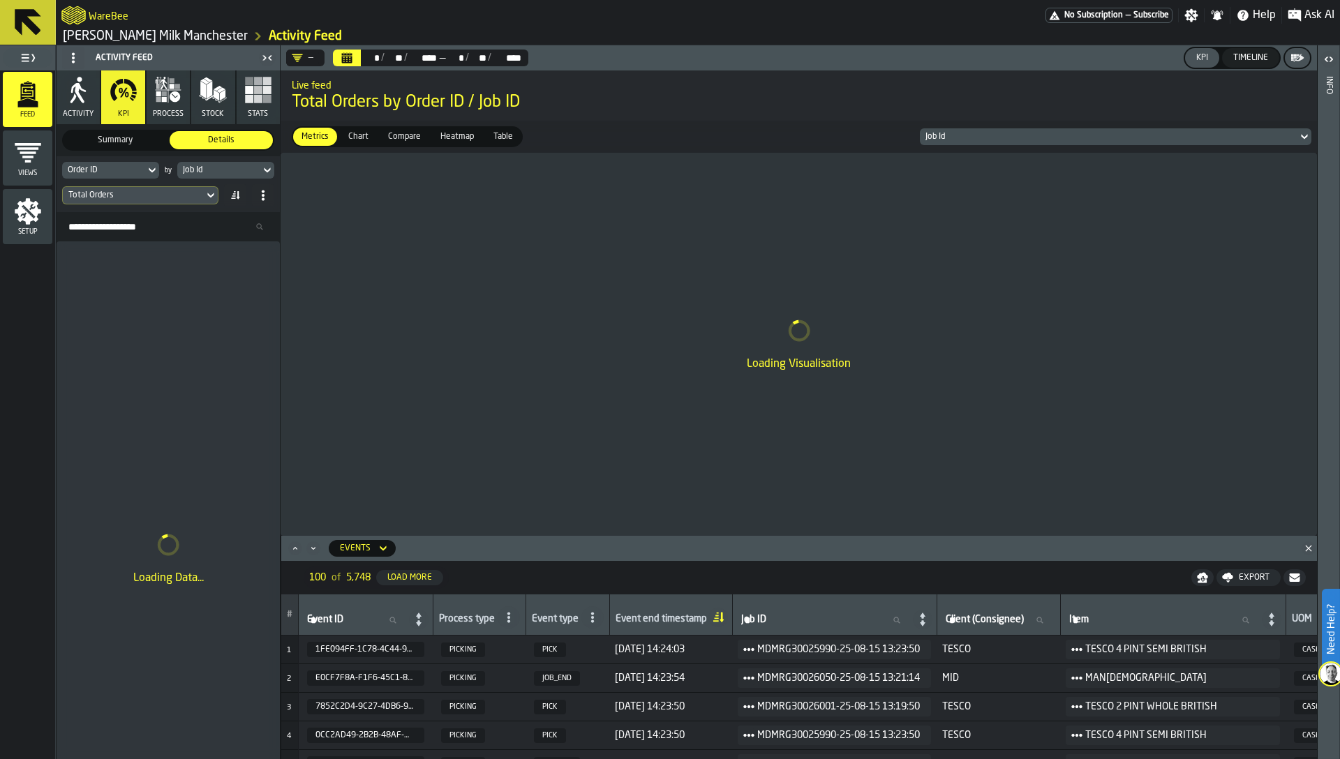
click at [151, 194] on div "Total Orders" at bounding box center [133, 195] width 130 height 10
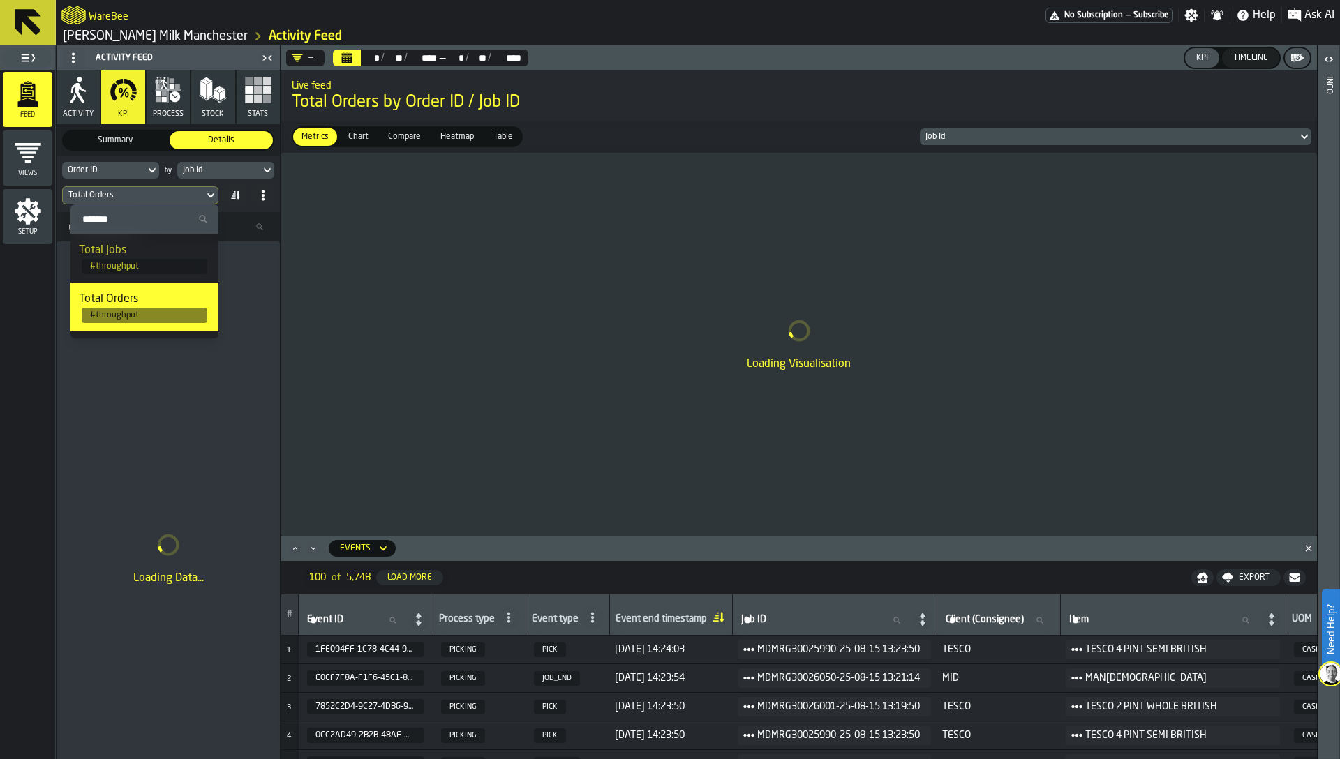
click at [154, 260] on span "# throughput" at bounding box center [145, 266] width 126 height 15
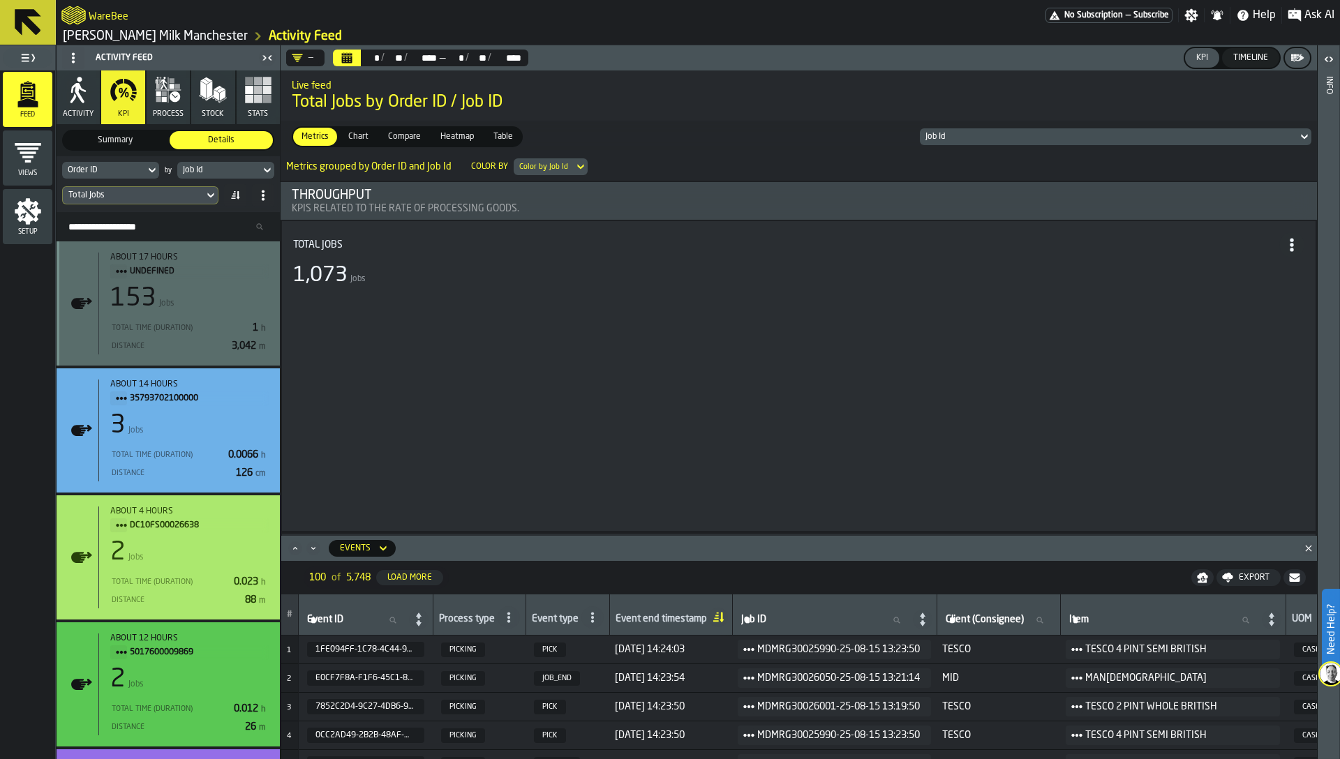
click at [193, 408] on div "about 14 hours 35793702100000 3 Jobs Total Time (Duration) 0.0066 h Distance 12…" at bounding box center [183, 431] width 170 height 102
click at [1309, 544] on icon "Close" at bounding box center [1308, 548] width 14 height 14
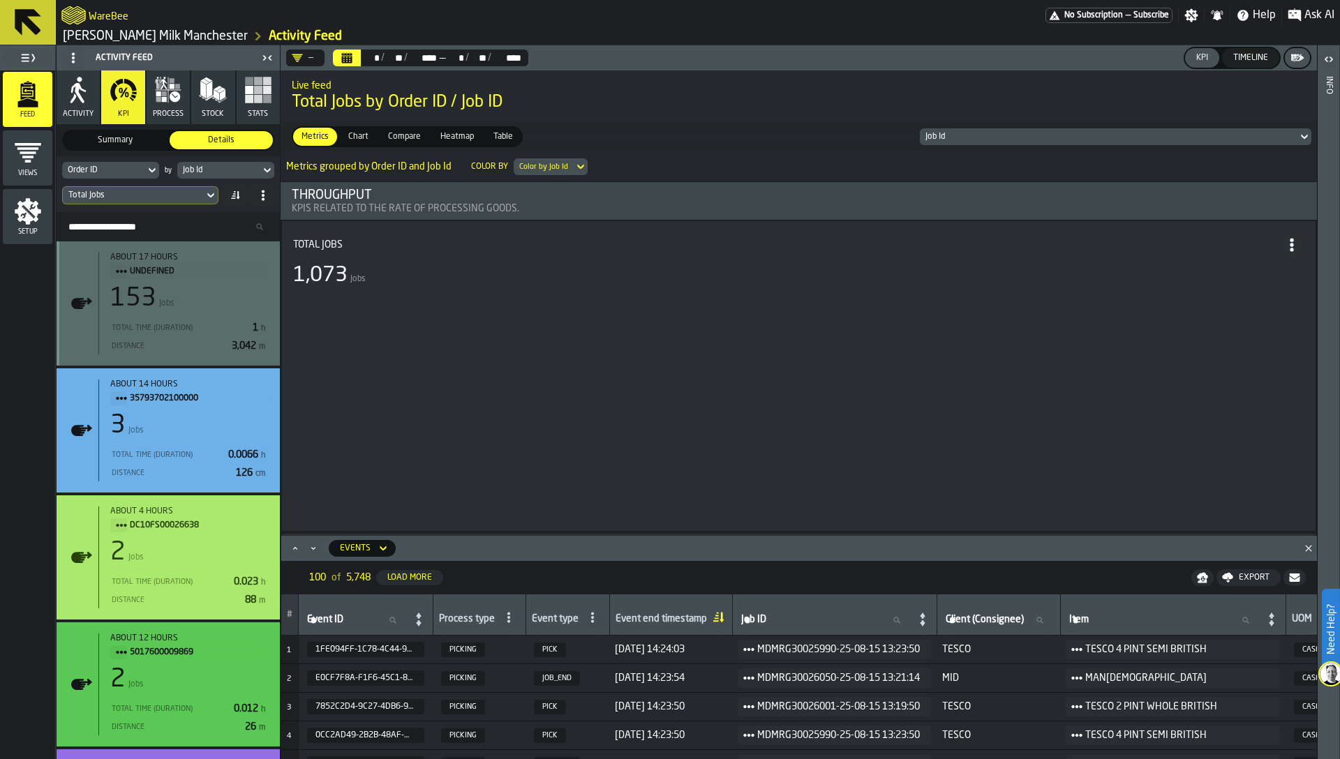
click at [460, 140] on span "Heatmap" at bounding box center [457, 136] width 45 height 13
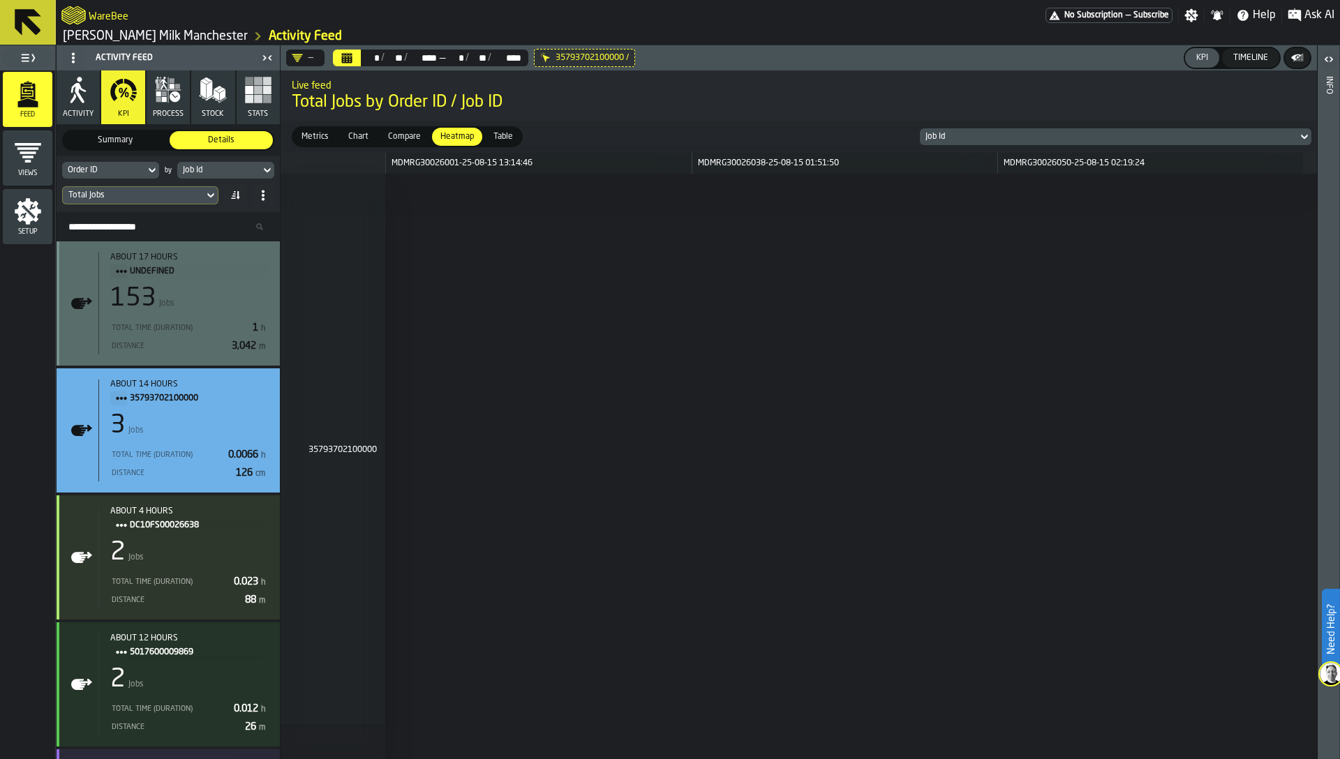
scroll to position [122, 0]
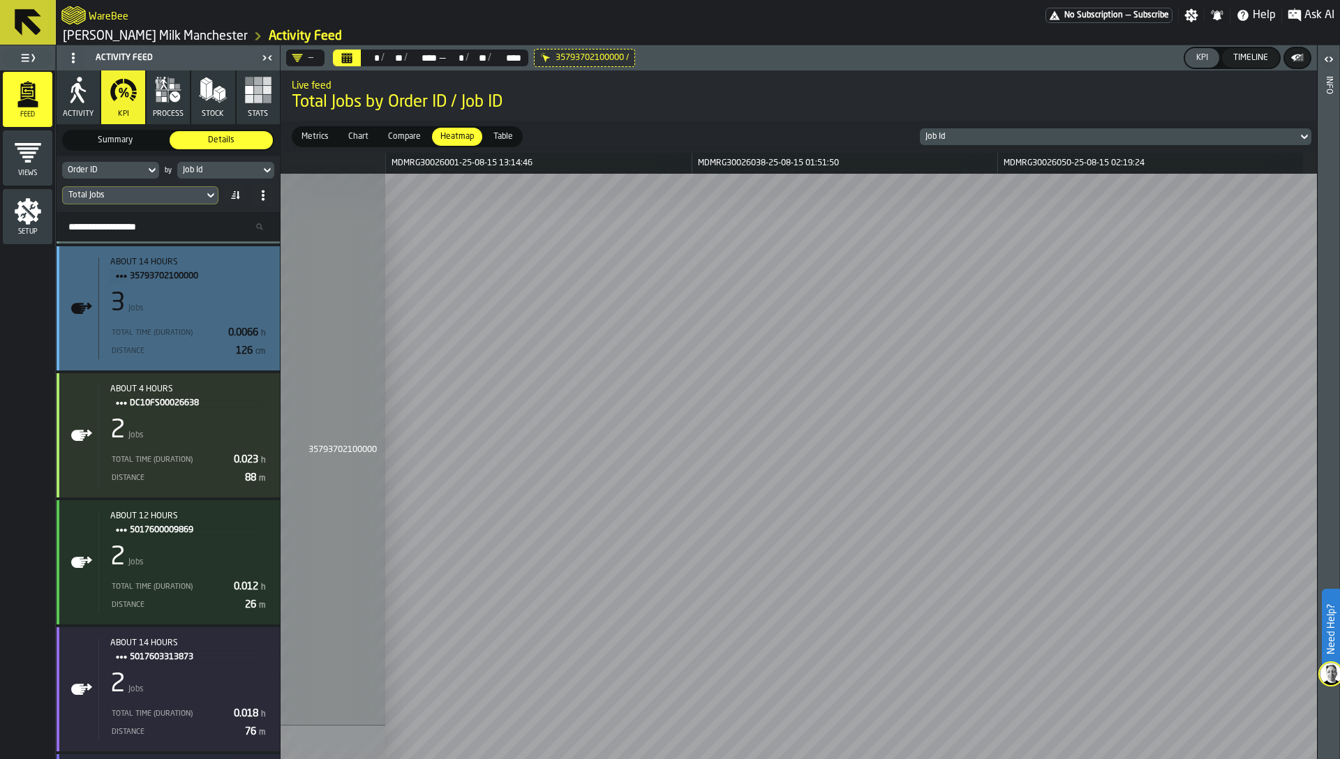
click at [227, 301] on div "3 Jobs" at bounding box center [189, 304] width 158 height 28
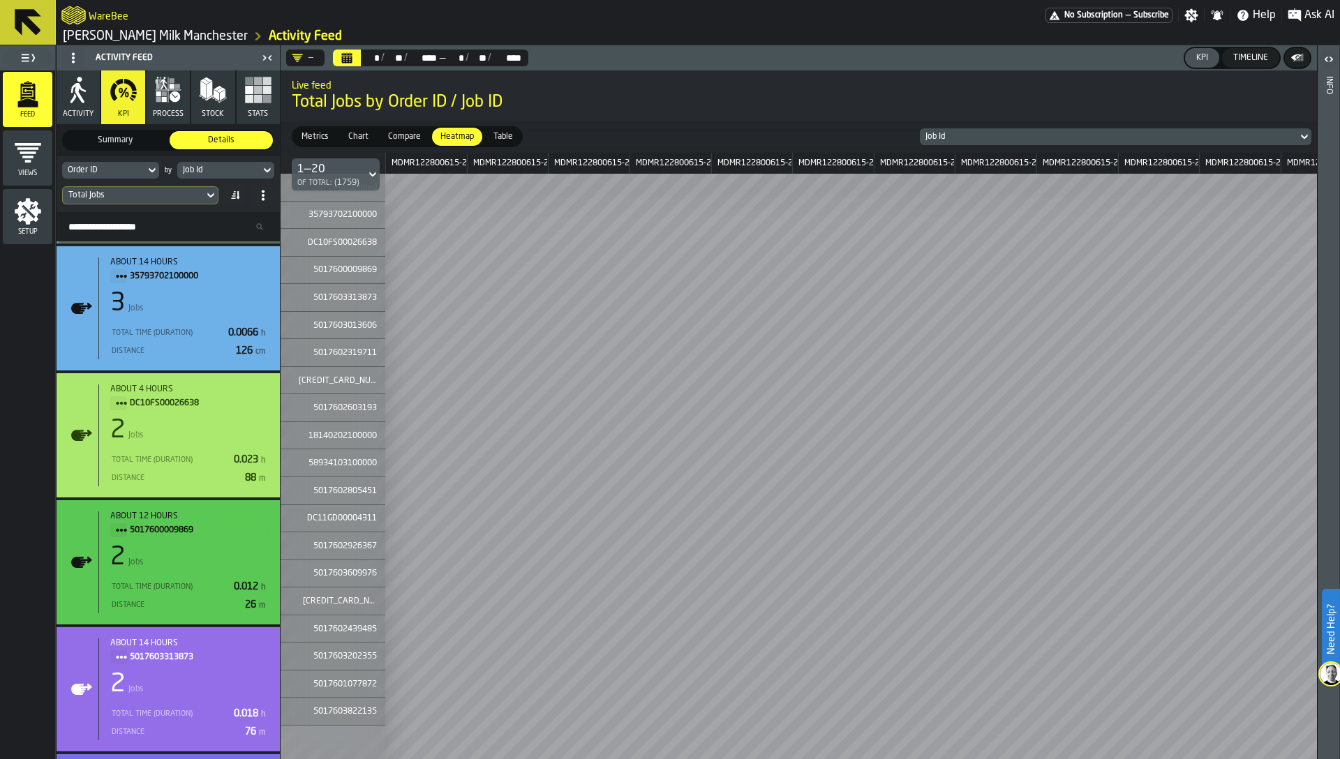
click at [170, 105] on button "process" at bounding box center [168, 97] width 43 height 54
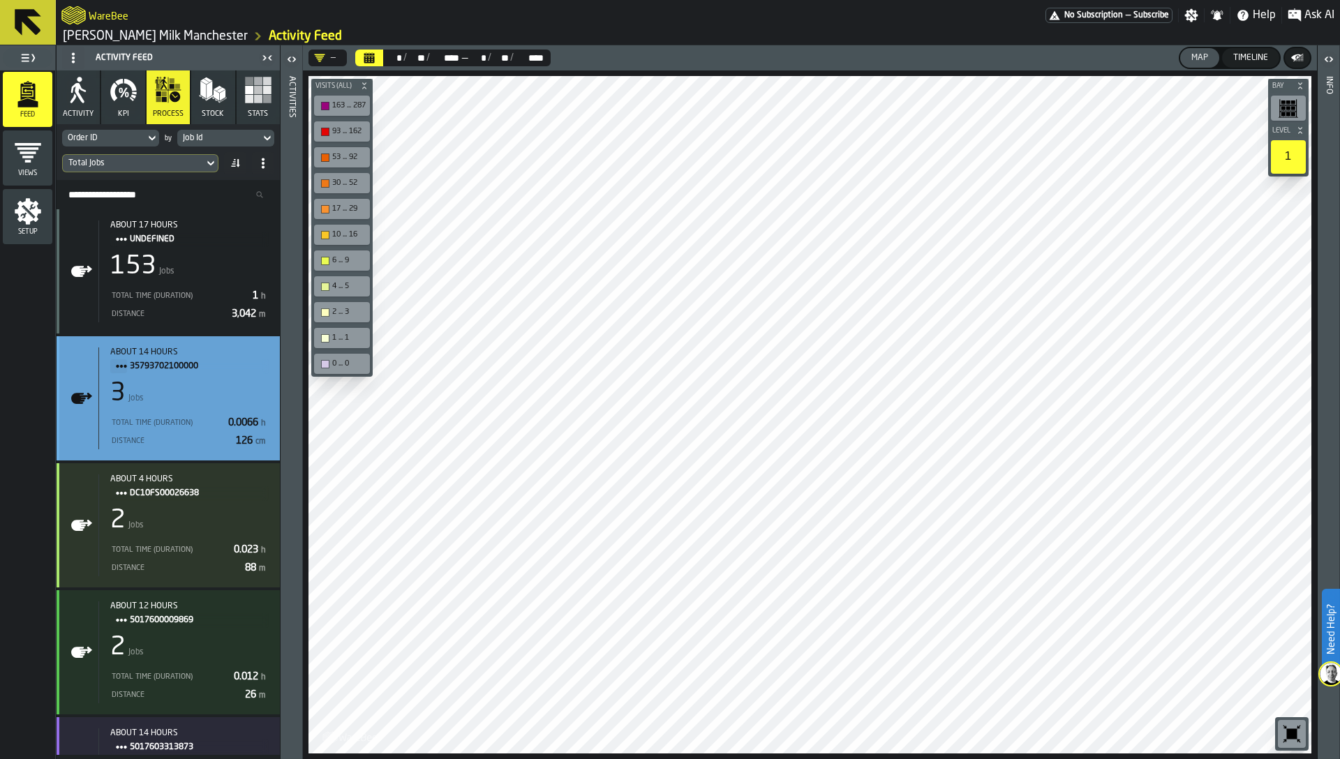
click at [183, 408] on div "about 14 hours 35793702100000 3 Jobs Total Time (Duration) 0.0066 h Distance 12…" at bounding box center [183, 398] width 170 height 102
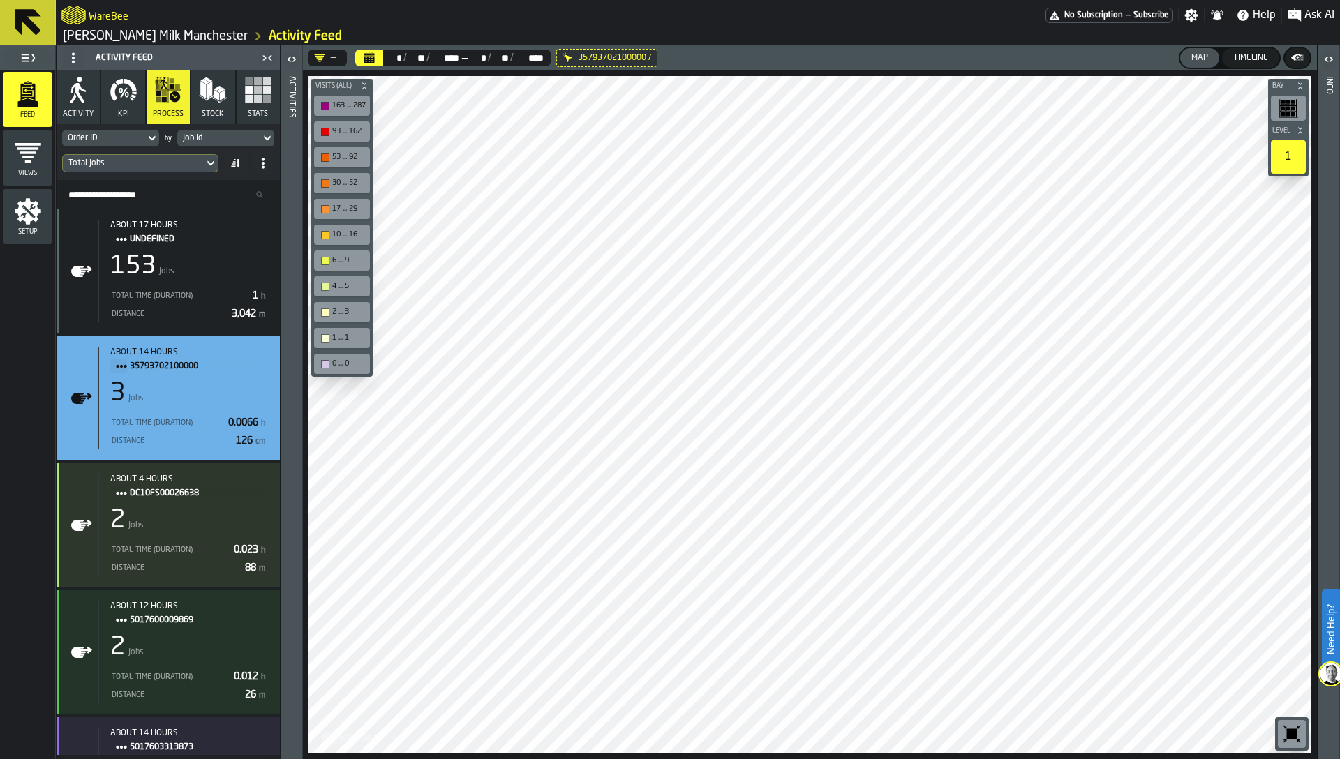
click at [292, 320] on div "Activities" at bounding box center [292, 414] width 10 height 682
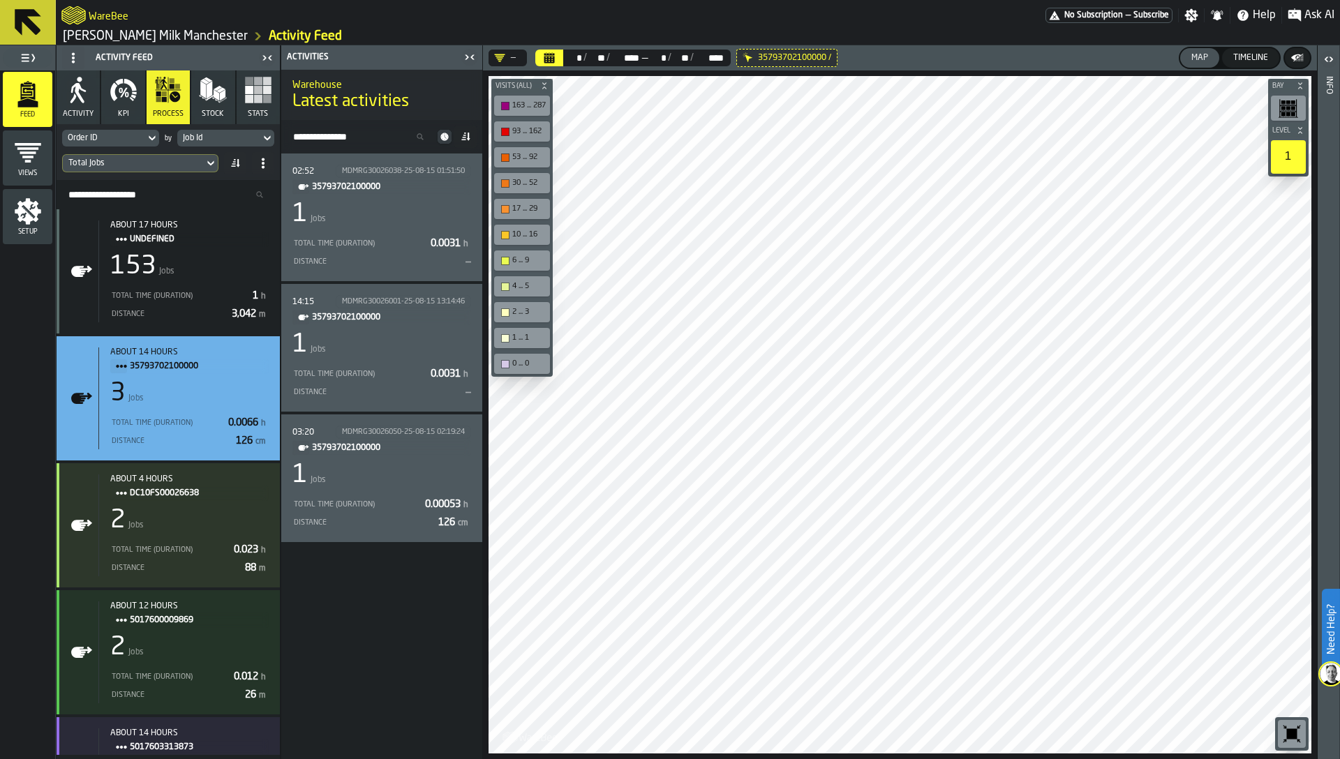
click at [411, 218] on div "1 Jobs" at bounding box center [381, 214] width 179 height 28
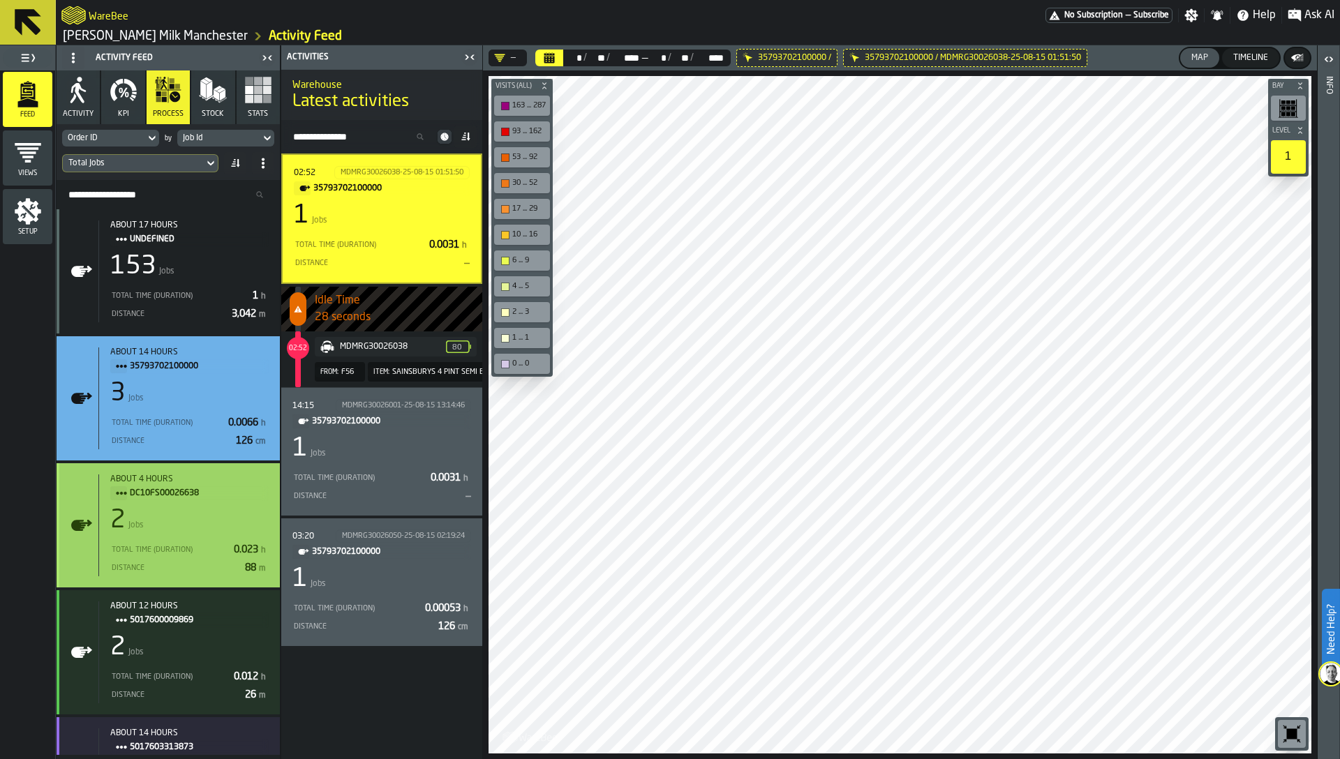
click at [171, 514] on div "2 Jobs" at bounding box center [189, 521] width 158 height 28
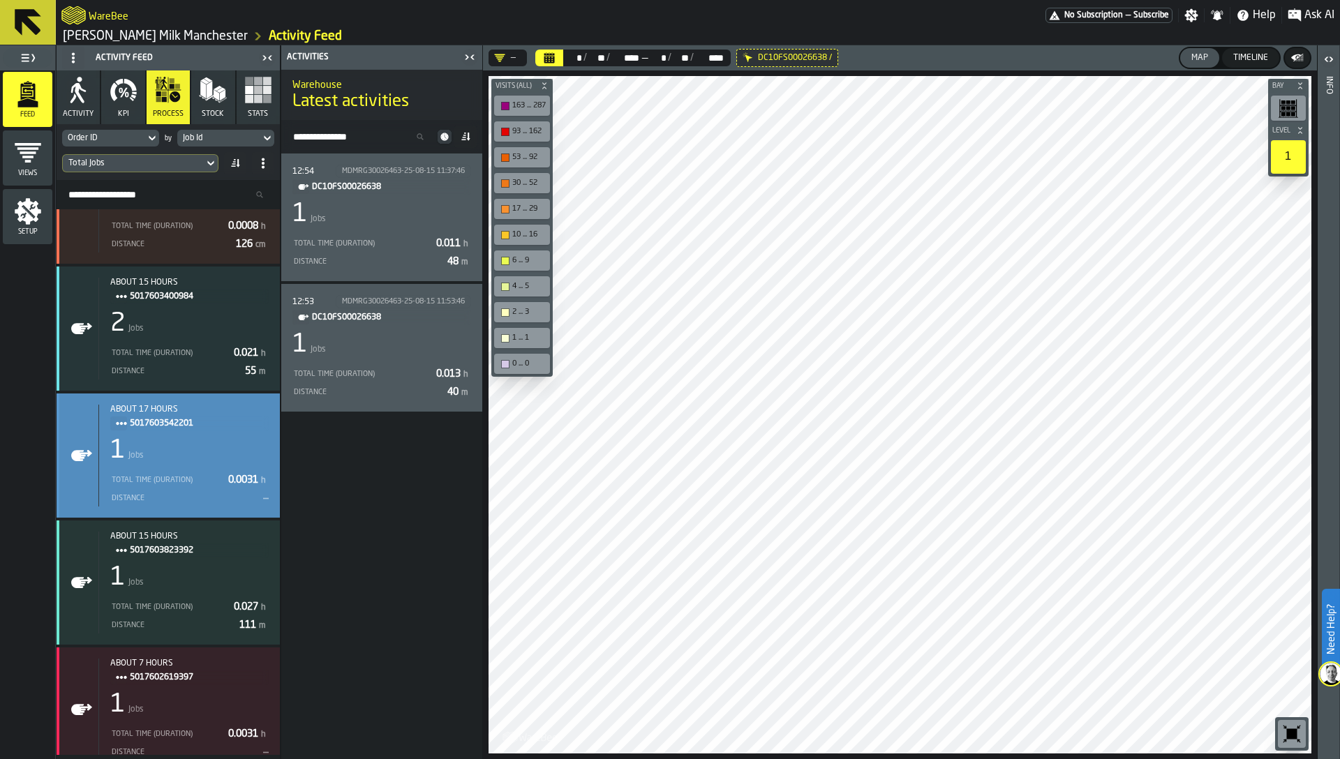
scroll to position [3946, 0]
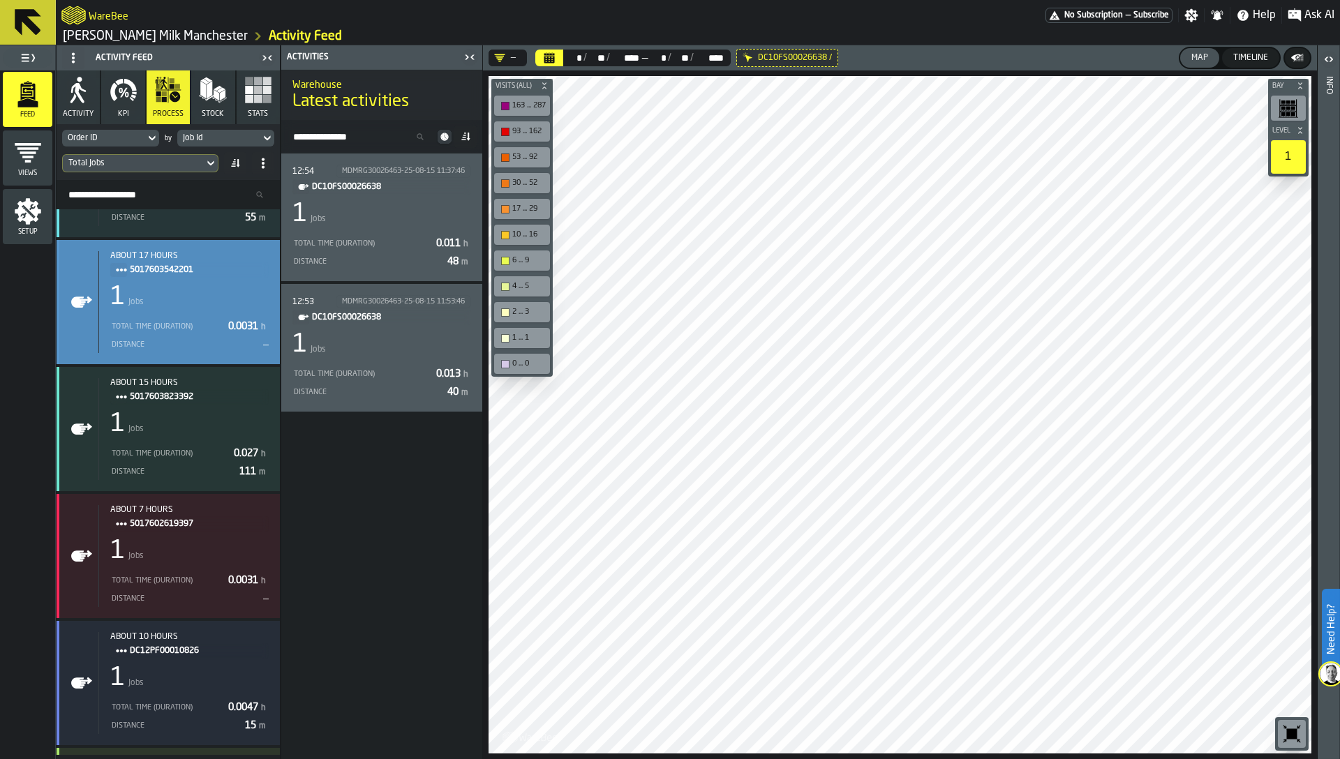
click at [186, 299] on div "1 Jobs" at bounding box center [189, 297] width 158 height 28
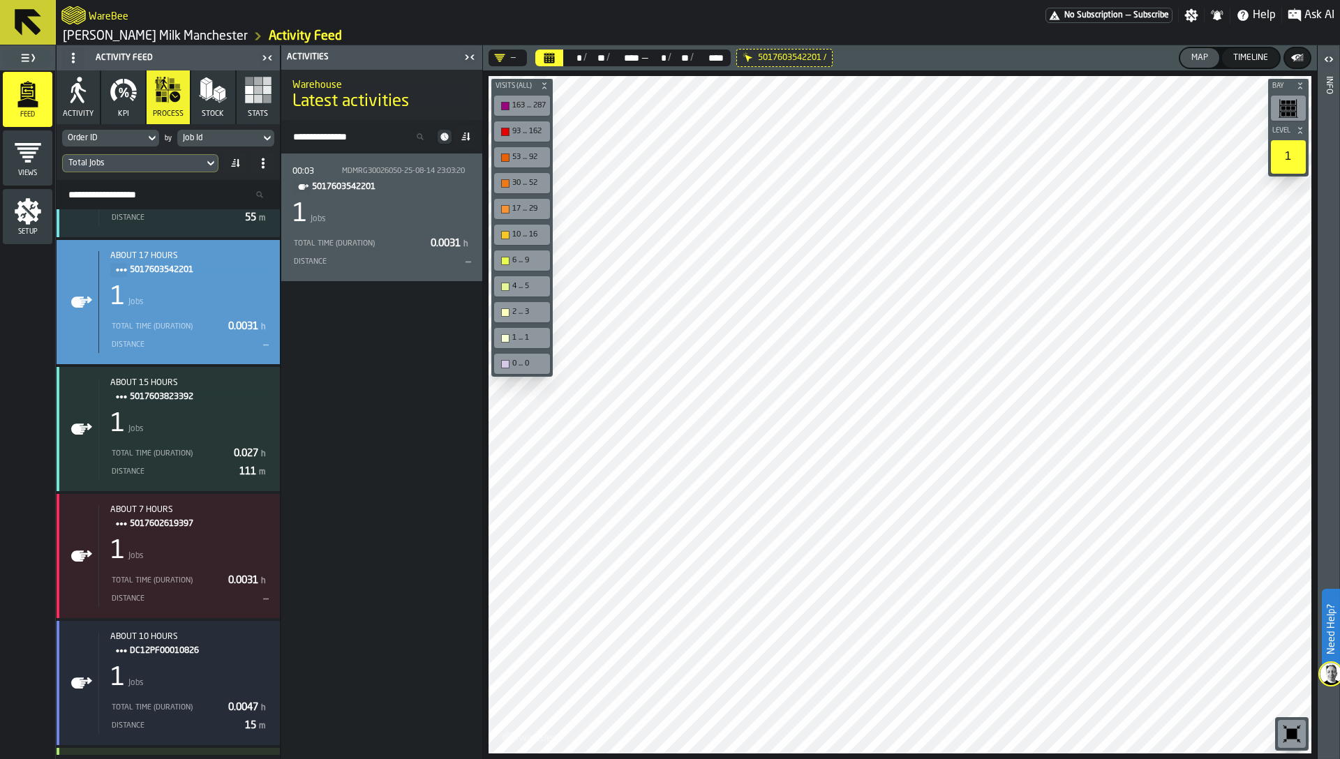
click at [138, 137] on div "Order ID" at bounding box center [104, 138] width 72 height 10
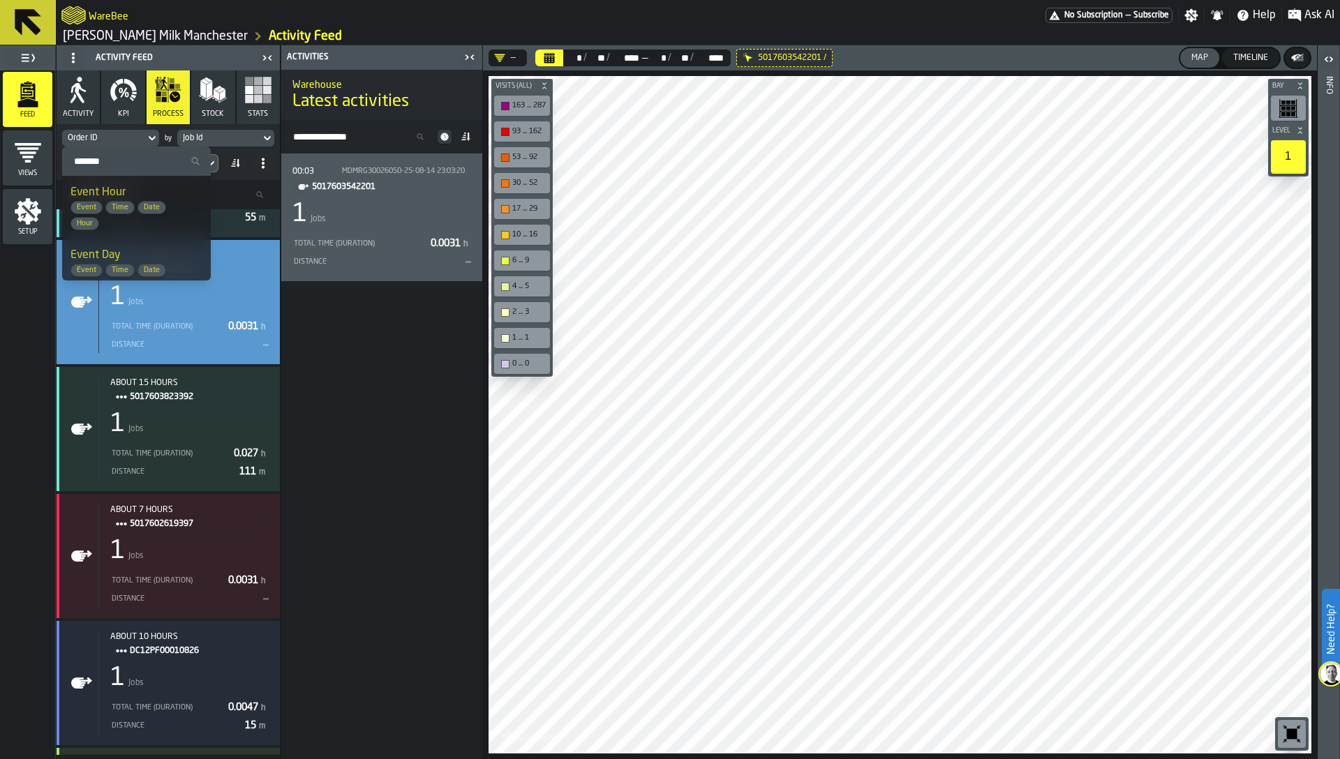
click at [130, 153] on input "Search" at bounding box center [136, 161] width 137 height 18
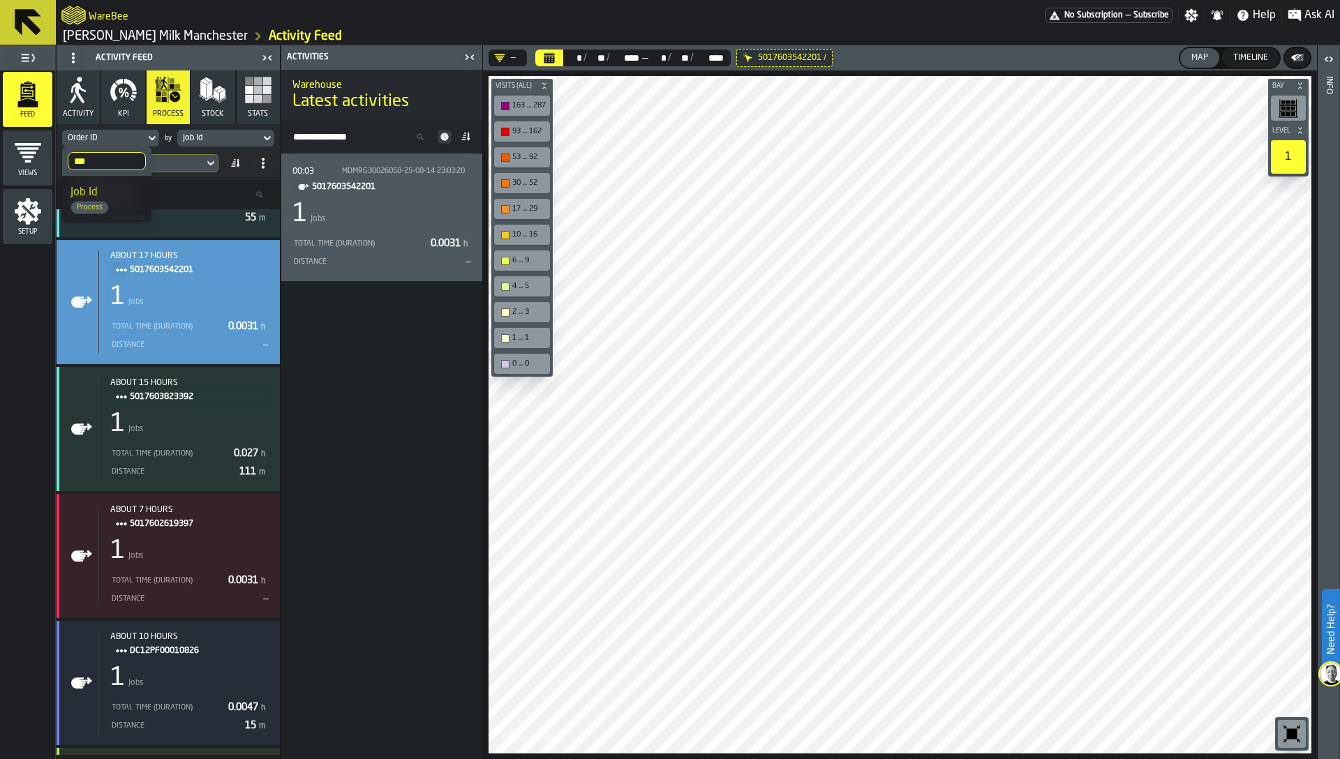
type input "***"
click at [138, 190] on div "Job Id Process" at bounding box center [106, 199] width 73 height 30
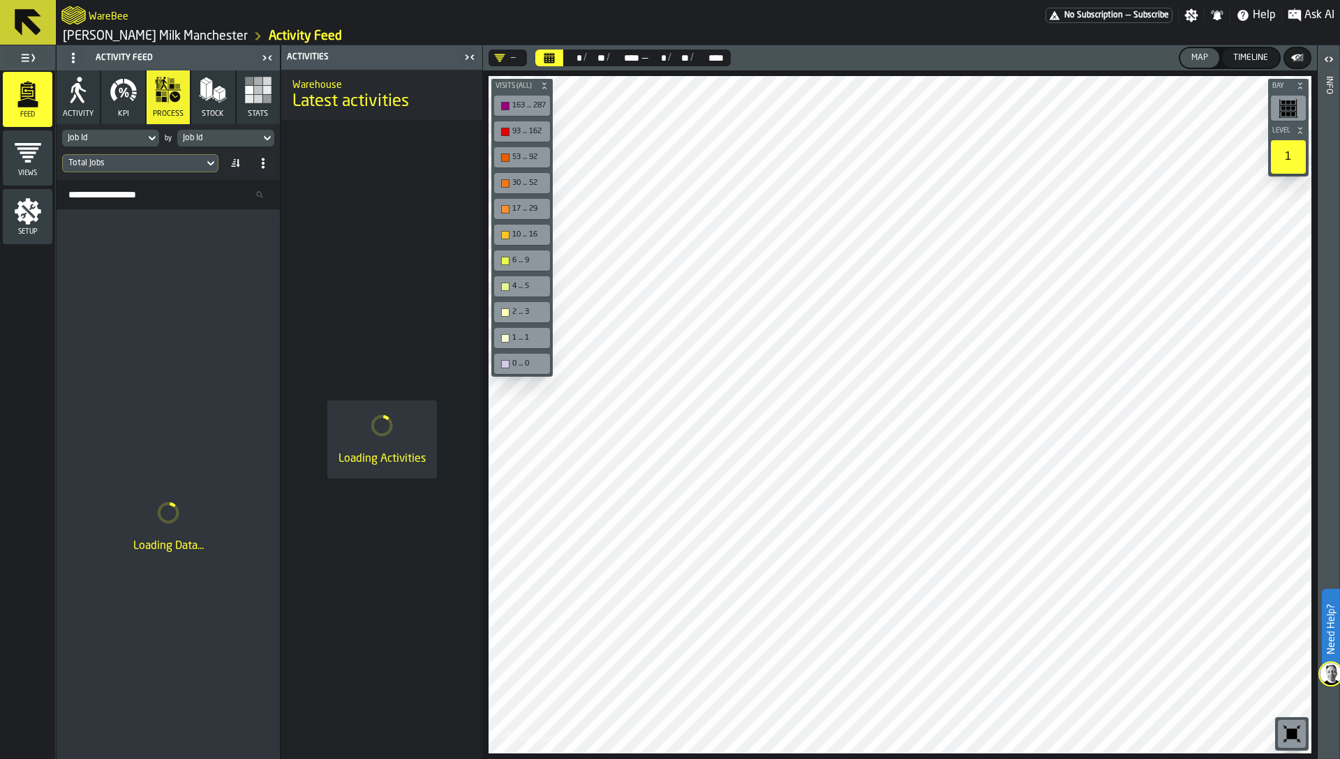
click at [213, 130] on div "Job Id" at bounding box center [218, 137] width 83 height 15
click at [211, 160] on input "Search" at bounding box center [251, 161] width 137 height 18
type input "*"
type input "*****"
click at [218, 194] on span "Order ID" at bounding box center [206, 192] width 40 height 11
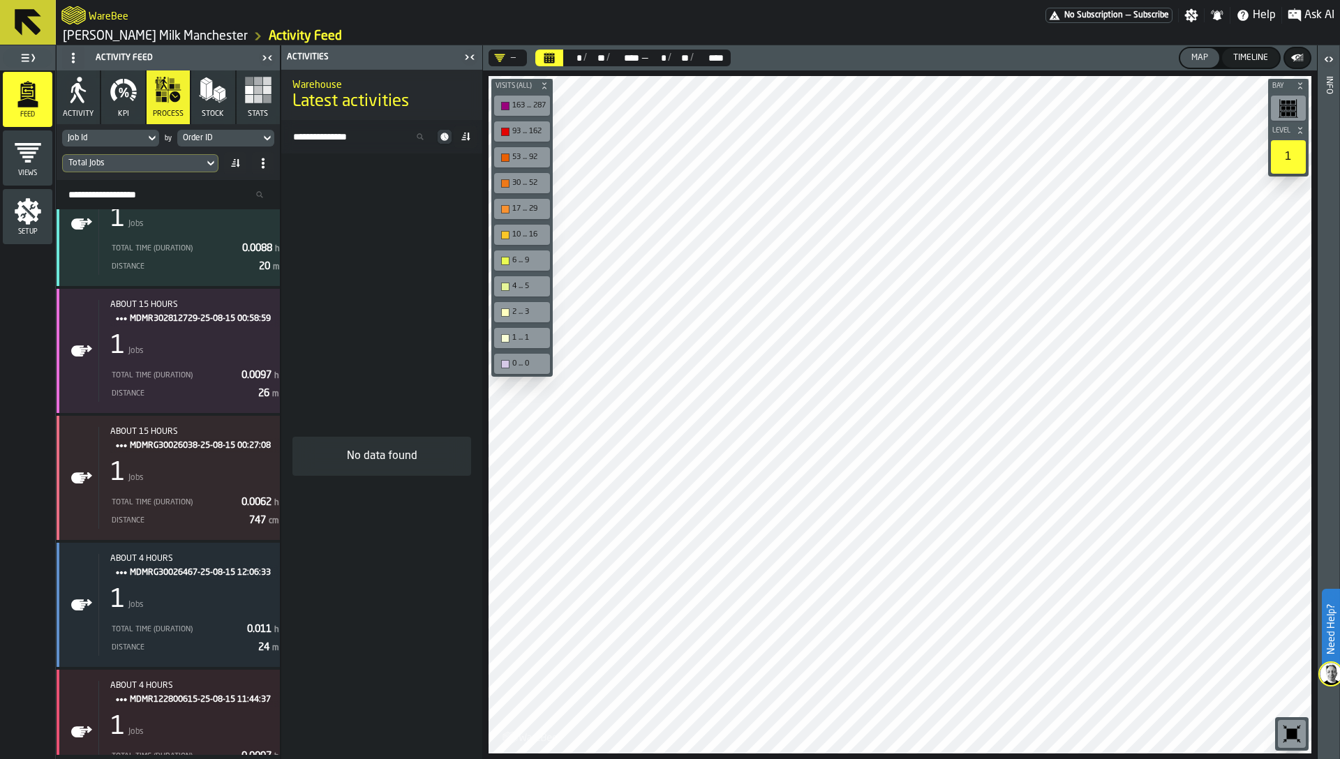
scroll to position [0, 0]
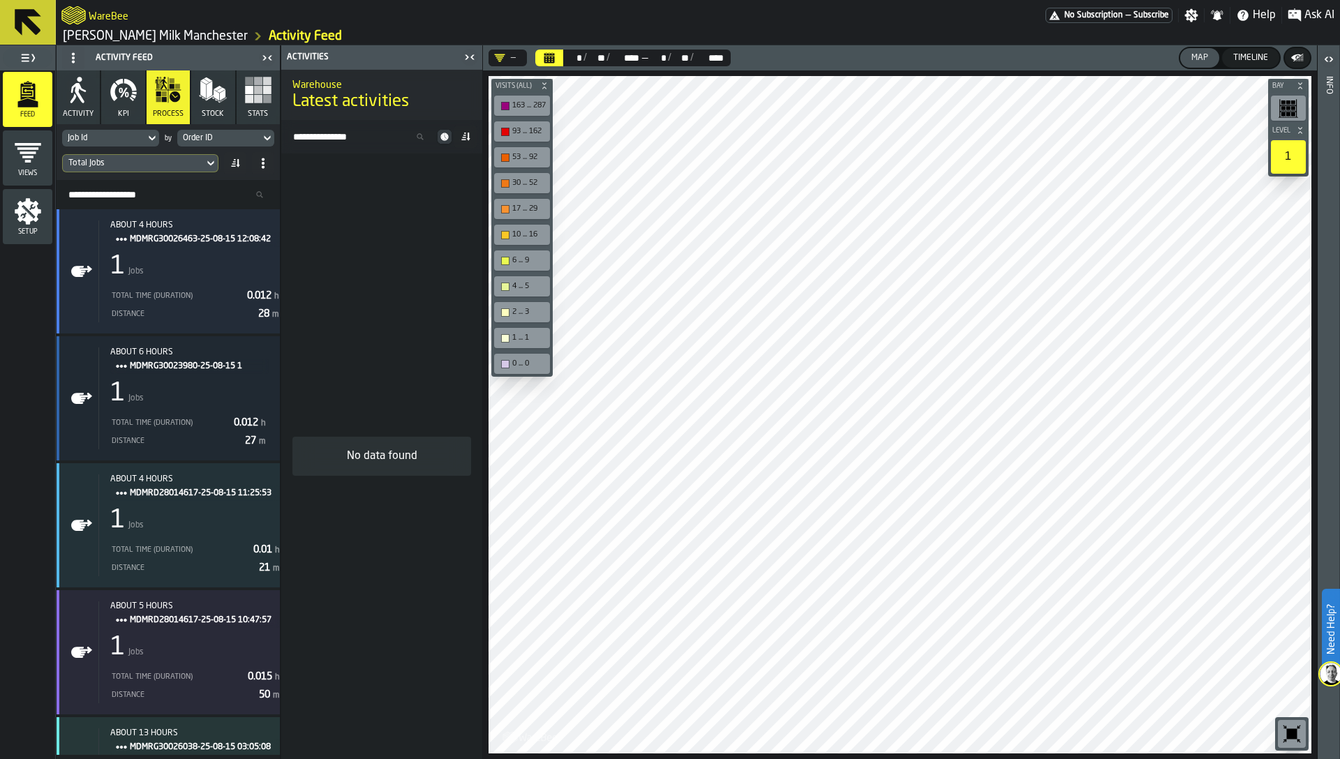
click at [139, 165] on div "Total Jobs" at bounding box center [133, 163] width 130 height 10
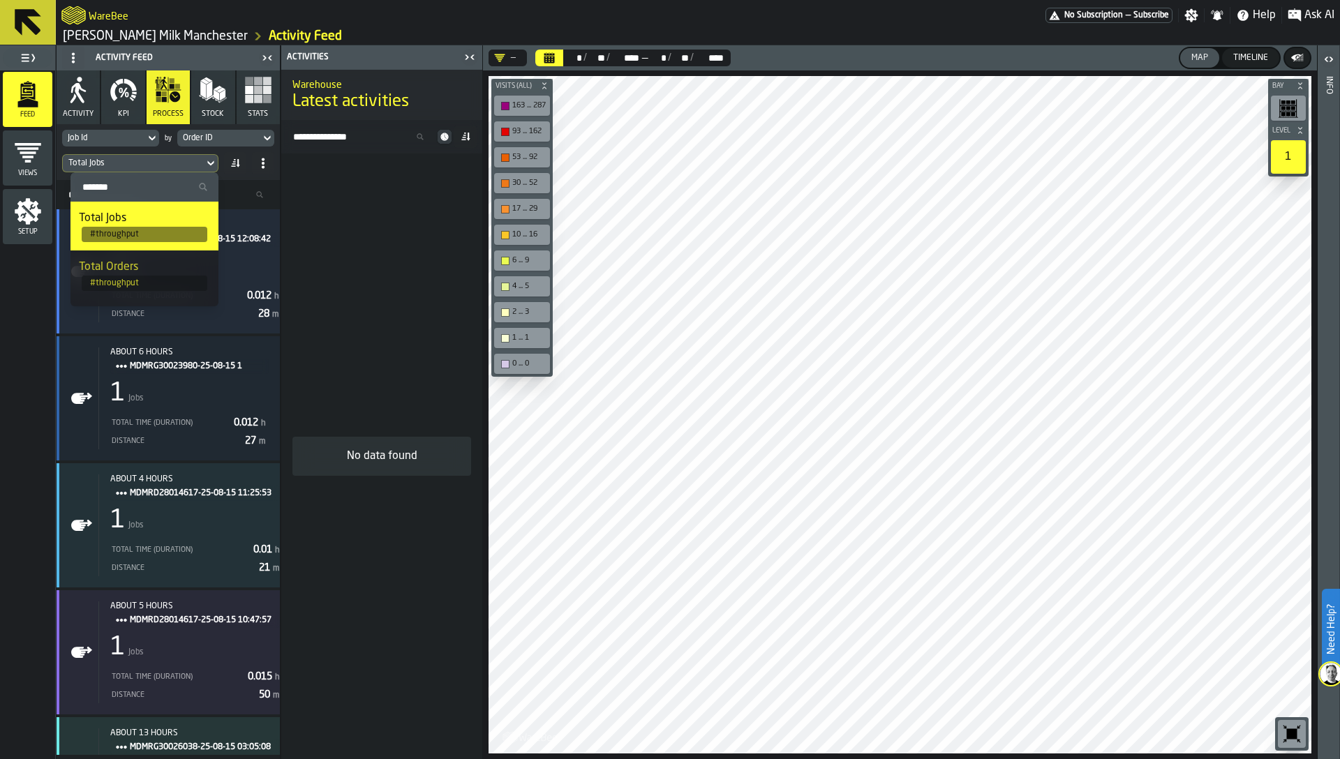
click at [128, 269] on div "Total Orders" at bounding box center [144, 267] width 131 height 17
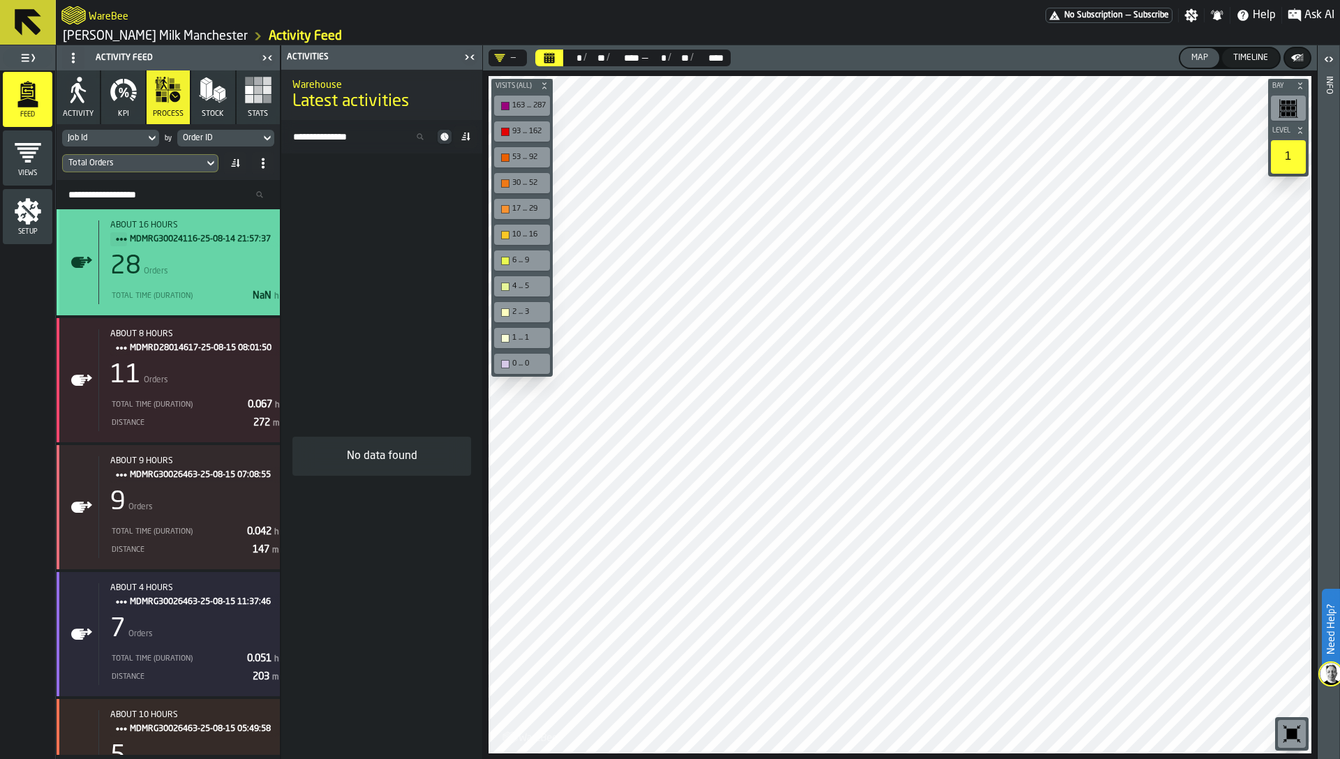
click at [167, 276] on div "28 Orders" at bounding box center [196, 267] width 172 height 28
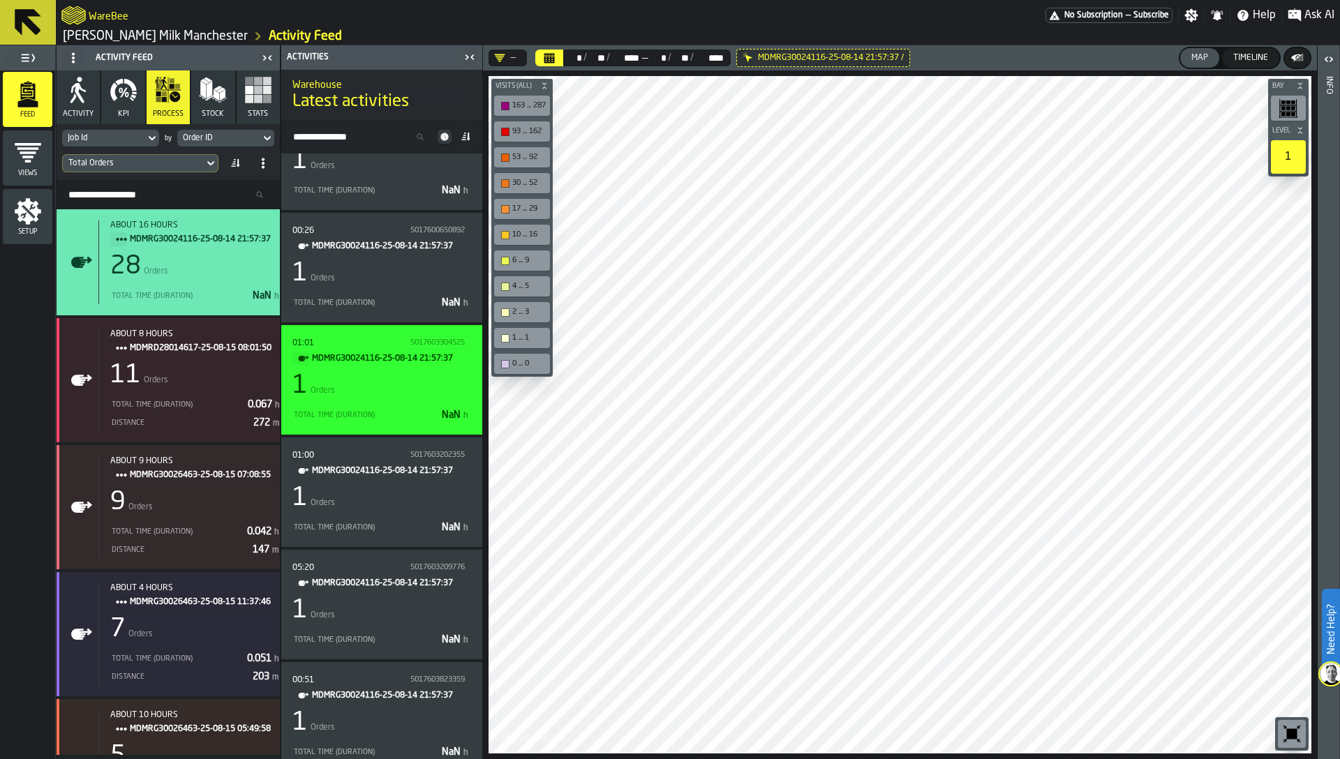
scroll to position [2475, 0]
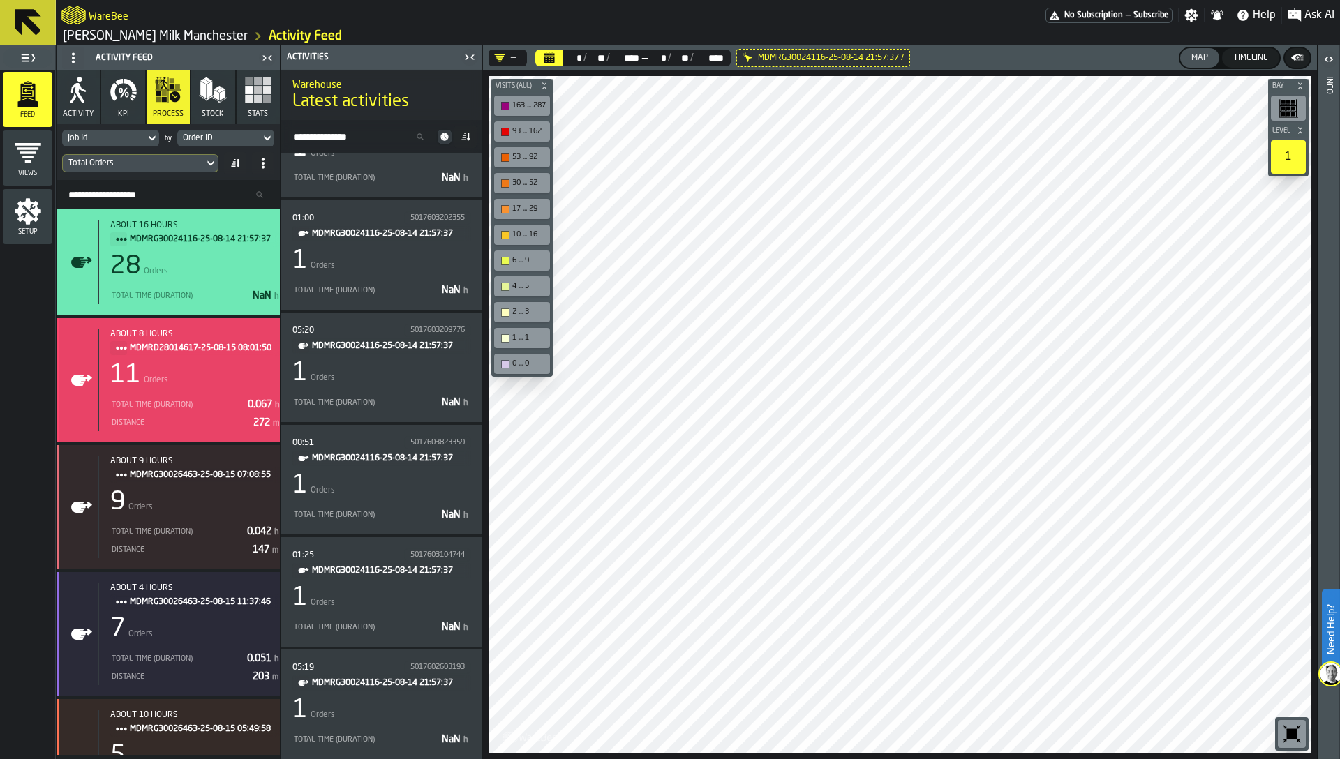
click at [204, 386] on div "11 Orders" at bounding box center [196, 375] width 172 height 28
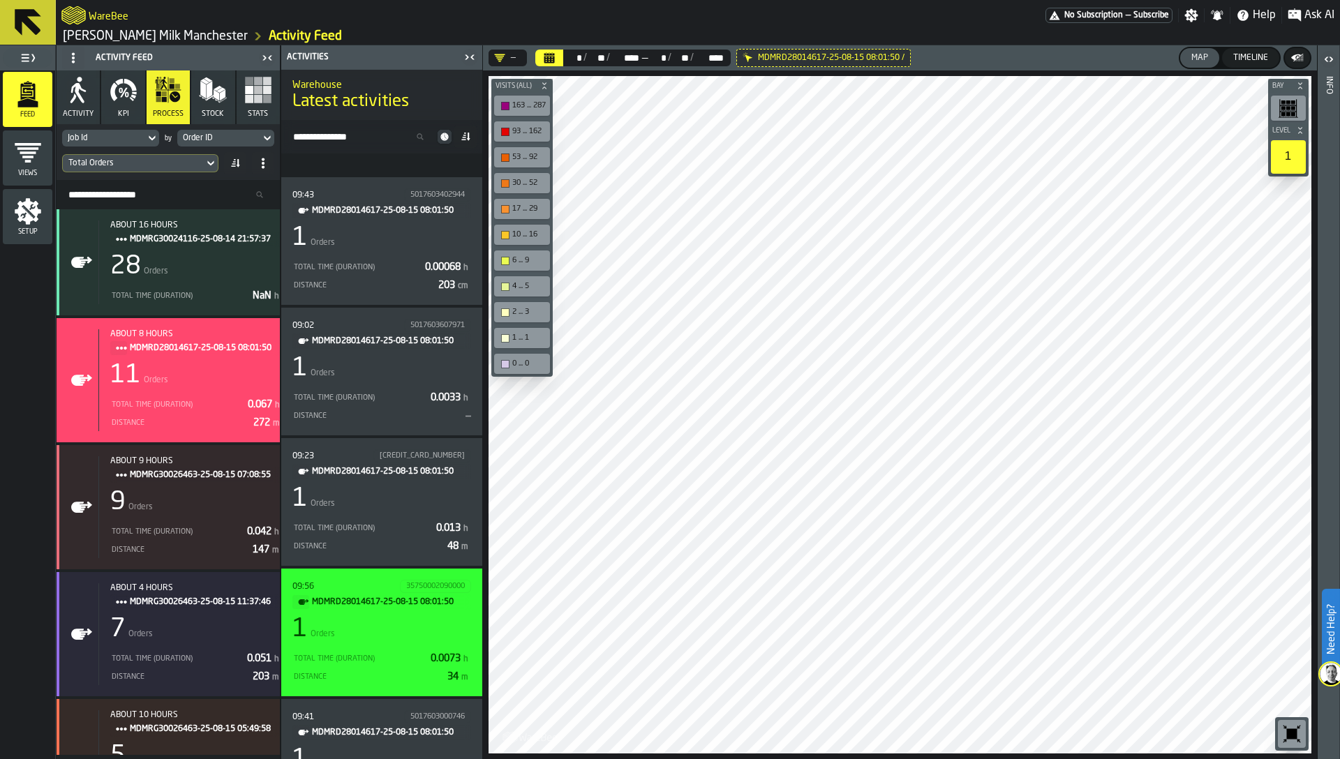
scroll to position [0, 0]
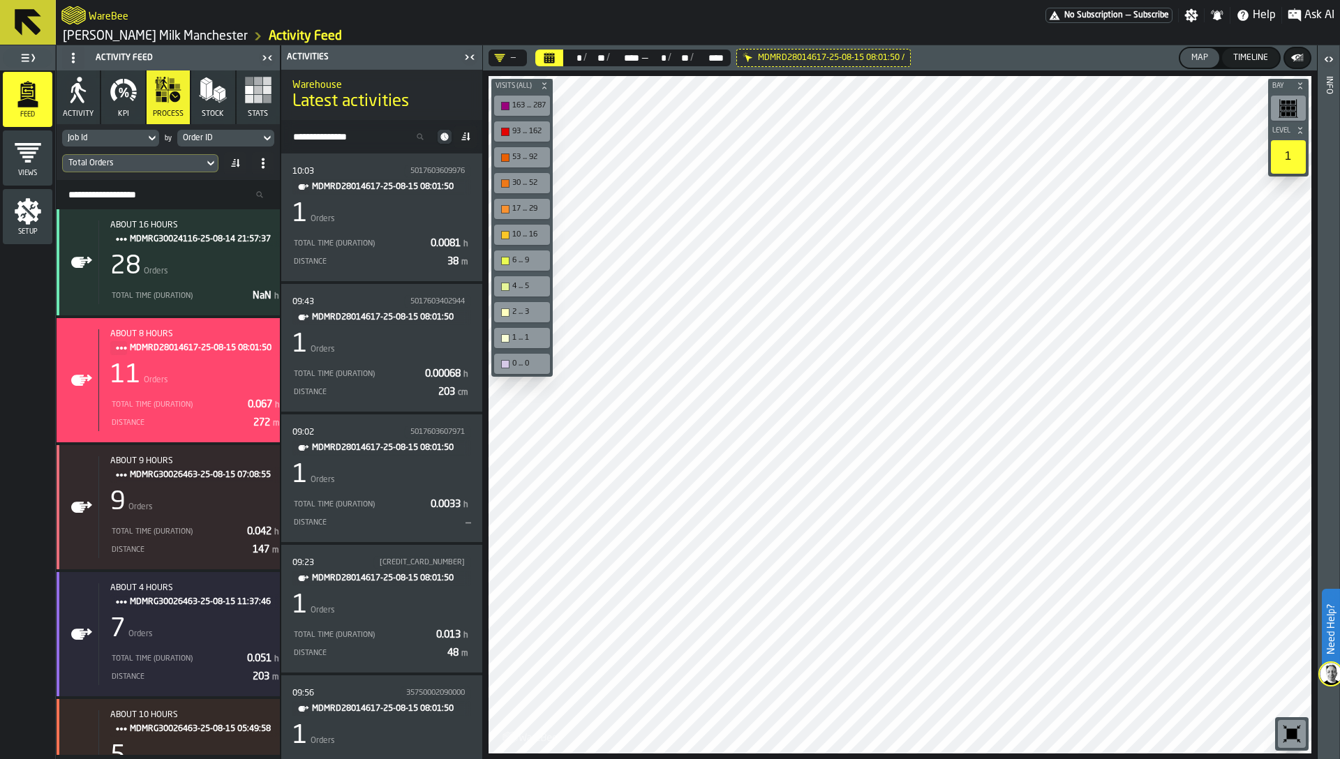
click at [93, 165] on div "Total Orders" at bounding box center [133, 163] width 130 height 10
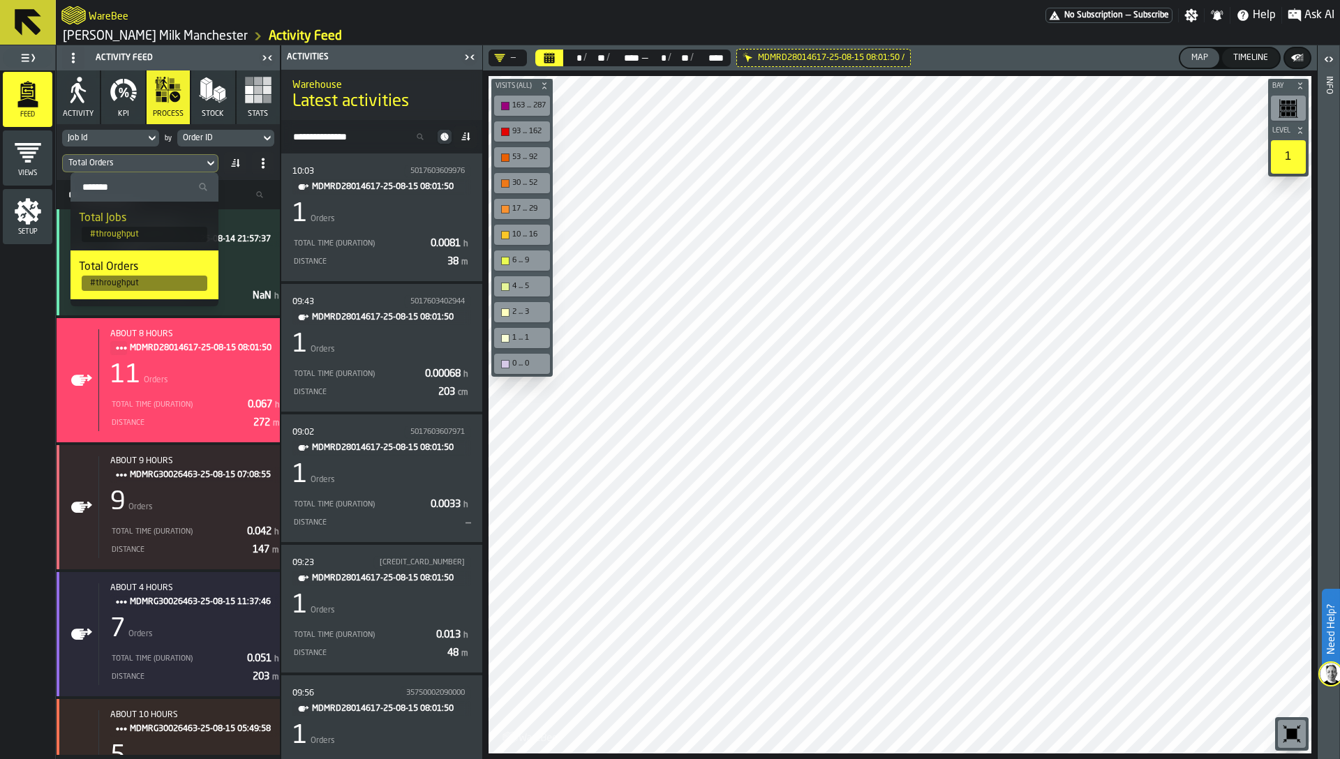
click at [105, 188] on input "Search" at bounding box center [144, 187] width 137 height 18
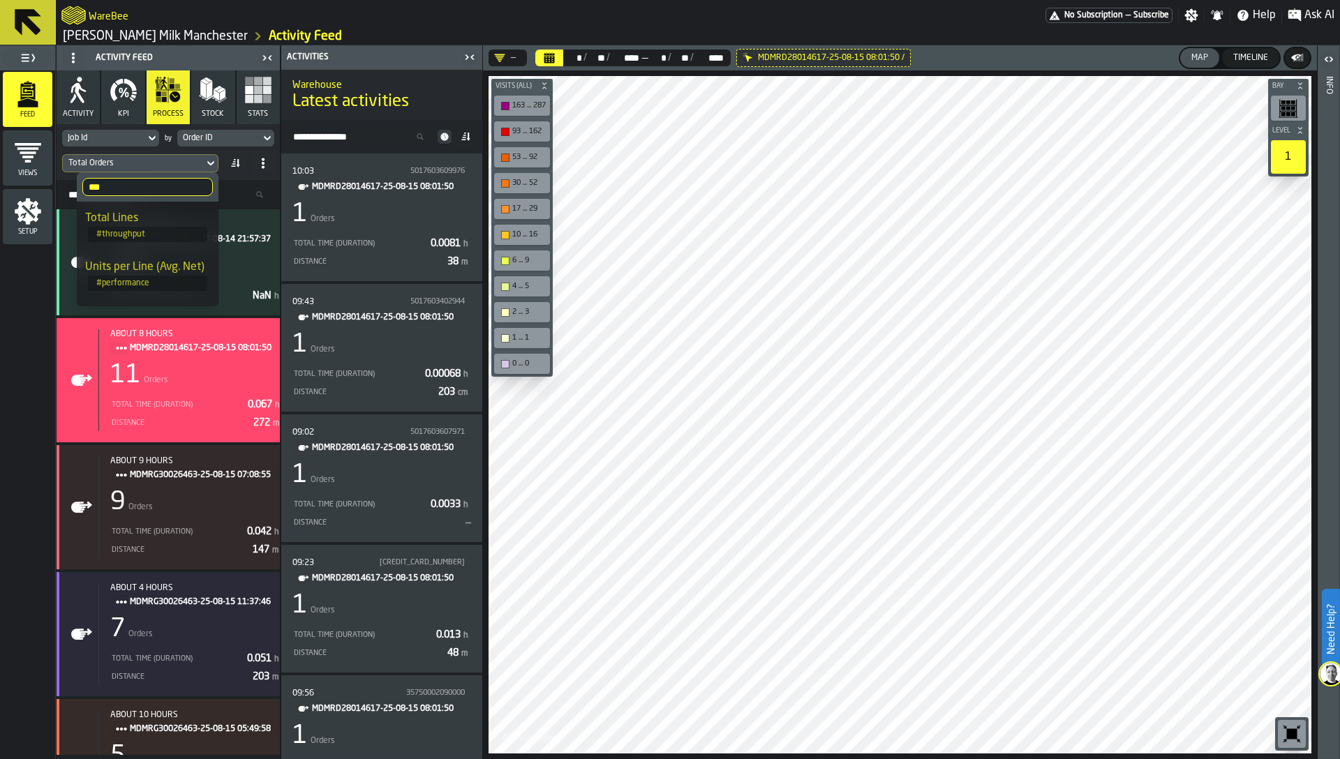
type input "***"
click at [140, 223] on div "Total Lines" at bounding box center [147, 218] width 125 height 17
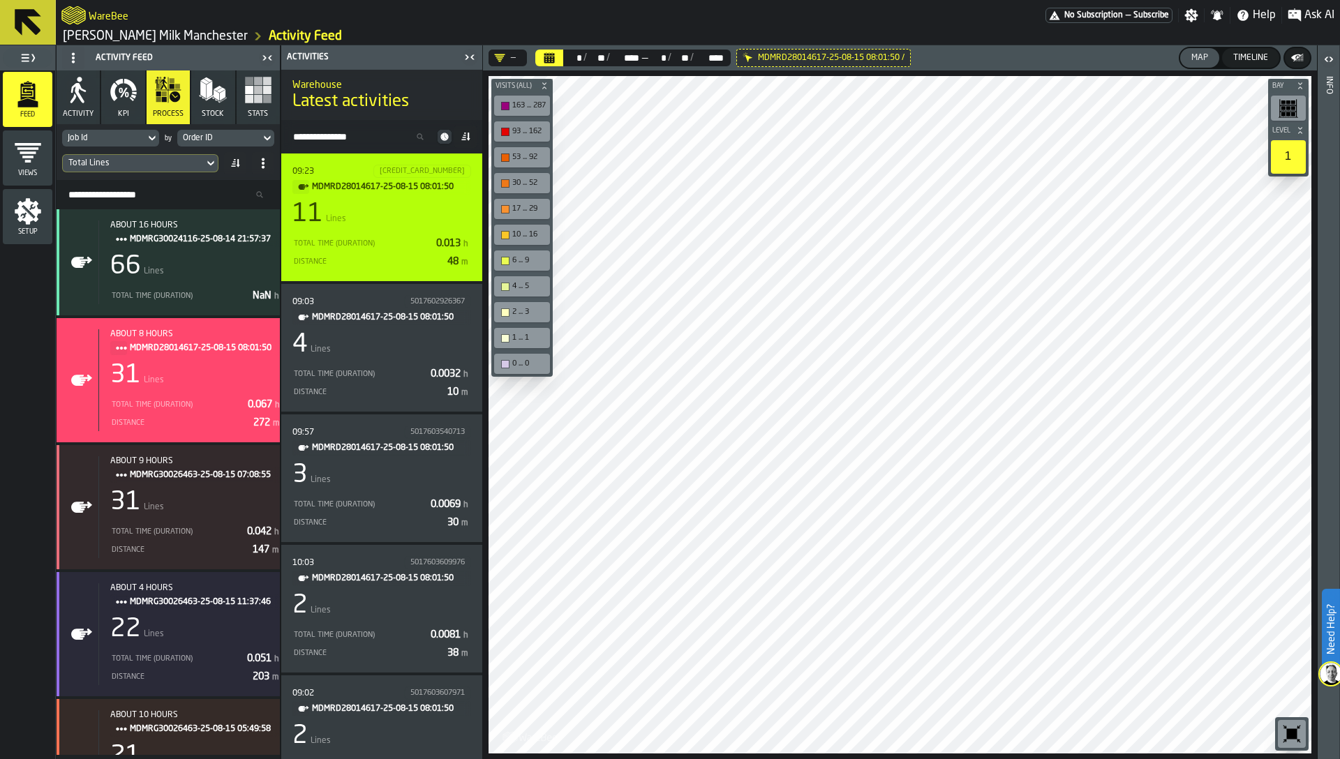
click at [400, 237] on div "Total Time (Duration) 0.013 h" at bounding box center [381, 243] width 179 height 17
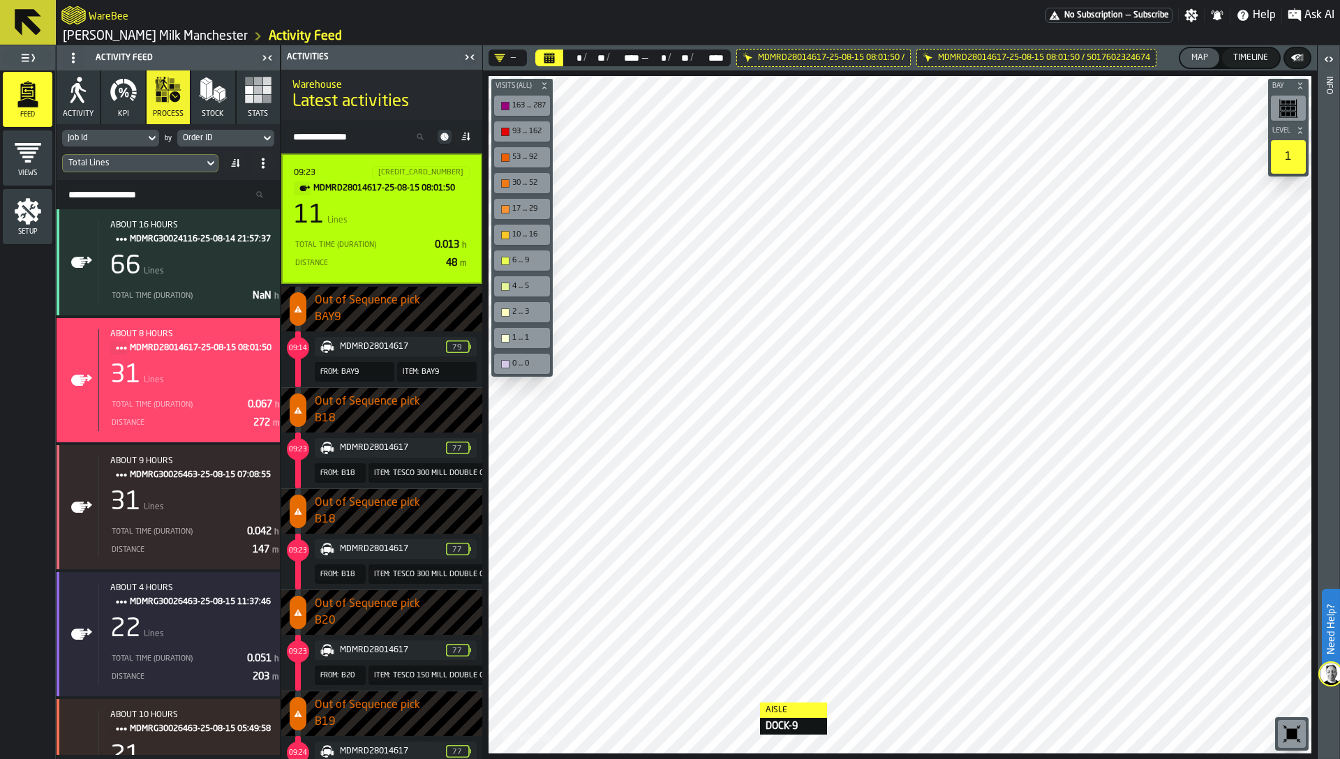
click at [740, 753] on div "Aisle DOCK-9 Bay Level 1 M A K I N G W A R E H O U S E S M O R E EF F I C I E N…" at bounding box center [900, 414] width 834 height 689
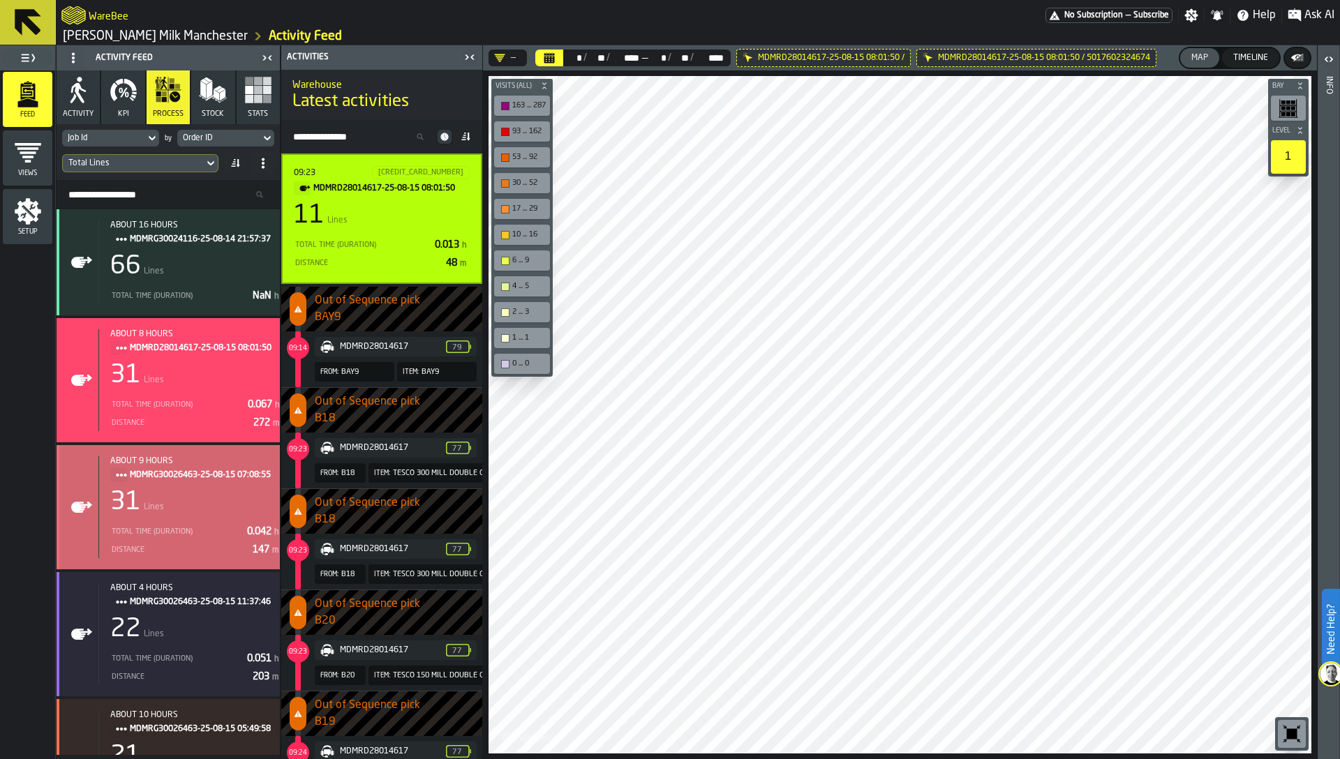
scroll to position [10, 0]
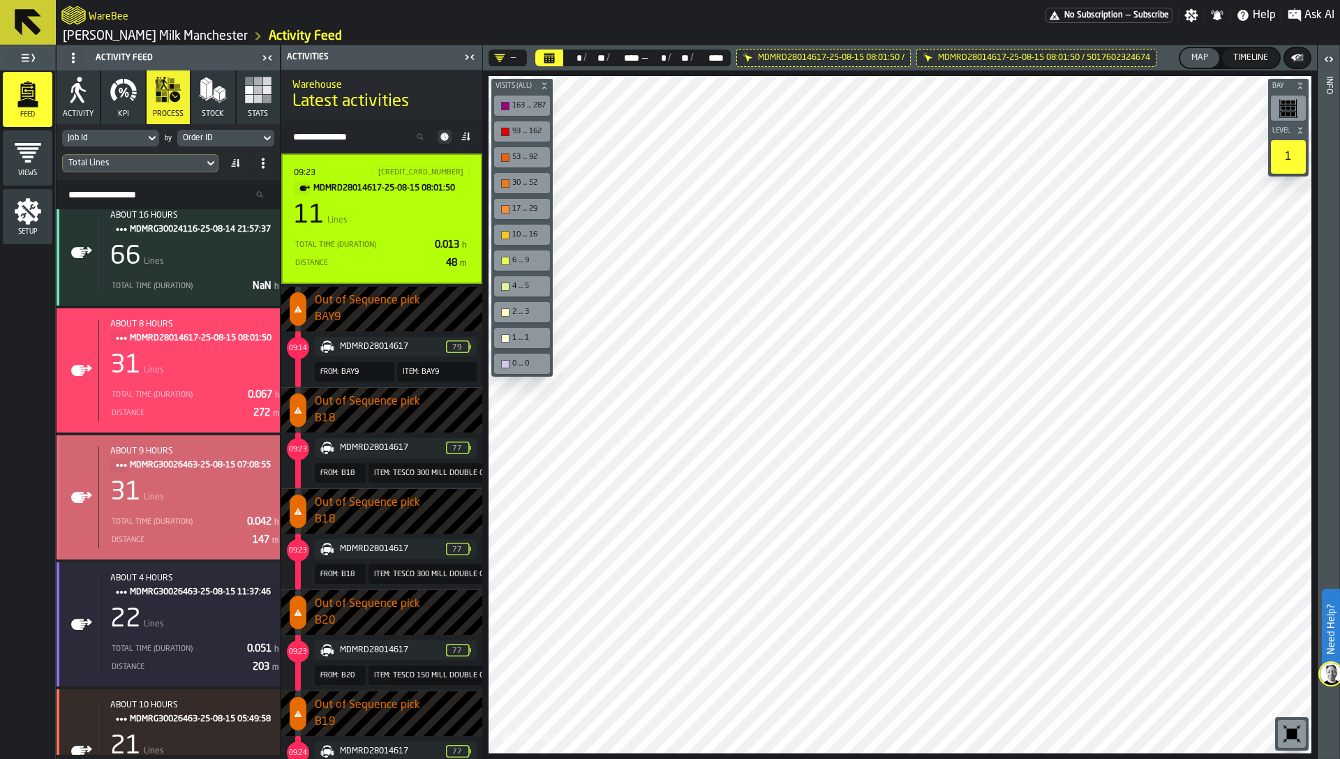
click at [214, 513] on div "Total Time (Duration) 0.042 h" at bounding box center [196, 521] width 172 height 17
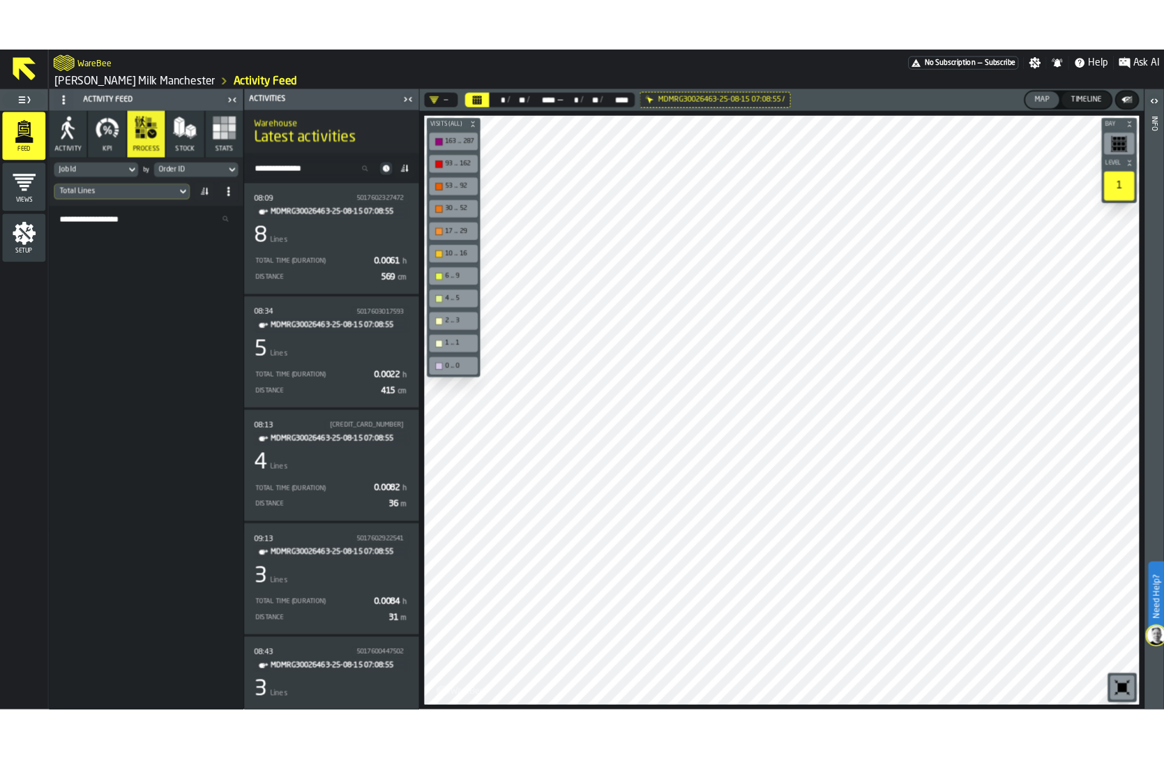
scroll to position [0, 0]
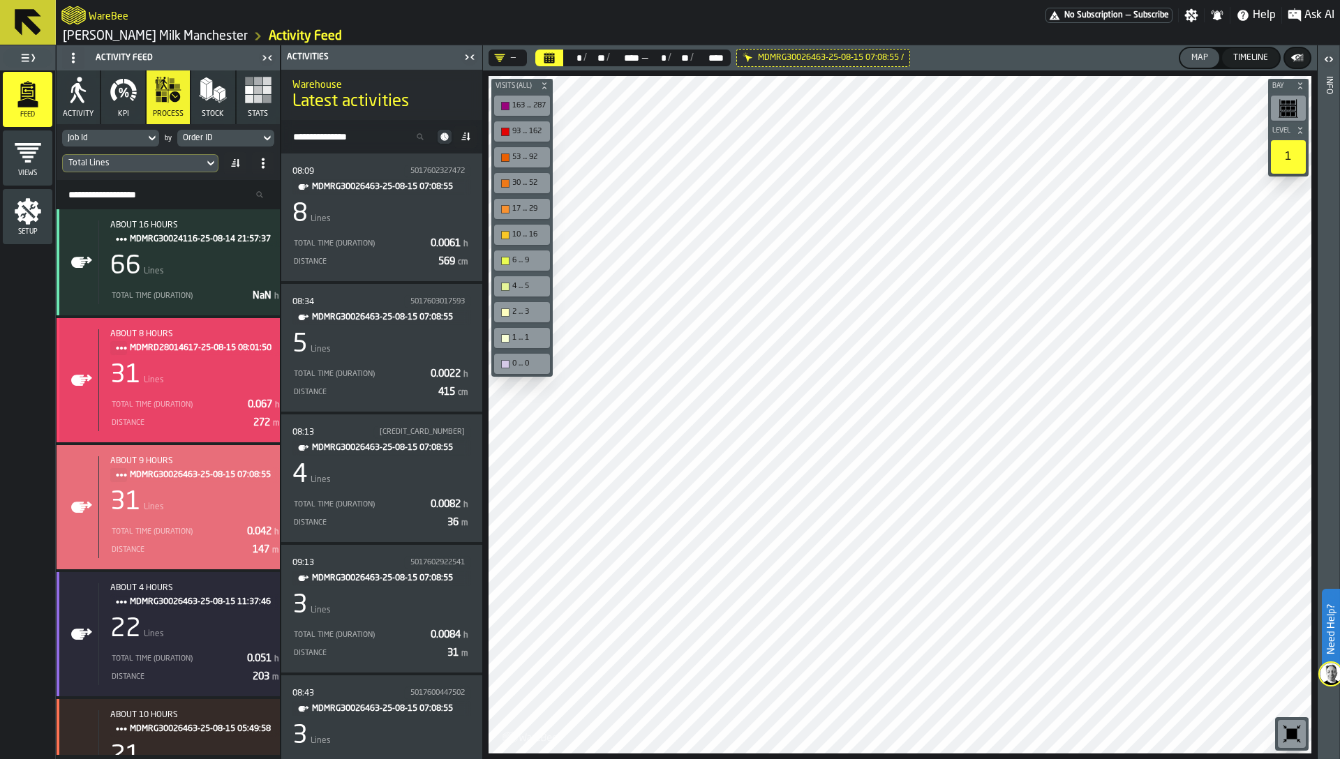
click at [197, 382] on div "31 Lines" at bounding box center [196, 375] width 172 height 28
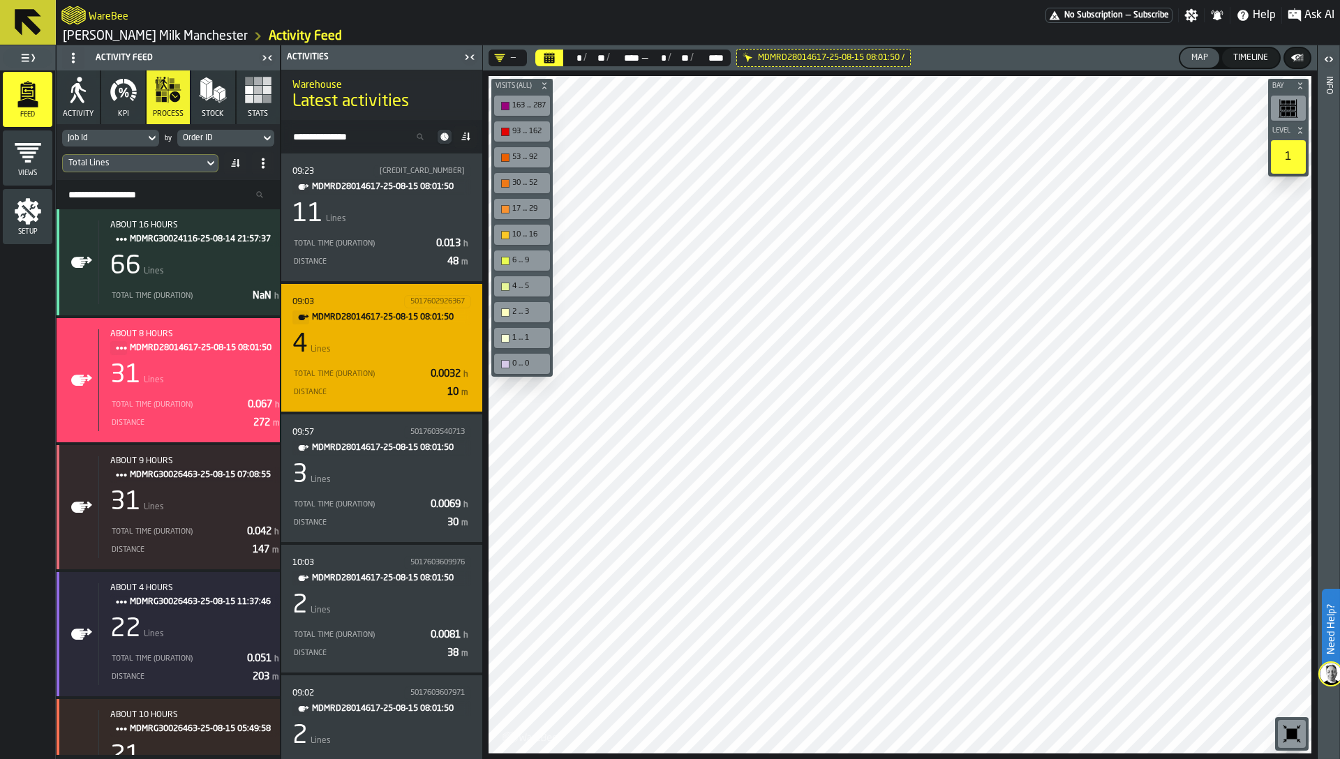
click at [367, 345] on div "4 Lines" at bounding box center [381, 345] width 179 height 28
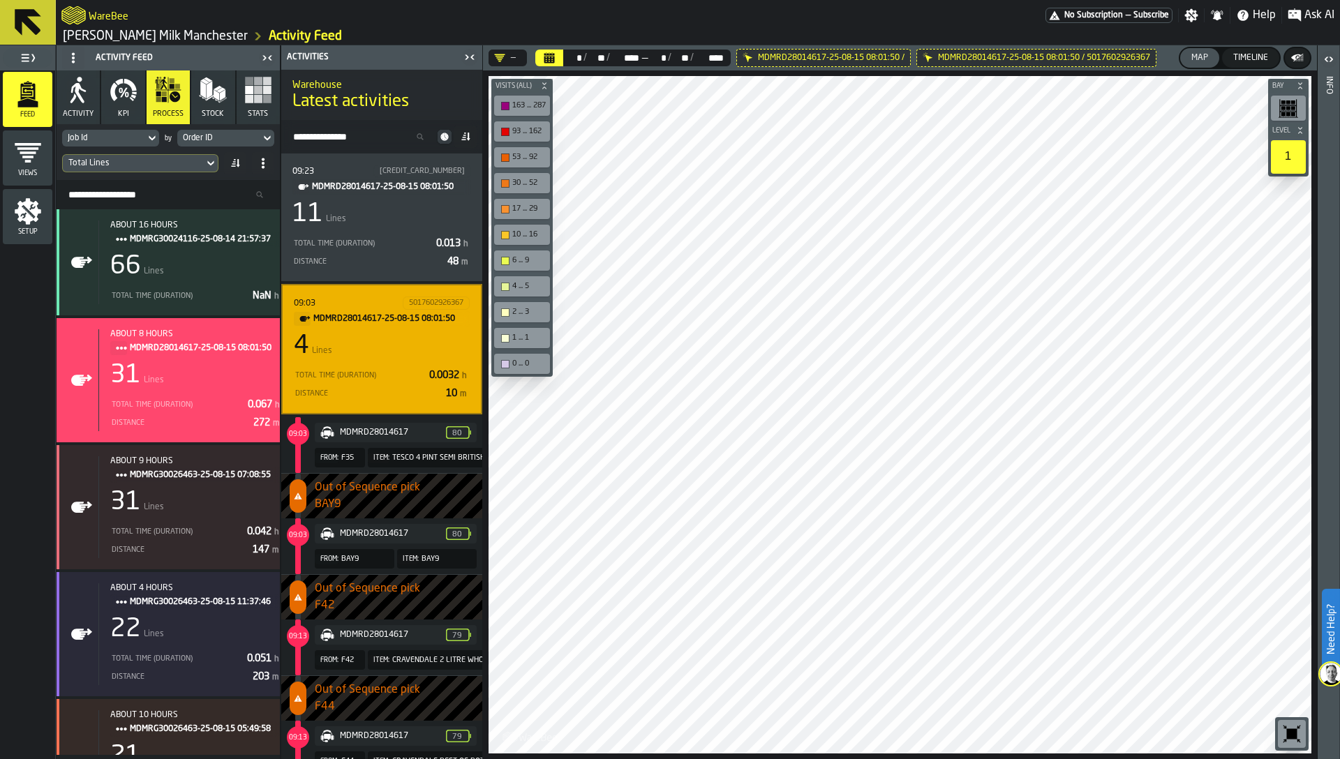
click at [208, 138] on div "Order ID" at bounding box center [219, 138] width 72 height 10
click at [220, 165] on input "*****" at bounding box center [222, 161] width 78 height 18
type input "*"
type input "***"
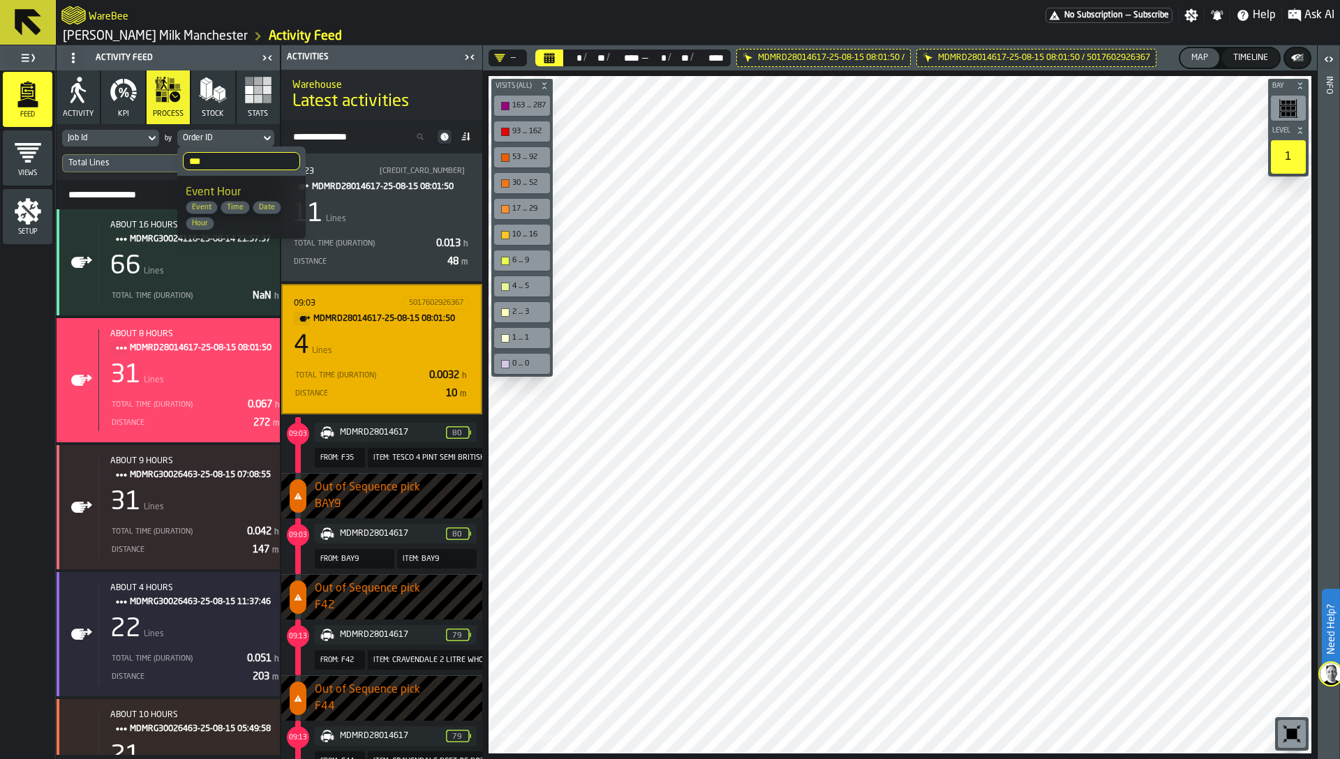
click at [231, 199] on div "Event Hour Event Time Date Hour" at bounding box center [242, 207] width 112 height 46
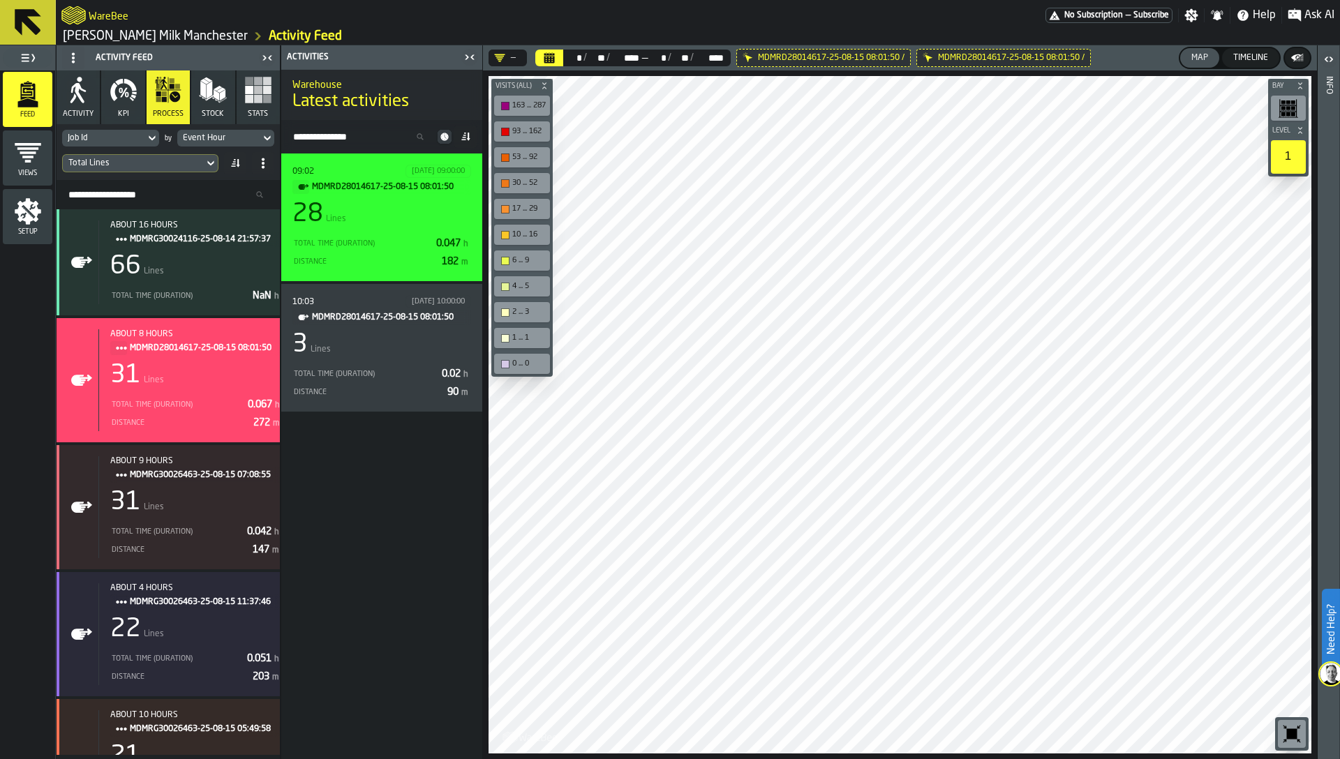
click at [373, 213] on div "28 Lines" at bounding box center [381, 214] width 179 height 28
click at [393, 241] on div "Total Time (Duration)" at bounding box center [361, 243] width 138 height 9
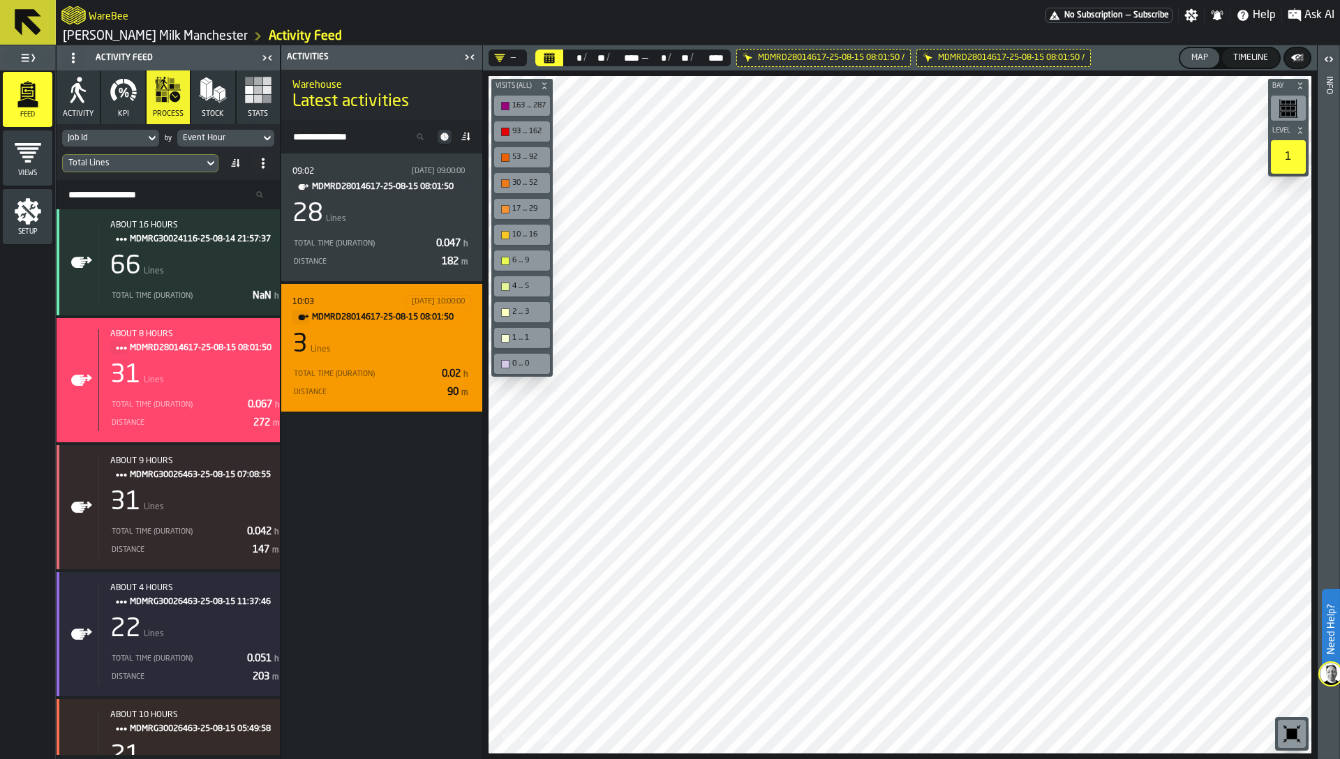
click at [403, 326] on div "10:03 [DATE] 10:00:00 MDMRD28014617-25-08-15 08:01:50 3 Lines Total Time (Durat…" at bounding box center [381, 347] width 179 height 105
click at [395, 346] on div "3 Lines" at bounding box center [381, 345] width 179 height 28
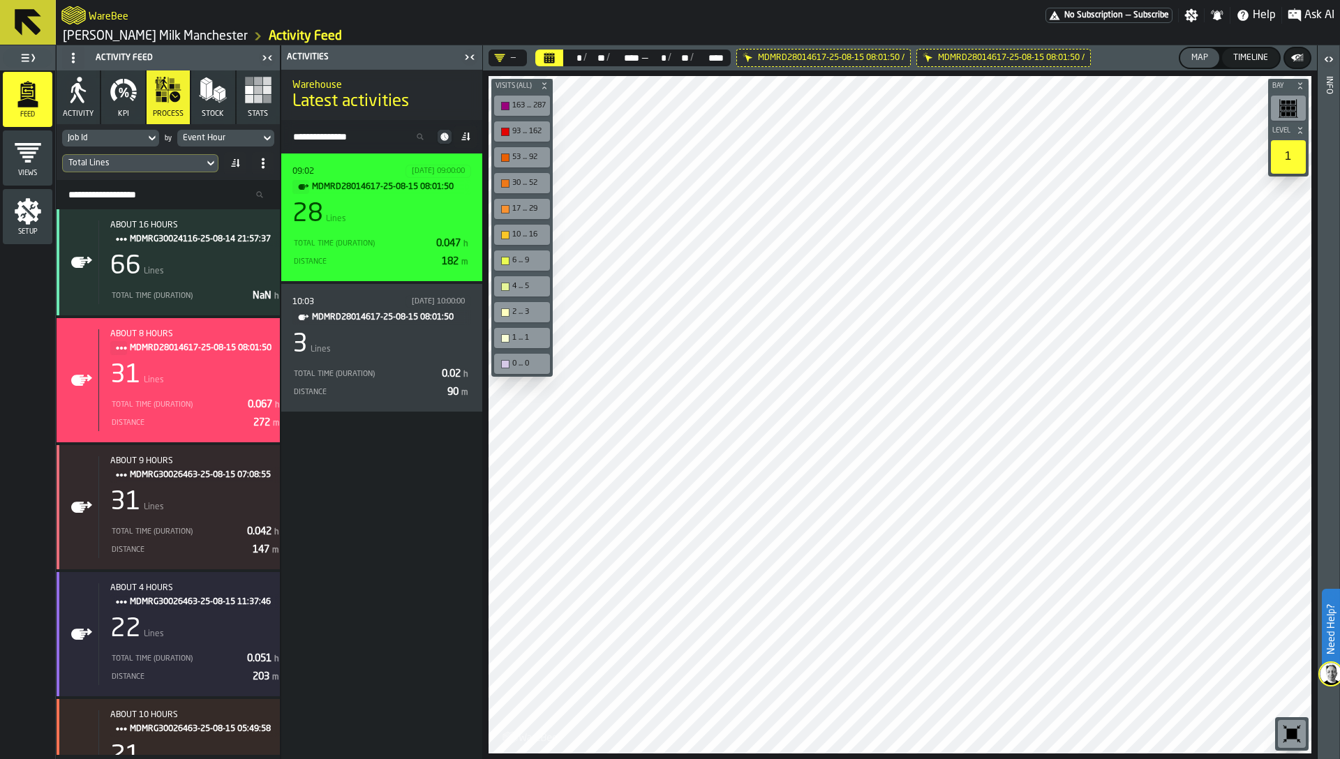
click at [382, 234] on div "Total Time (Duration) 0.047 h" at bounding box center [381, 243] width 179 height 18
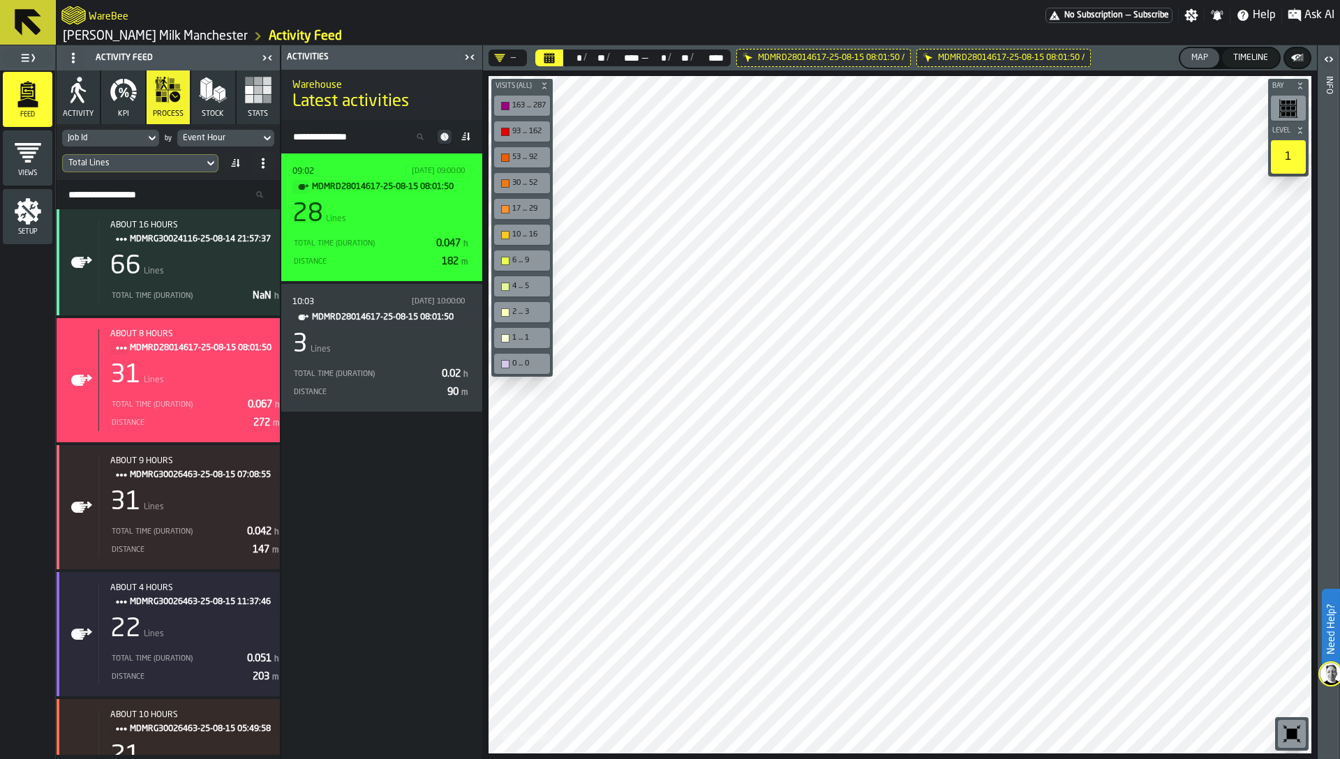
click at [382, 234] on div "Total Time (Duration) 0.047 h" at bounding box center [381, 243] width 179 height 18
drag, startPoint x: 375, startPoint y: 213, endPoint x: 375, endPoint y: 225, distance: 12.6
click at [375, 215] on div "28 Lines" at bounding box center [381, 214] width 179 height 28
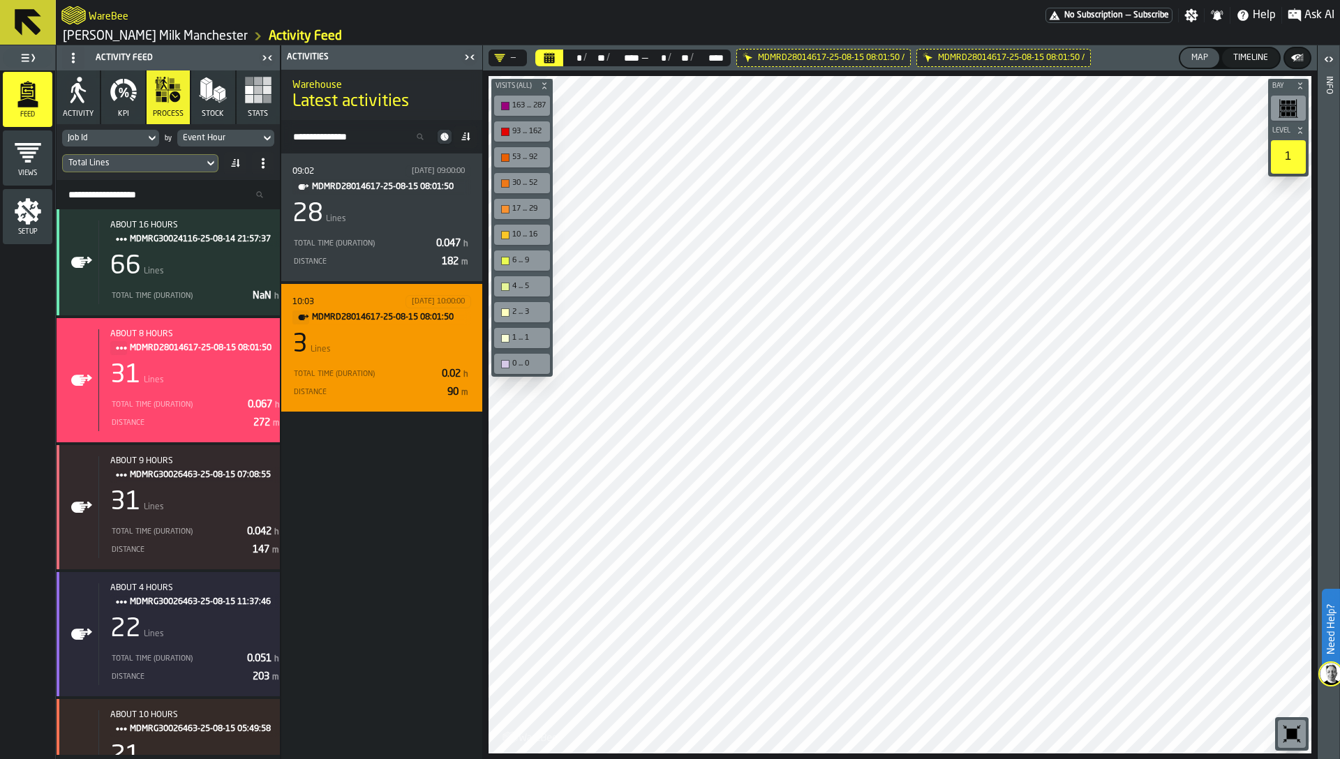
click at [382, 355] on div "3 Lines" at bounding box center [381, 345] width 179 height 28
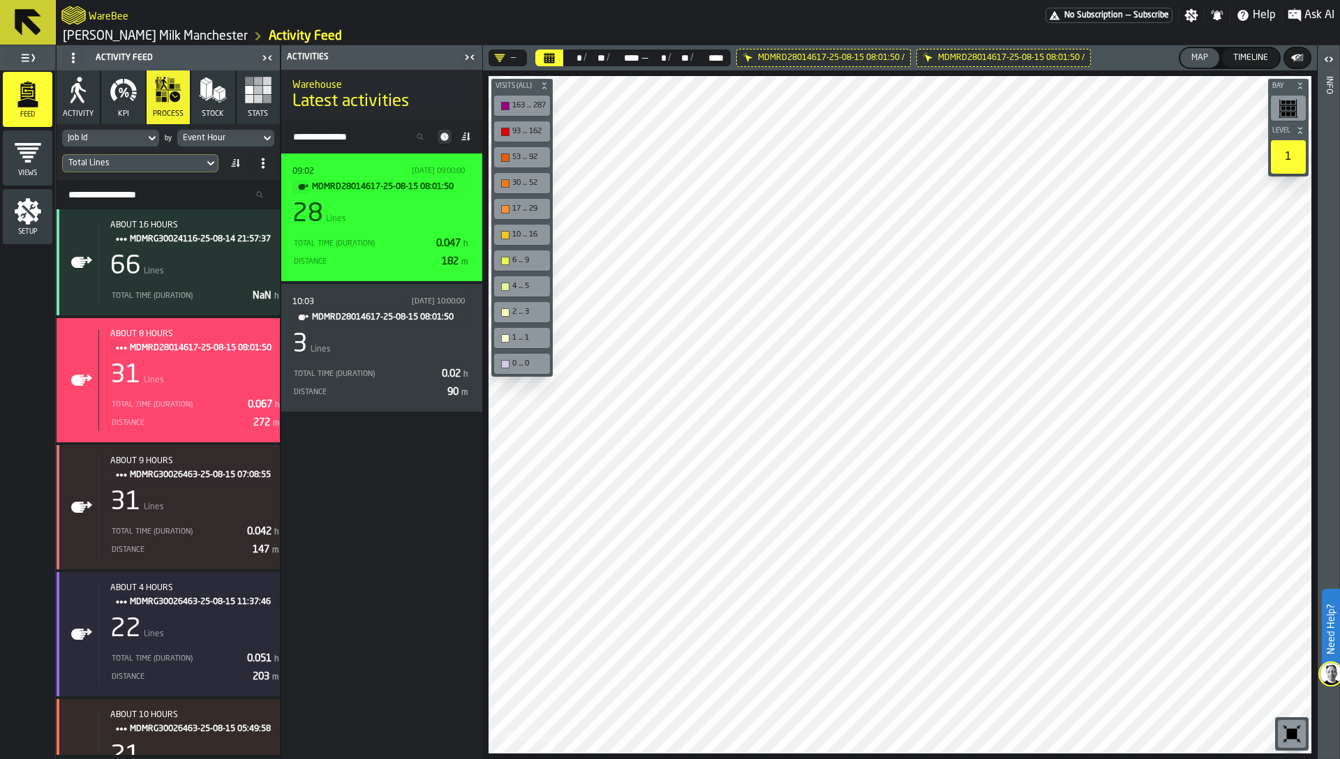
drag, startPoint x: 385, startPoint y: 225, endPoint x: 385, endPoint y: 248, distance: 23.0
click at [385, 228] on div "09:02 [DATE] 09:00:00 MDMRD28014617-25-08-15 08:01:50 28 Lines Total Time (Dura…" at bounding box center [381, 217] width 179 height 105
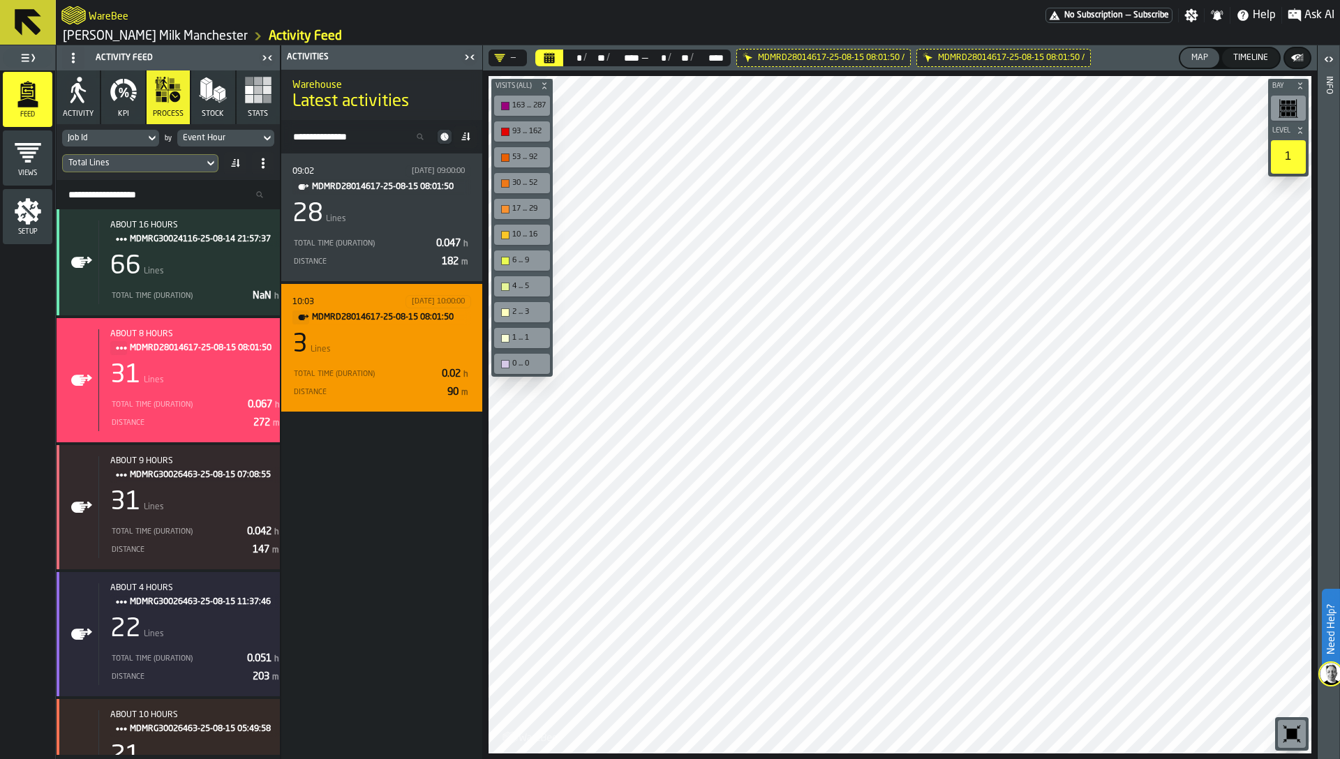
click at [405, 306] on div "[DATE] 10:00:00" at bounding box center [438, 301] width 66 height 13
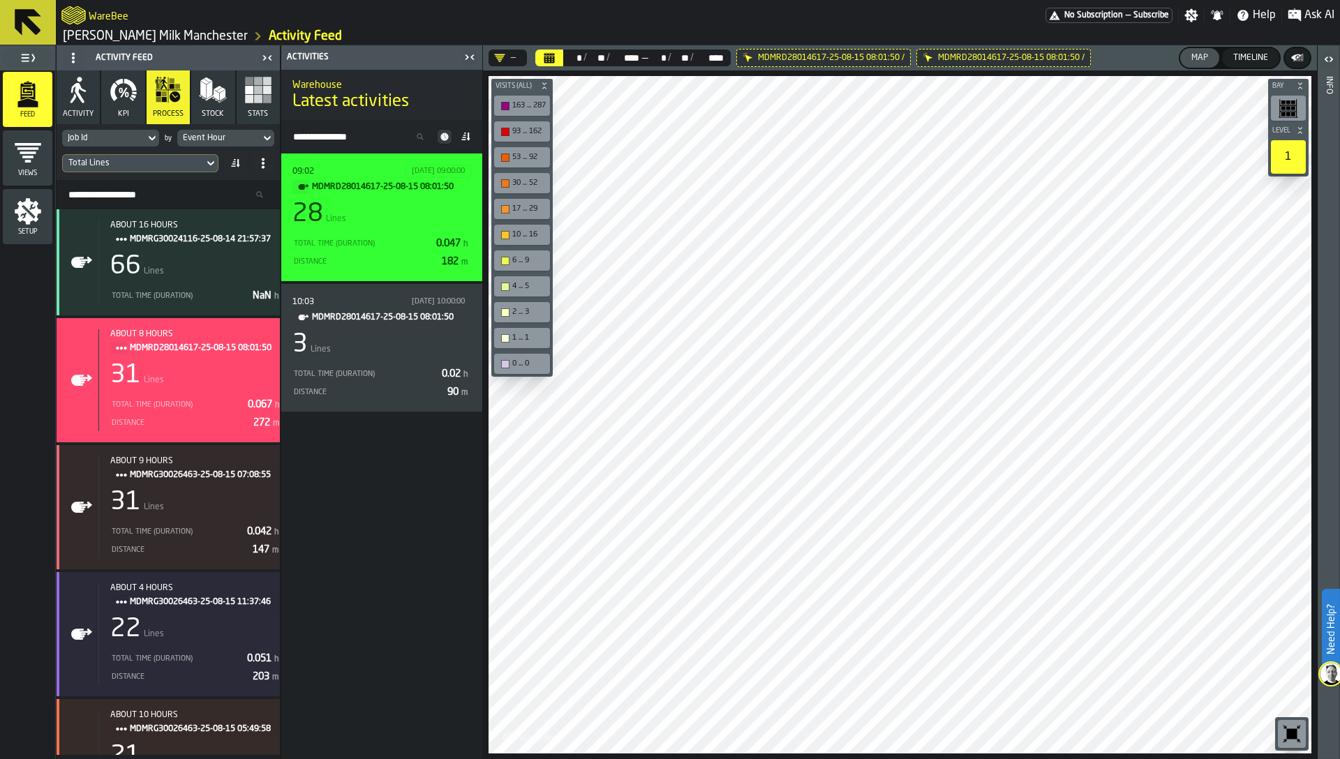
drag, startPoint x: 398, startPoint y: 193, endPoint x: 398, endPoint y: 325, distance: 132.6
click at [398, 200] on div "09:02 [DATE] 09:00:00 MDMRD28014617-25-08-15 08:01:50 28 Lines Total Time (Dura…" at bounding box center [381, 217] width 179 height 105
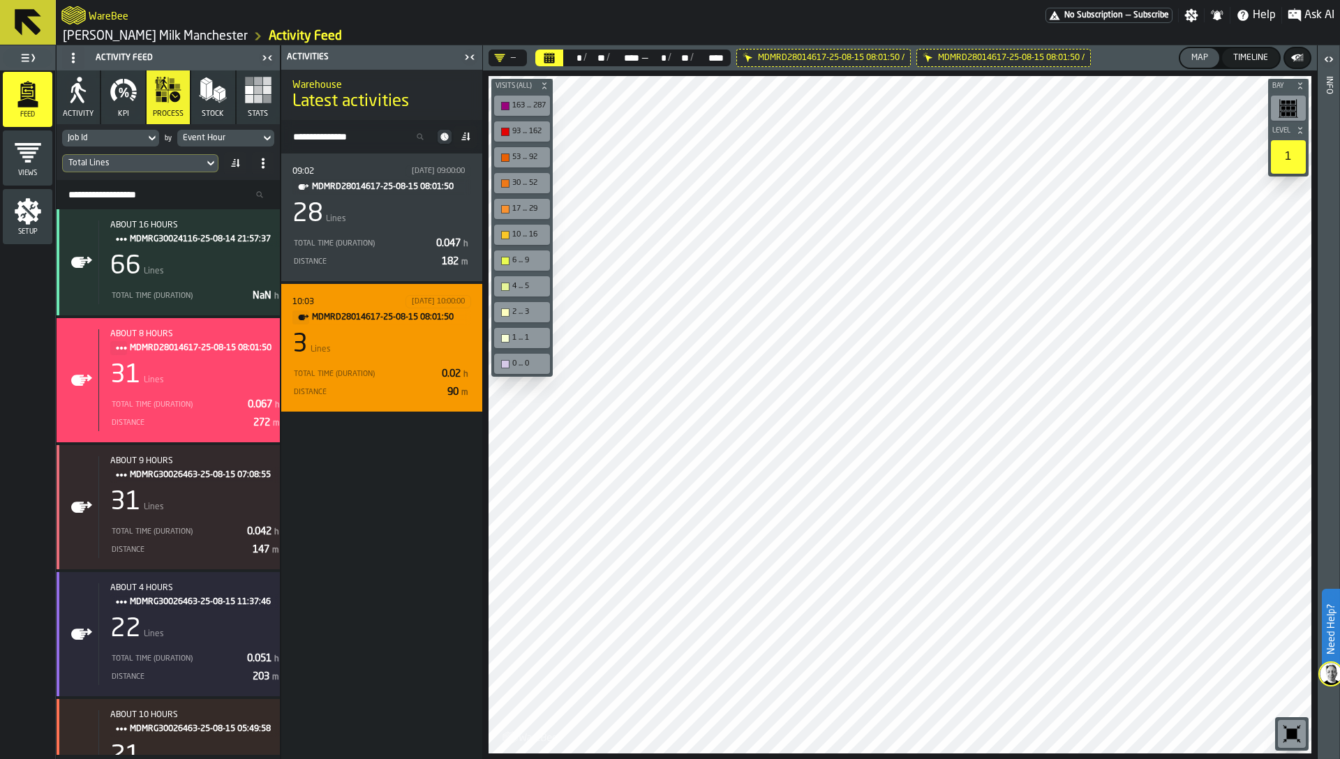
click at [398, 361] on div "10:03 [DATE] 10:00:00 MDMRD28014617-25-08-15 08:01:50 3 Lines Total Time (Durat…" at bounding box center [381, 347] width 179 height 105
click at [418, 291] on div "10:03 [DATE] 10:00:00 MDMRD28014617-25-08-15 08:01:50 3 Lines Total Time (Durat…" at bounding box center [381, 348] width 201 height 128
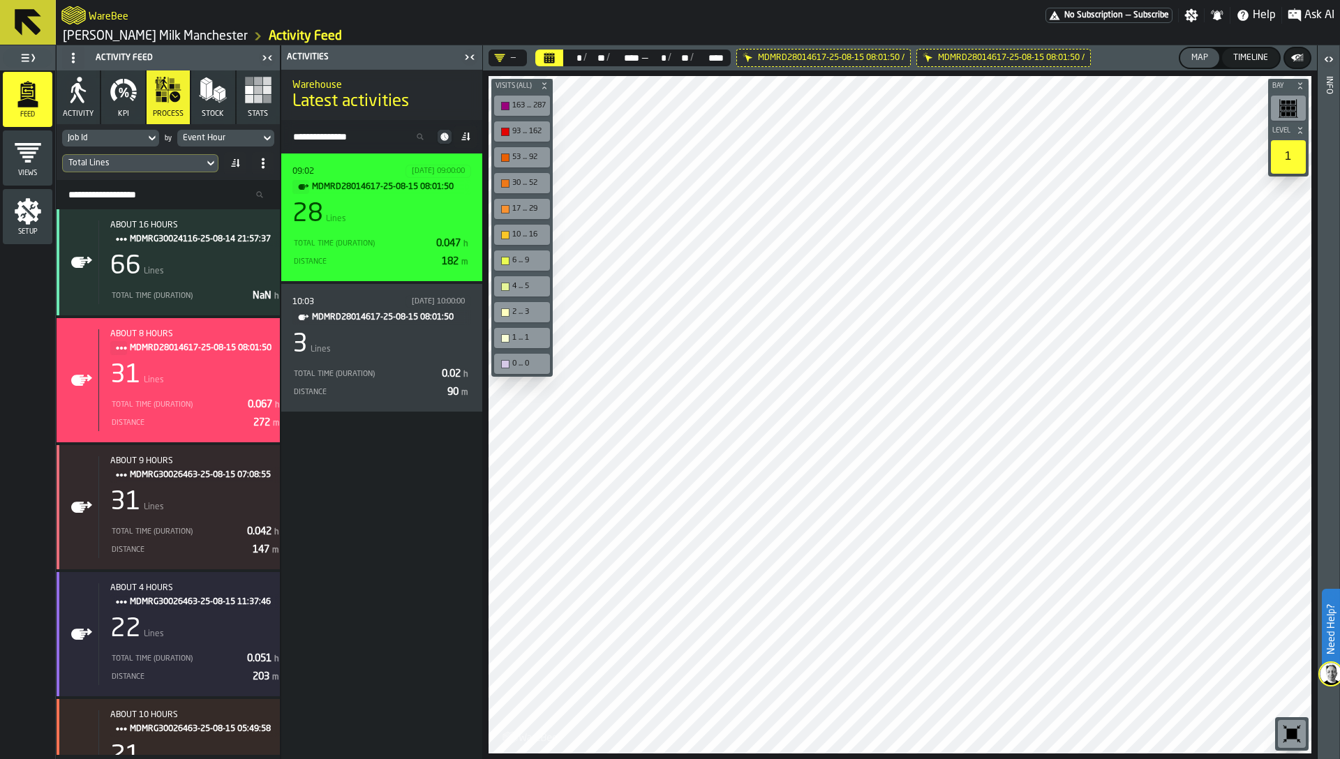
click at [419, 239] on div "Total Time (Duration)" at bounding box center [361, 243] width 138 height 9
click at [360, 214] on div "28 Lines" at bounding box center [381, 214] width 179 height 28
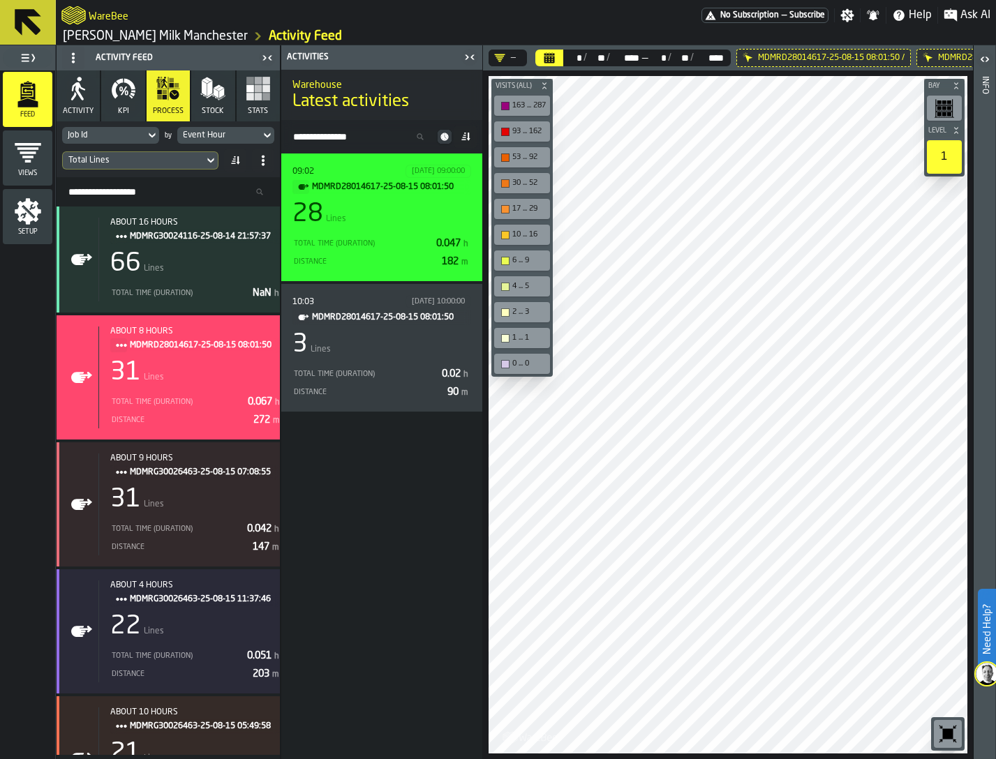
click at [331, 222] on span "Lines" at bounding box center [336, 219] width 20 height 10
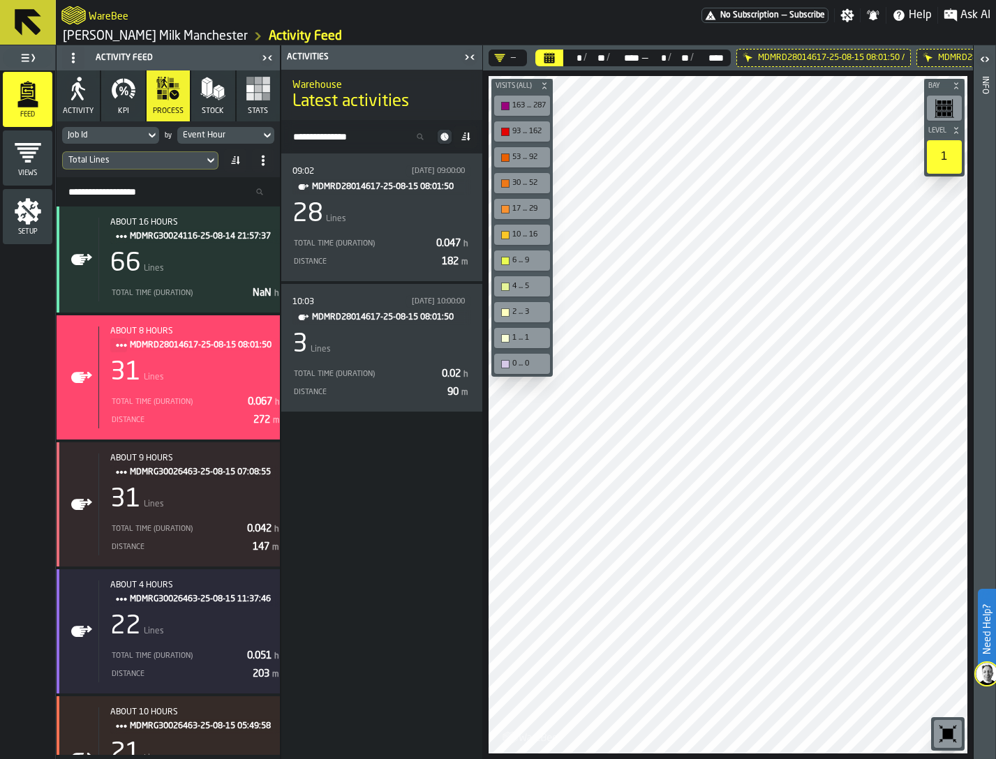
click at [0, 0] on icon at bounding box center [0, 0] width 0 height 0
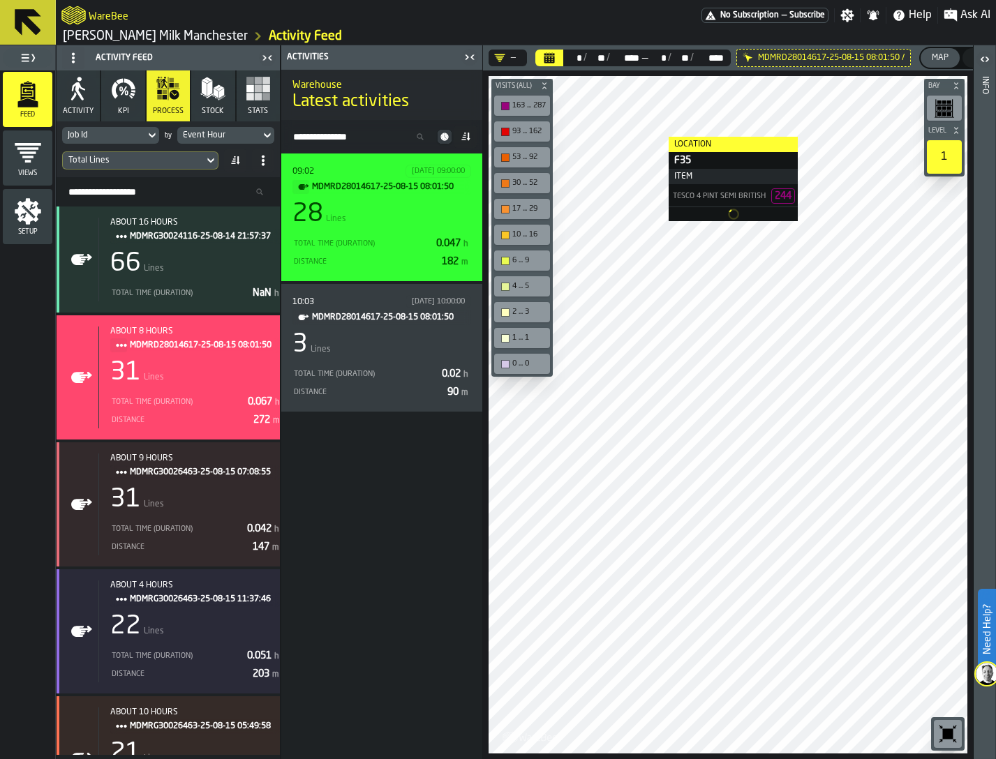
click at [352, 216] on div "28 Lines" at bounding box center [381, 214] width 179 height 28
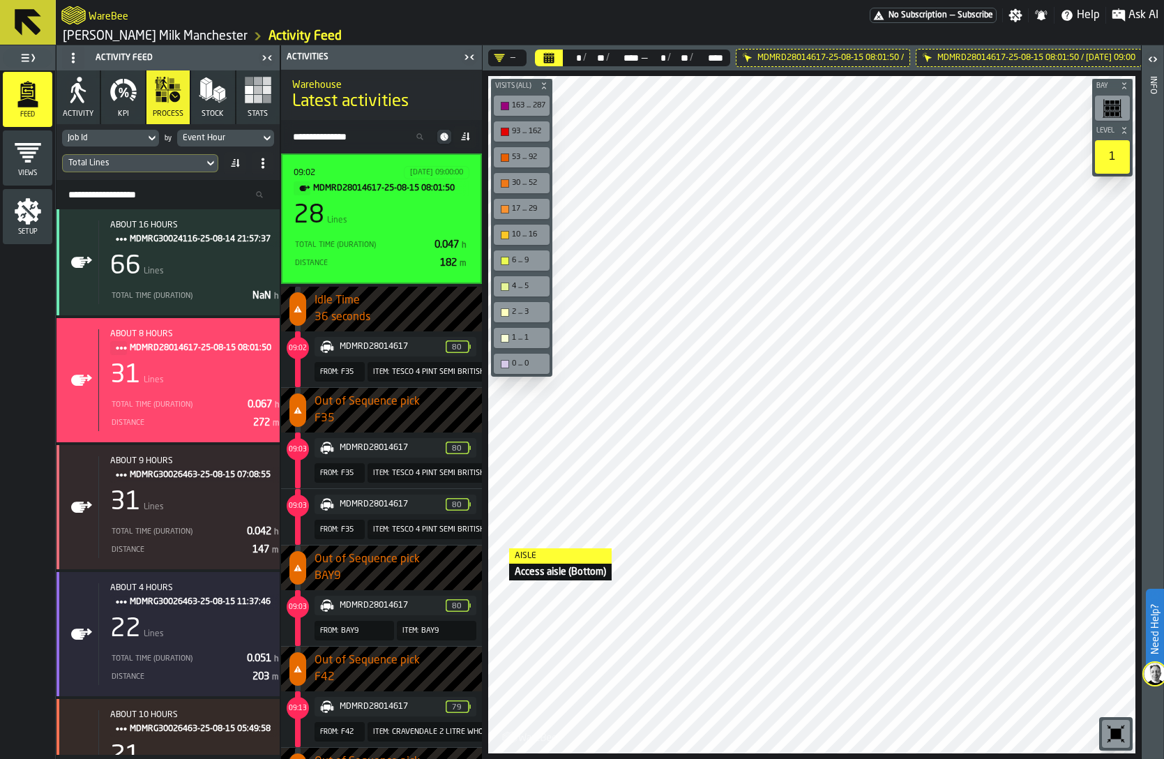
click at [147, 162] on div "Total Lines" at bounding box center [133, 163] width 130 height 10
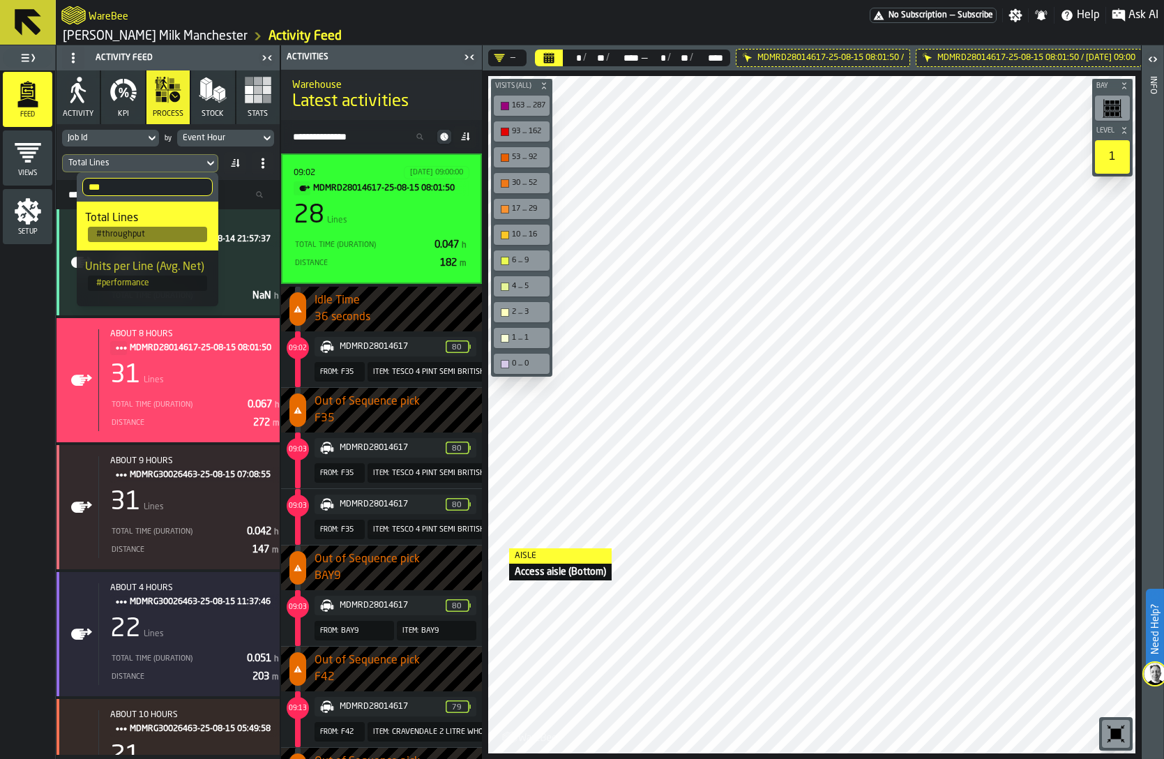
click at [103, 186] on input "***" at bounding box center [147, 187] width 130 height 18
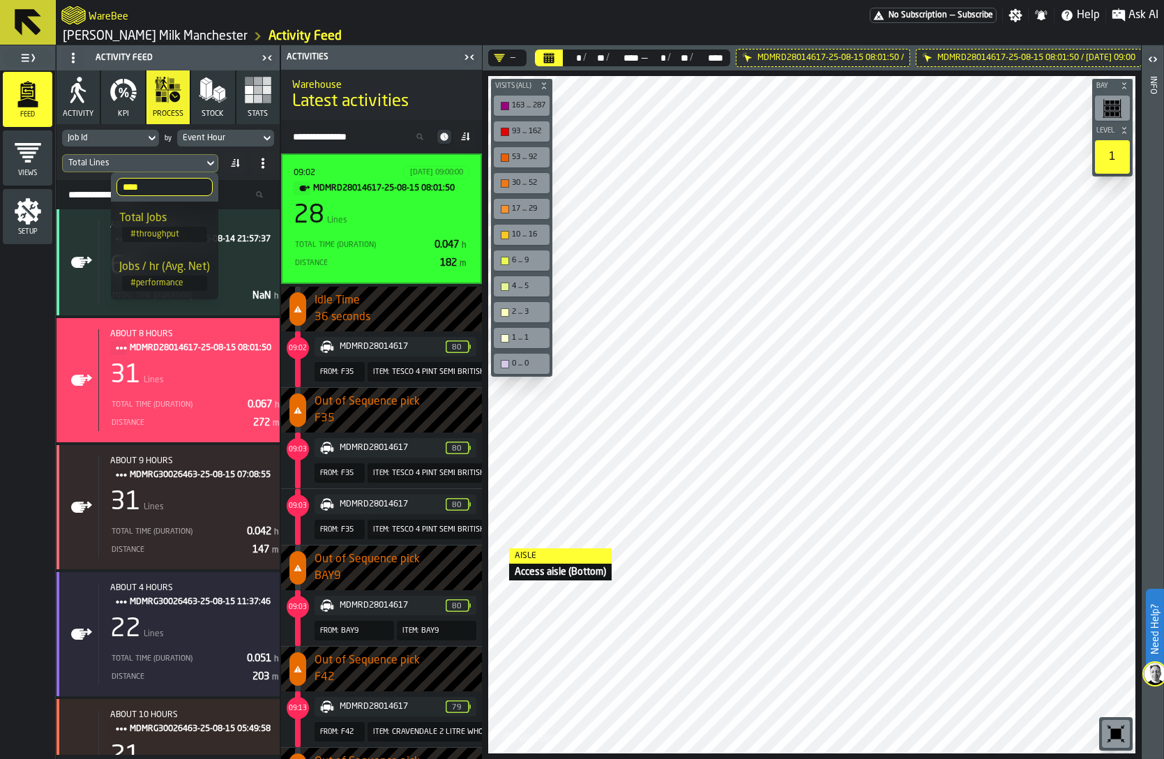
type input "****"
click at [144, 230] on span "# throughput" at bounding box center [164, 234] width 85 height 15
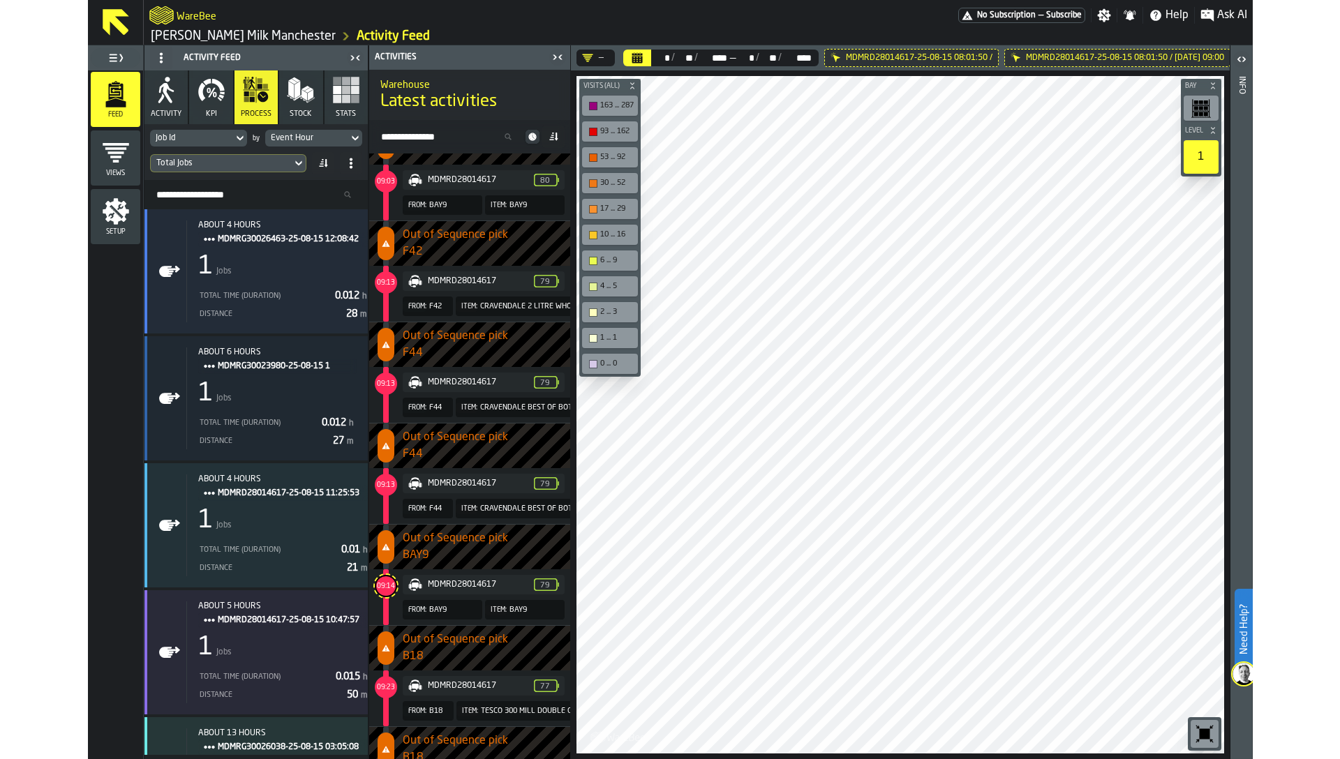
scroll to position [557, 0]
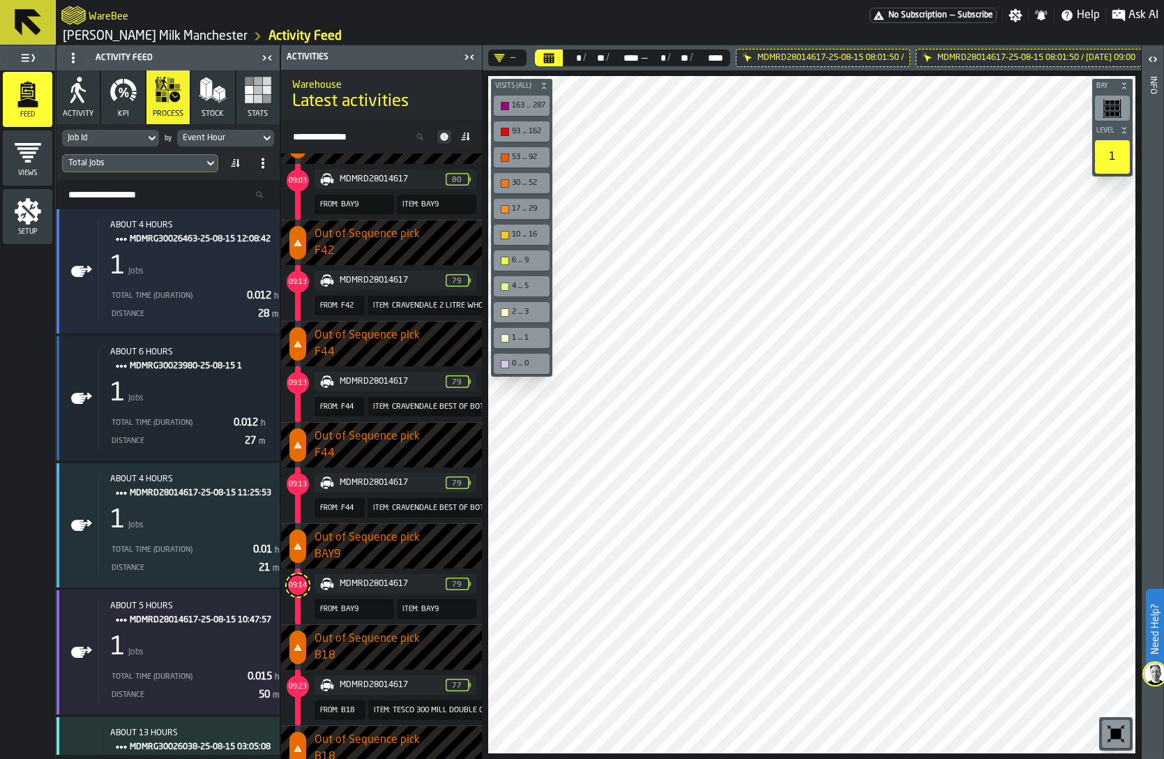
click at [297, 613] on span "LegendItem" at bounding box center [298, 597] width 6 height 56
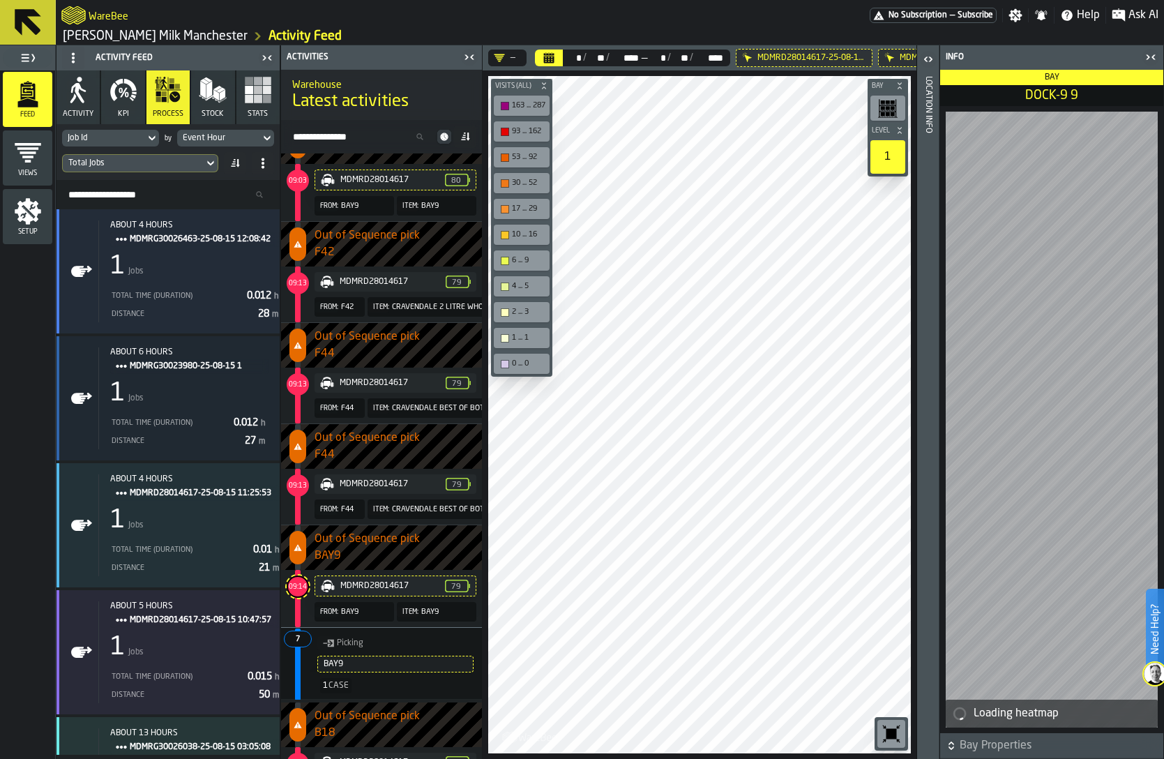
click at [1155, 58] on icon "button-toggle-Close me" at bounding box center [1151, 57] width 17 height 17
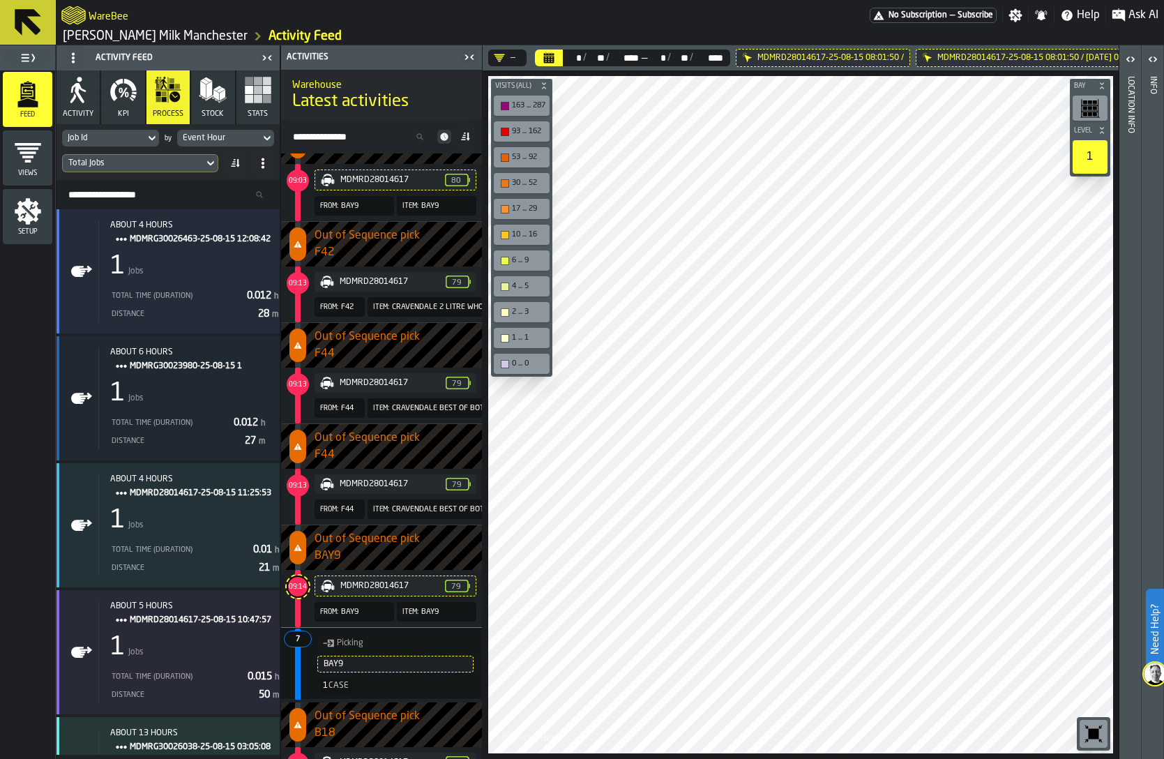
click at [329, 645] on polygon at bounding box center [331, 644] width 6 height 8
click at [334, 662] on div "Events" at bounding box center [362, 663] width 73 height 9
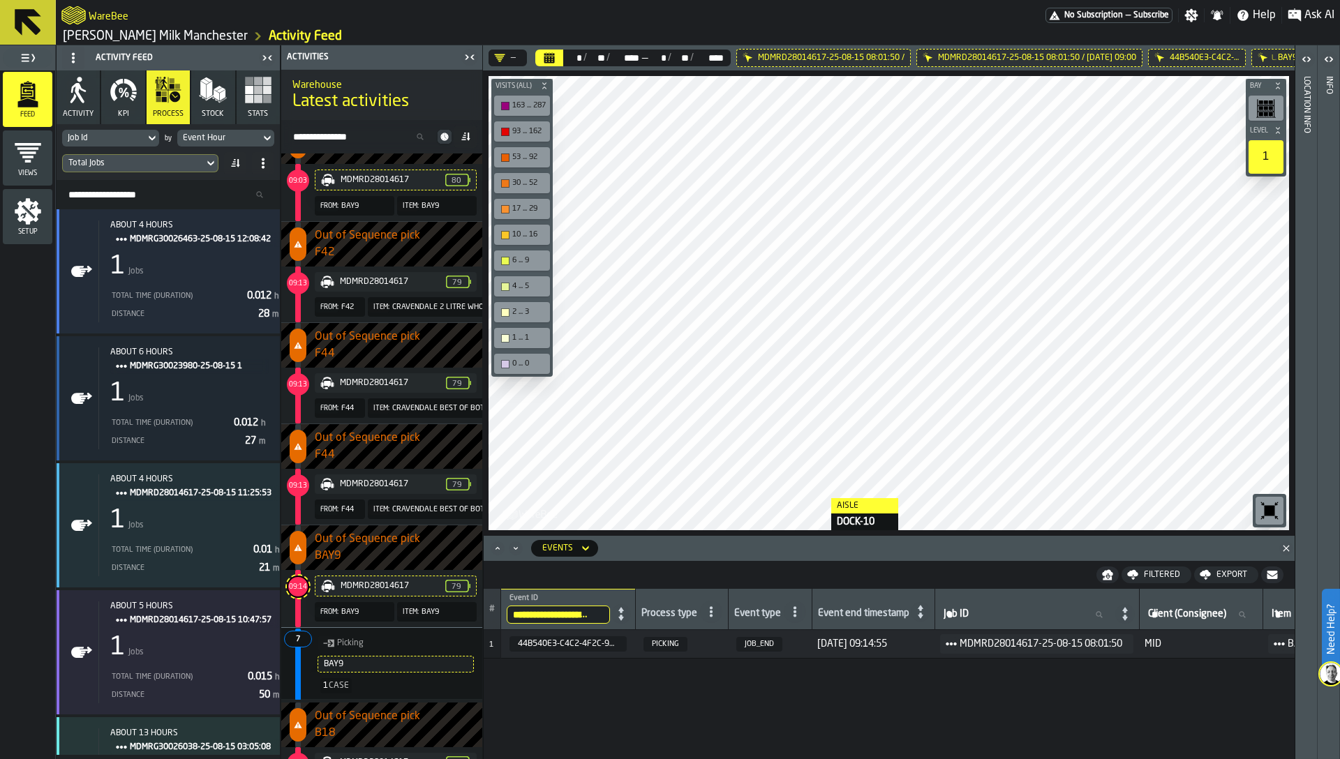
click at [810, 606] on div "**********" at bounding box center [888, 402] width 811 height 714
click at [952, 647] on icon at bounding box center [950, 643] width 11 height 11
click at [973, 665] on div "Events" at bounding box center [987, 663] width 73 height 9
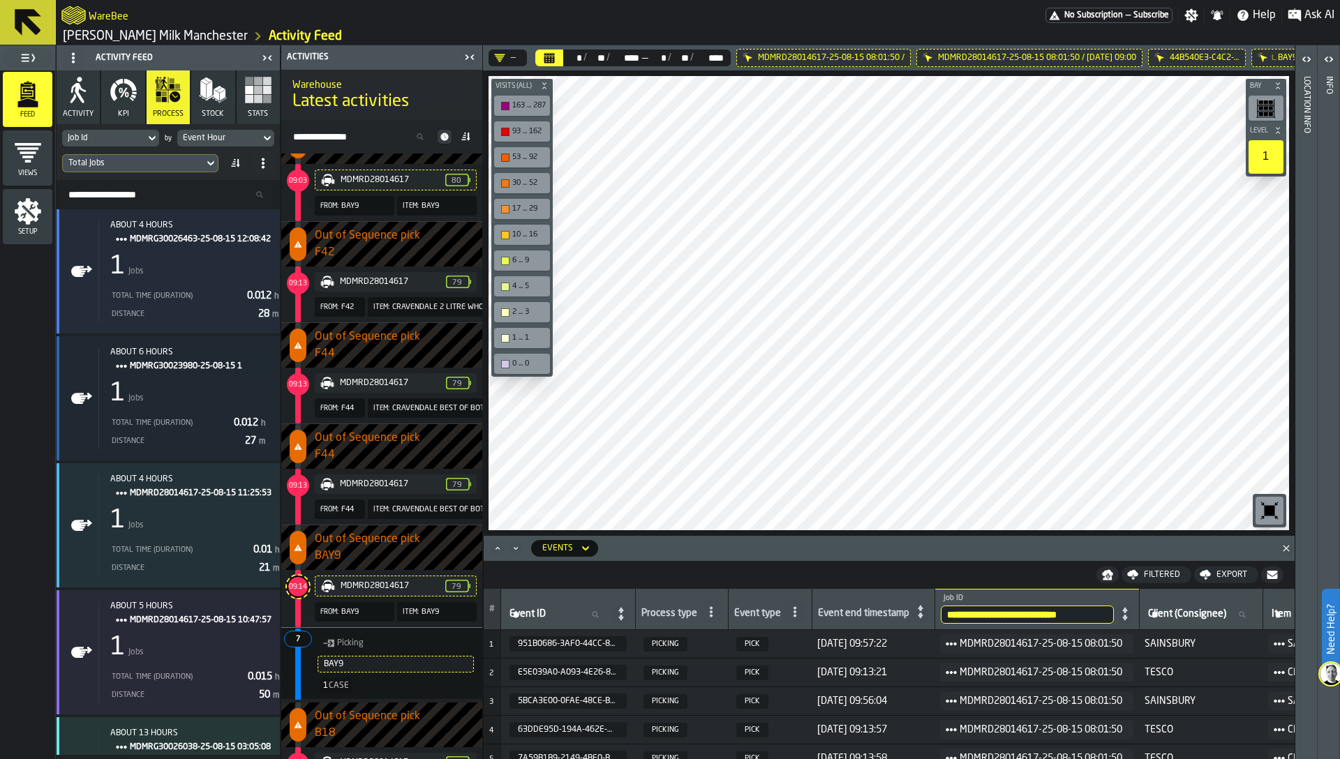
click at [496, 548] on icon "Maximize" at bounding box center [496, 548] width 3 height 3
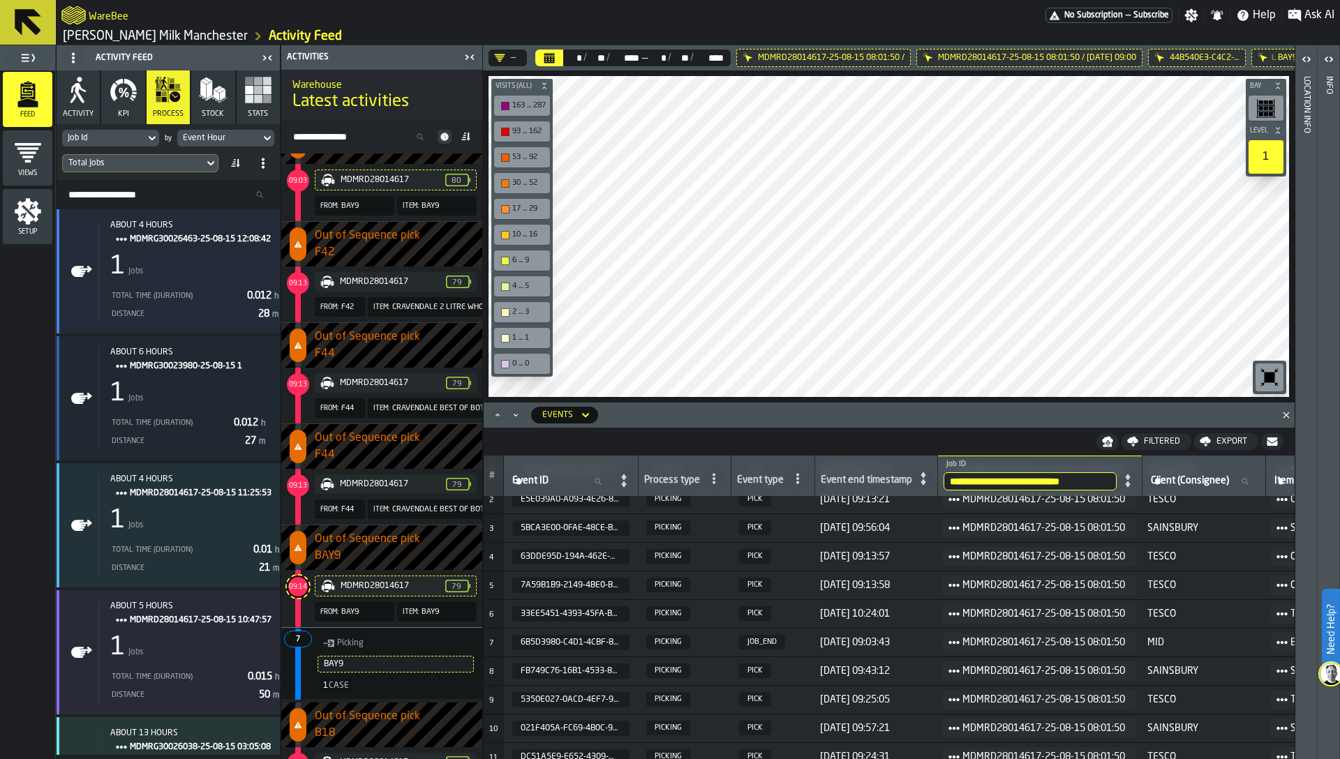
scroll to position [0, 0]
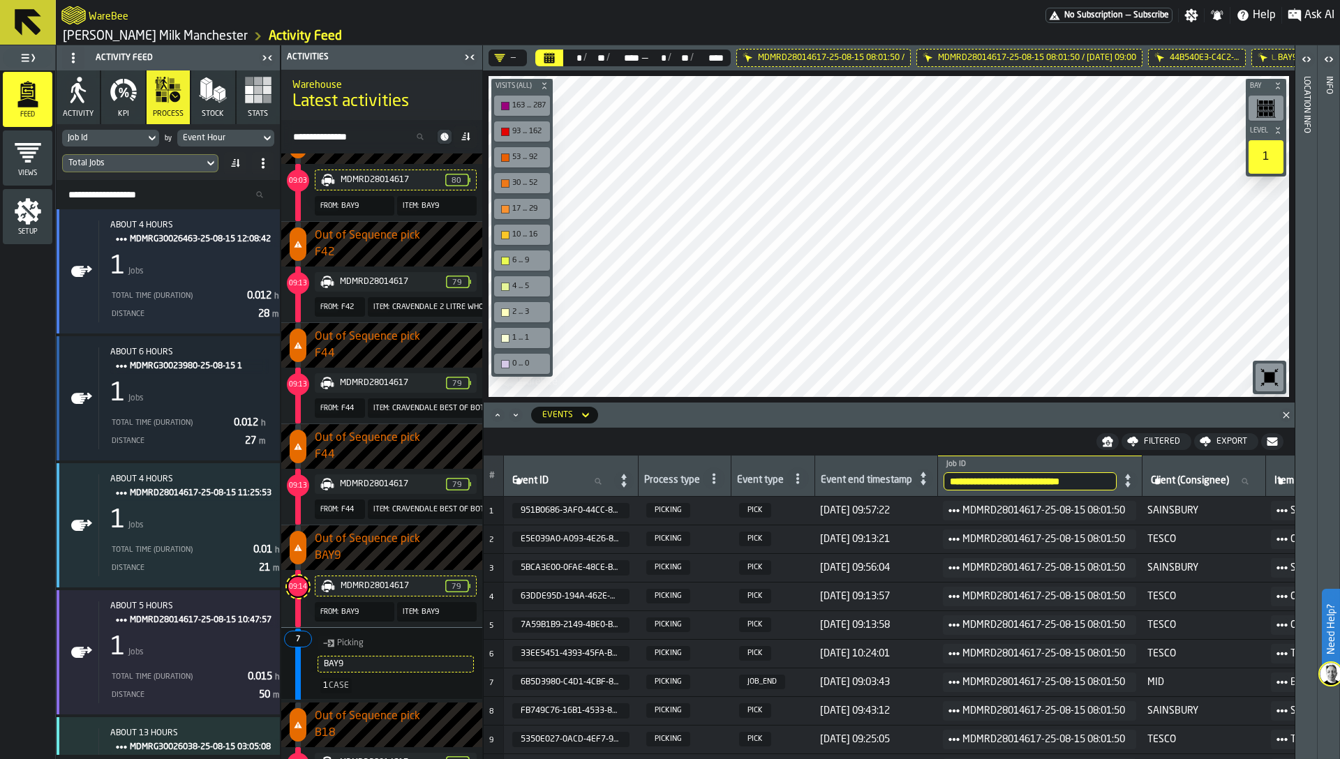
click at [1009, 478] on input "**********" at bounding box center [1029, 481] width 173 height 18
click at [662, 564] on span "PICKING" at bounding box center [668, 567] width 44 height 15
